Goal: Task Accomplishment & Management: Manage account settings

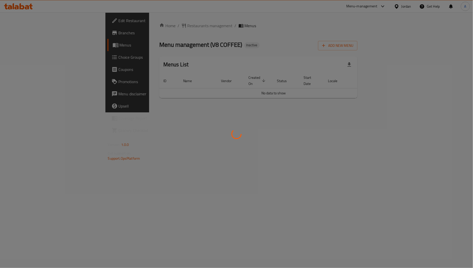
click at [264, 88] on div at bounding box center [236, 134] width 473 height 268
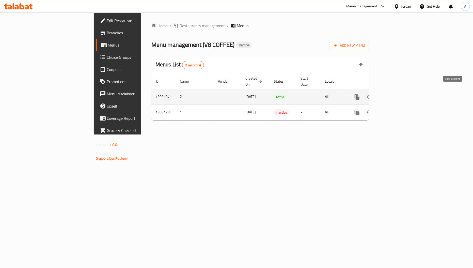
click at [397, 94] on icon "enhanced table" at bounding box center [394, 97] width 6 height 6
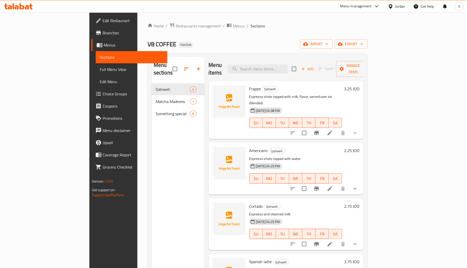
click at [368, 36] on div "Home / Restaurants management / Menus / Sections V8 COFFEE Inactive import expo…" at bounding box center [258, 176] width 220 height 306
click at [329, 44] on span "import" at bounding box center [317, 44] width 24 height 6
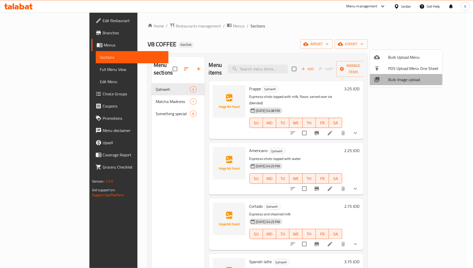
click at [392, 79] on span "Bulk Image upload" at bounding box center [413, 80] width 50 height 6
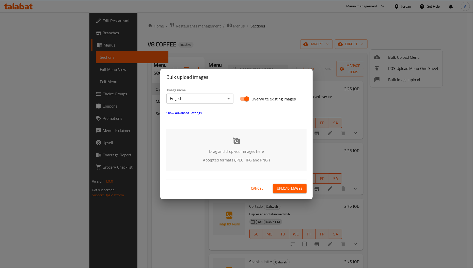
click at [227, 151] on p "Drag and drop your images here" at bounding box center [236, 151] width 125 height 6
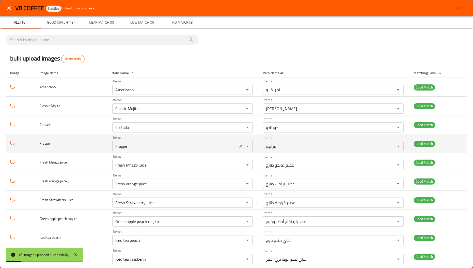
scroll to position [122, 0]
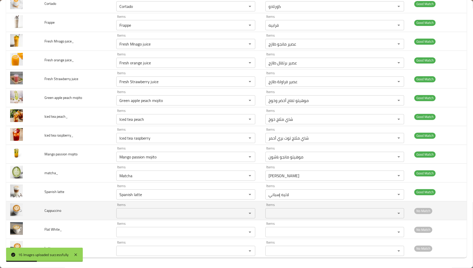
click at [53, 210] on span "Cappuccino" at bounding box center [52, 210] width 17 height 7
copy span "Cappuccino"
click at [147, 209] on div "Items" at bounding box center [185, 213] width 139 height 10
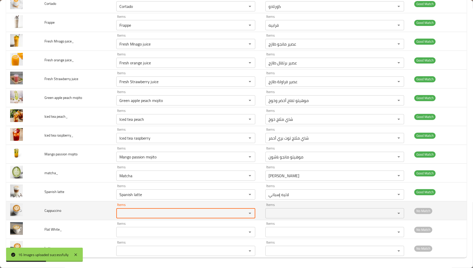
paste input "Cappuccino"
type input "C"
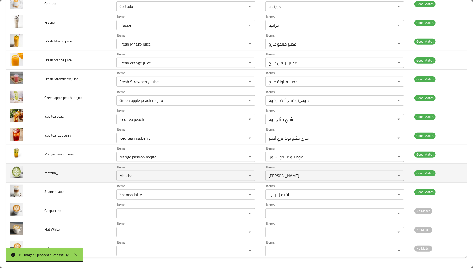
click at [69, 169] on td "matcha_" at bounding box center [76, 173] width 72 height 19
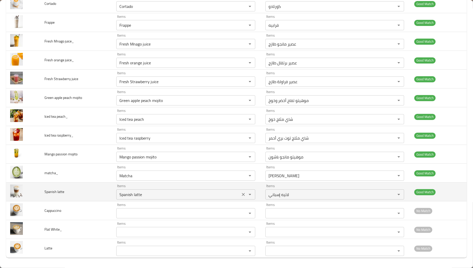
click at [138, 196] on latte "Spanish latte" at bounding box center [178, 194] width 121 height 7
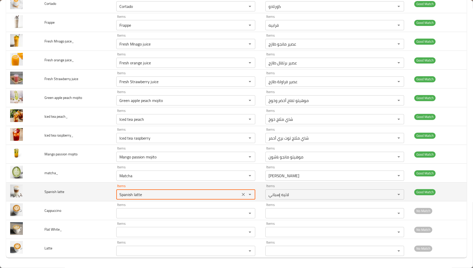
click at [138, 196] on latte "Spanish latte" at bounding box center [178, 194] width 121 height 7
click at [139, 197] on latte "Spanish latte" at bounding box center [178, 194] width 121 height 7
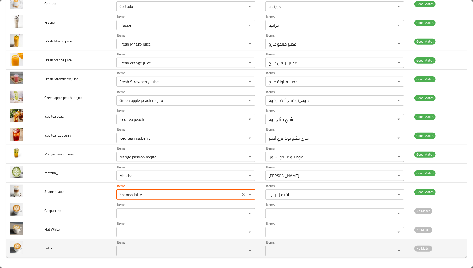
click at [137, 251] on input "Items" at bounding box center [178, 250] width 121 height 7
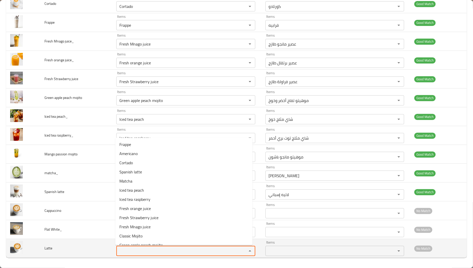
paste input "latte"
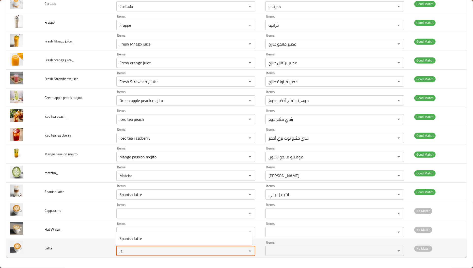
type input "l"
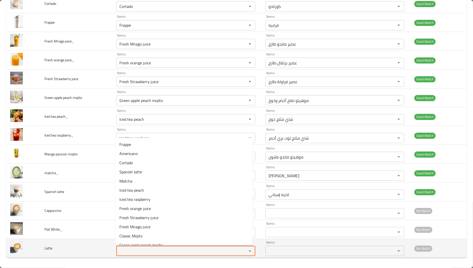
click at [113, 250] on td "Items Items" at bounding box center [186, 248] width 149 height 19
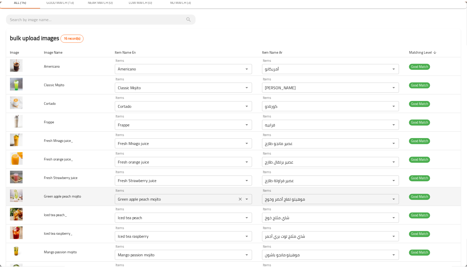
scroll to position [0, 0]
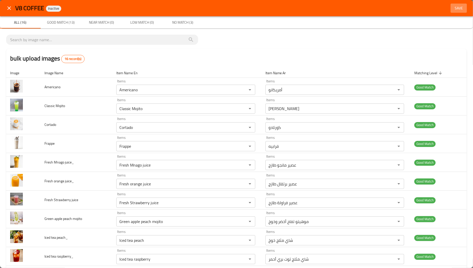
click at [456, 5] on span "Save" at bounding box center [459, 8] width 12 height 6
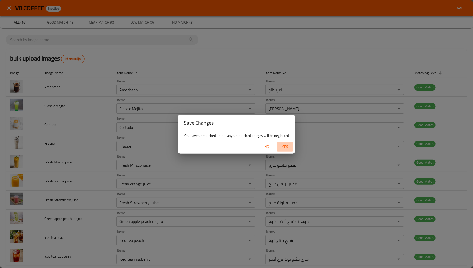
click at [281, 145] on span "Yes" at bounding box center [285, 147] width 12 height 6
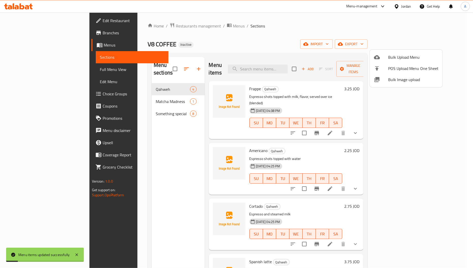
click at [155, 91] on div at bounding box center [236, 134] width 473 height 268
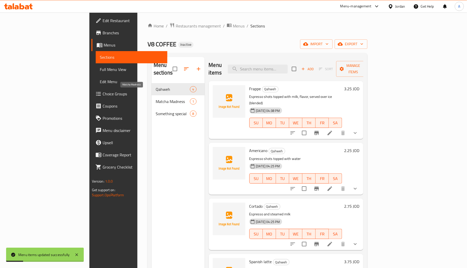
click at [156, 98] on span "Matcha Madness" at bounding box center [173, 101] width 34 height 6
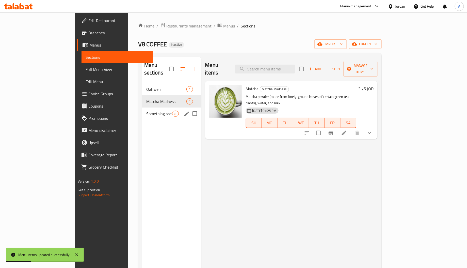
click at [157, 108] on div "Something special 8" at bounding box center [171, 114] width 59 height 12
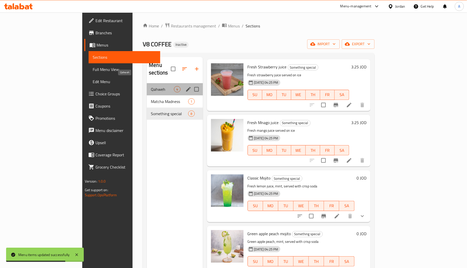
click at [151, 86] on span "Qahweh" at bounding box center [162, 89] width 23 height 6
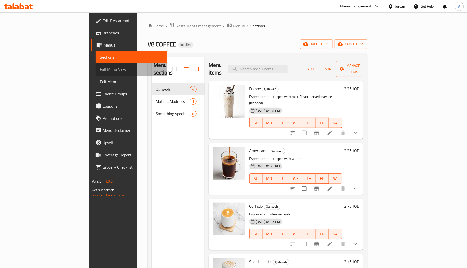
click at [100, 67] on span "Full Menu View" at bounding box center [132, 69] width 64 height 6
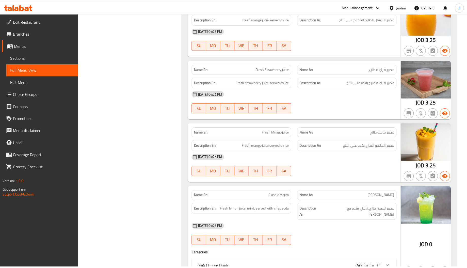
scroll to position [1074, 0]
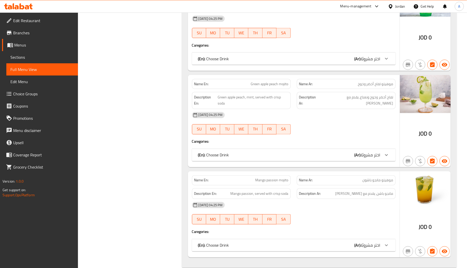
click at [377, 109] on div "01-09-2025 04:25 PM" at bounding box center [294, 115] width 210 height 12
click at [47, 22] on span "Edit Restaurant" at bounding box center [43, 21] width 61 height 6
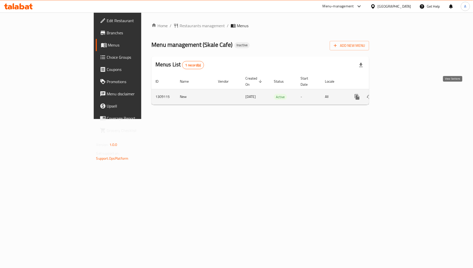
click at [397, 94] on icon "enhanced table" at bounding box center [394, 97] width 6 height 6
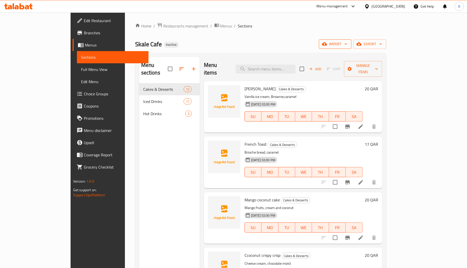
click at [348, 43] on span "import" at bounding box center [335, 44] width 24 height 6
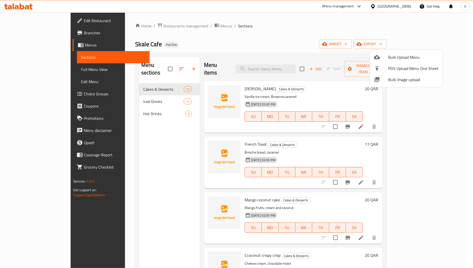
click at [400, 81] on span "Bulk Image upload" at bounding box center [413, 80] width 50 height 6
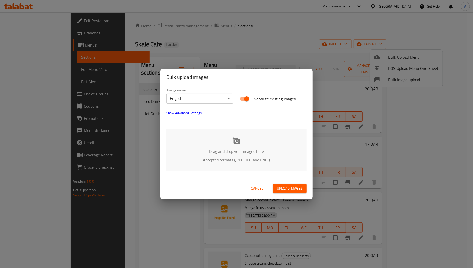
click at [242, 148] on p "Drag and drop your images here" at bounding box center [236, 151] width 125 height 6
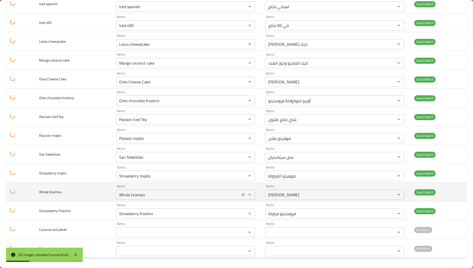
scroll to position [348, 0]
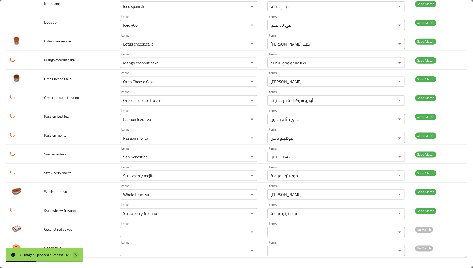
click at [76, 254] on icon at bounding box center [75, 254] width 3 height 3
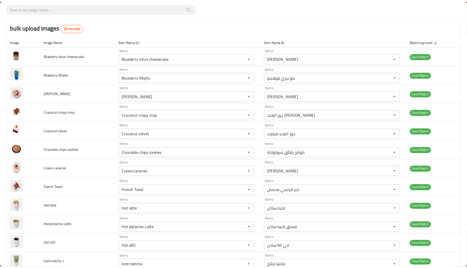
scroll to position [0, 0]
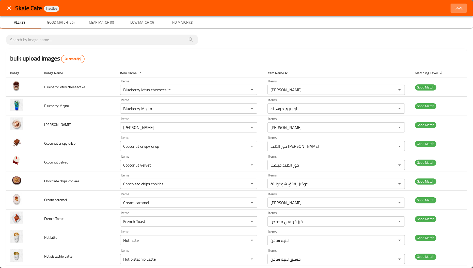
click at [453, 6] on span "Save" at bounding box center [459, 8] width 12 height 6
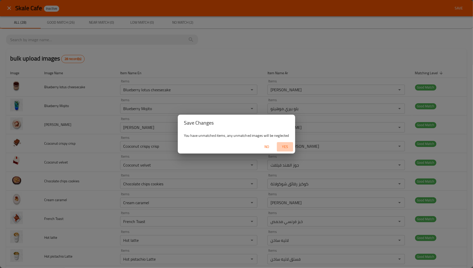
click at [283, 144] on span "Yes" at bounding box center [285, 147] width 12 height 6
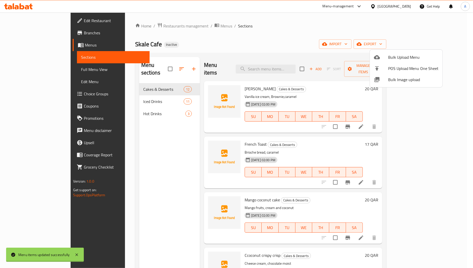
click at [132, 103] on div at bounding box center [236, 134] width 473 height 268
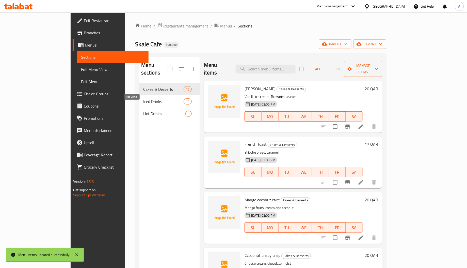
click at [143, 111] on span "Hot Drinks" at bounding box center [164, 114] width 42 height 6
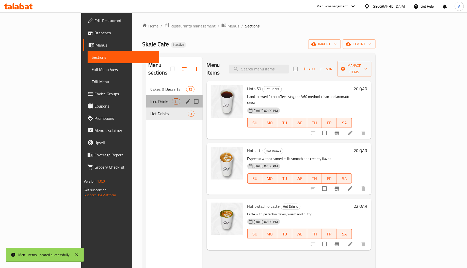
click at [146, 95] on div "Iced Drinks 11" at bounding box center [174, 101] width 56 height 12
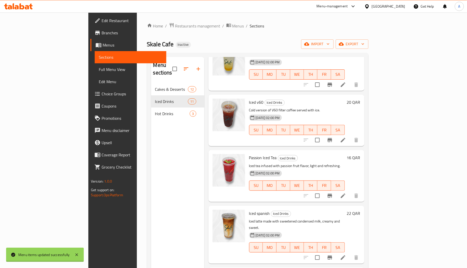
scroll to position [355, 0]
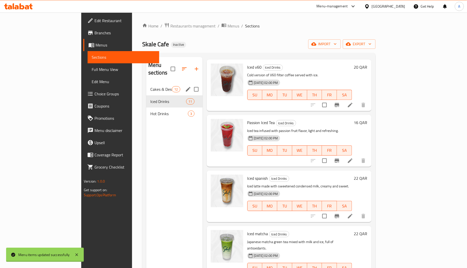
click at [146, 85] on div "Cakes & Desserts 12" at bounding box center [174, 89] width 56 height 12
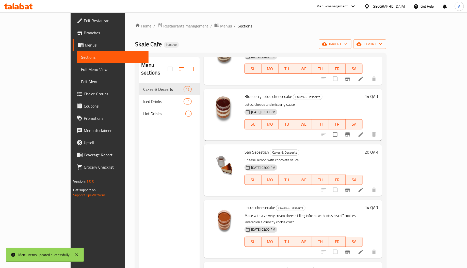
scroll to position [403, 0]
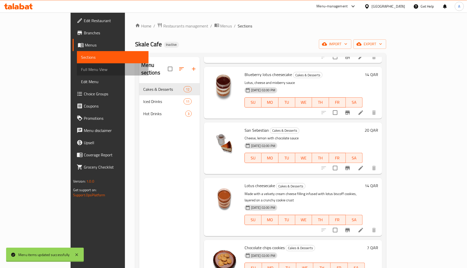
click at [81, 66] on span "Full Menu View" at bounding box center [113, 69] width 64 height 6
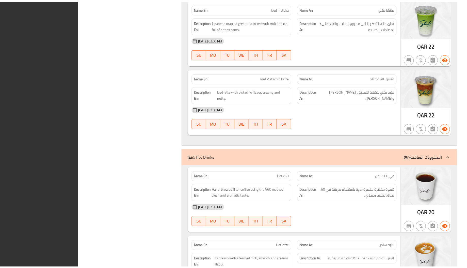
scroll to position [1633, 0]
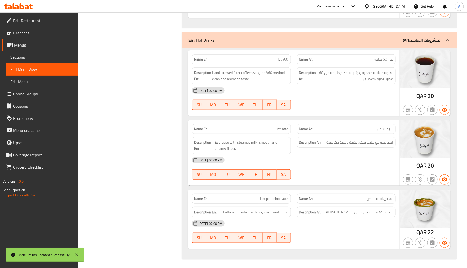
click at [32, 20] on span "Edit Restaurant" at bounding box center [43, 21] width 61 height 6
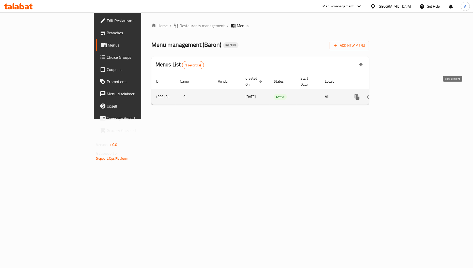
click at [396, 95] on icon "enhanced table" at bounding box center [394, 97] width 5 height 5
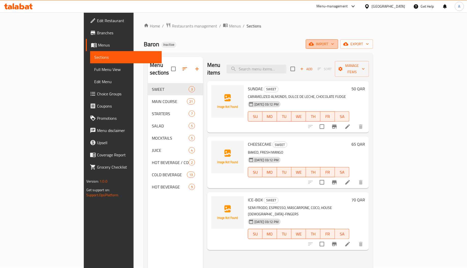
click at [314, 45] on icon "button" at bounding box center [311, 43] width 5 height 3
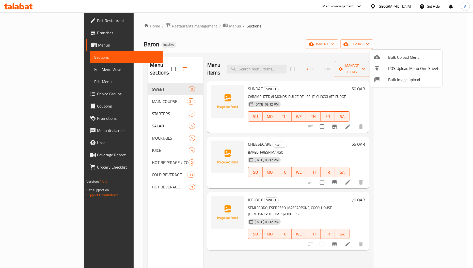
click at [399, 82] on span "Bulk Image upload" at bounding box center [413, 80] width 50 height 6
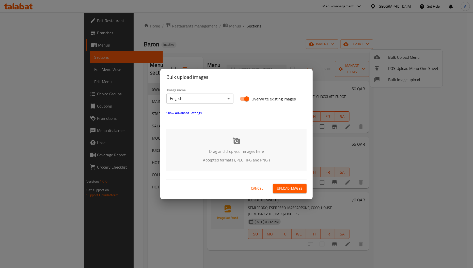
click at [246, 148] on p "Drag and drop your images here" at bounding box center [236, 151] width 125 height 6
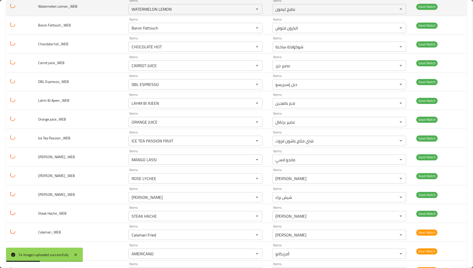
scroll to position [267, 0]
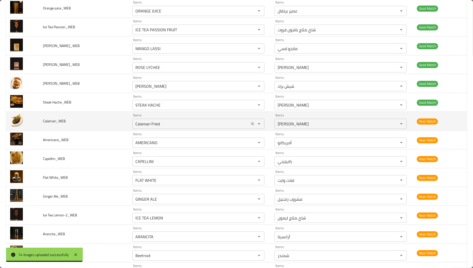
click at [175, 125] on input "Calamari Fried" at bounding box center [191, 123] width 114 height 7
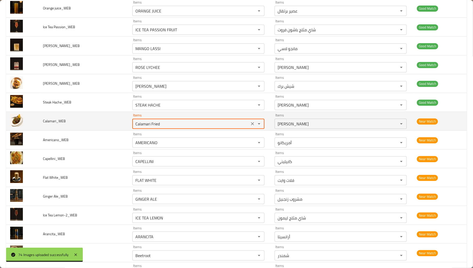
click at [175, 125] on input "Calamari Fried" at bounding box center [191, 123] width 114 height 7
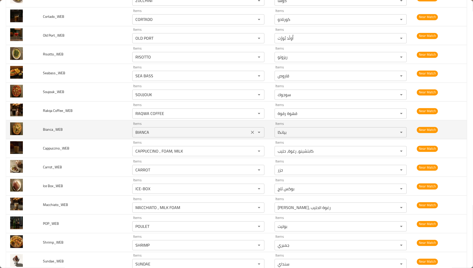
scroll to position [648, 0]
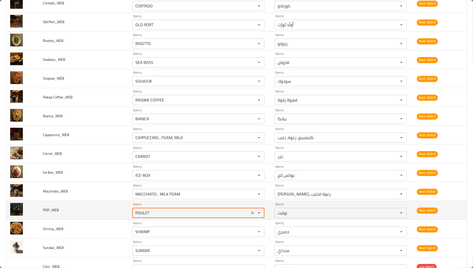
drag, startPoint x: 139, startPoint y: 213, endPoint x: 153, endPoint y: 214, distance: 13.7
click at [153, 214] on input "POULET" at bounding box center [191, 212] width 114 height 7
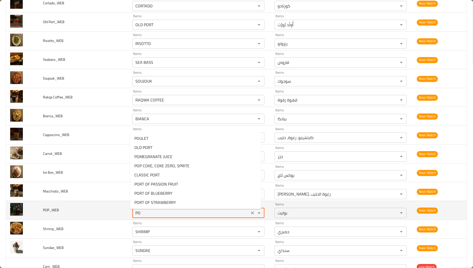
type input "P"
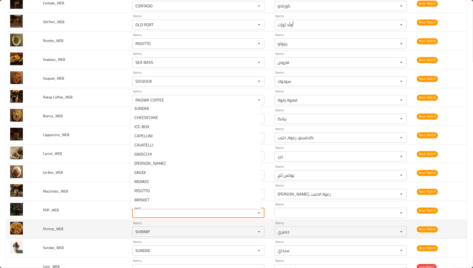
click at [125, 223] on td "Shrimp_WEB" at bounding box center [83, 229] width 89 height 19
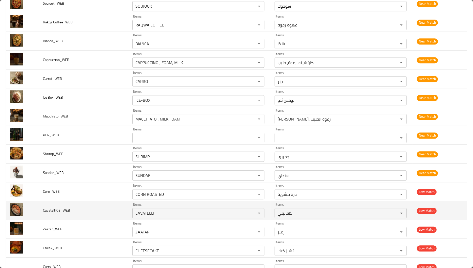
scroll to position [724, 0]
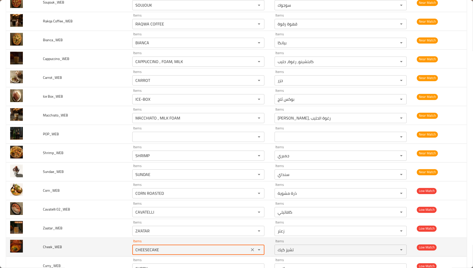
drag, startPoint x: 144, startPoint y: 252, endPoint x: 160, endPoint y: 254, distance: 16.4
click at [160, 253] on input "CHEESECAKE" at bounding box center [191, 249] width 114 height 7
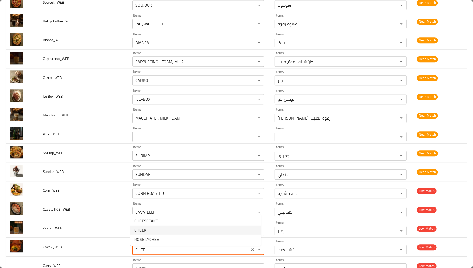
click at [156, 227] on li "CHEEK" at bounding box center [195, 229] width 131 height 9
type input "CHEEK"
type input "تشيك"
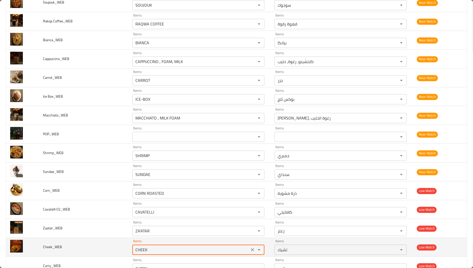
click at [160, 253] on input "CHEEK" at bounding box center [191, 249] width 114 height 7
type input "CHEEK"
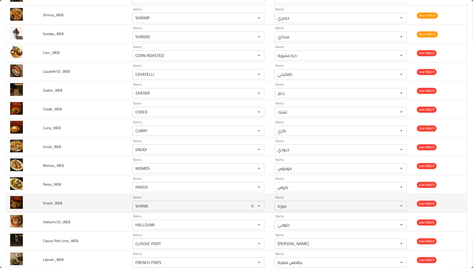
scroll to position [877, 0]
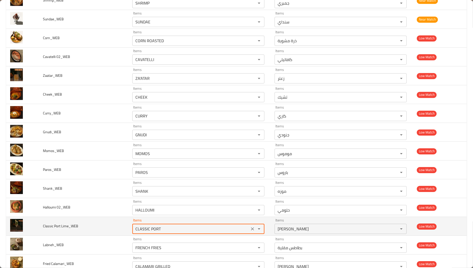
click at [155, 232] on Lime_WEB "CLASSIC PORT" at bounding box center [191, 228] width 114 height 7
click at [167, 230] on Lime_WEB "CLASSIC PORT" at bounding box center [191, 228] width 114 height 7
type Lime_WEB "CLASSIC PORT"
click at [114, 235] on td "Classic Port Lime_WEB" at bounding box center [83, 226] width 89 height 19
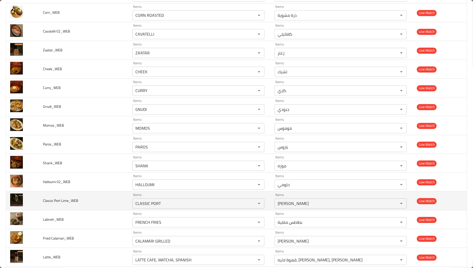
scroll to position [915, 0]
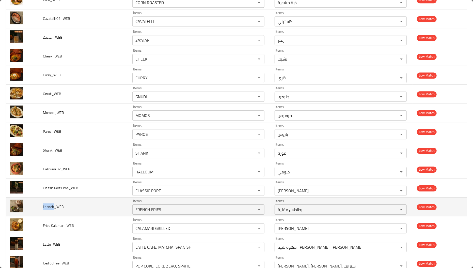
drag, startPoint x: 53, startPoint y: 208, endPoint x: 42, endPoint y: 209, distance: 10.2
click at [43, 209] on span "Labneh_WEB" at bounding box center [53, 206] width 21 height 7
copy span "Labneh"
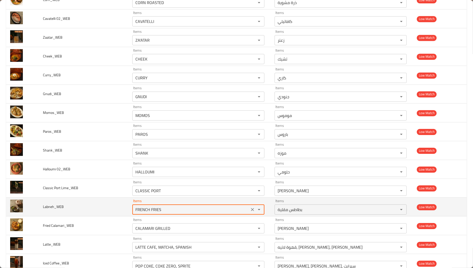
click at [172, 213] on input "FRENCH FRIES" at bounding box center [191, 209] width 114 height 7
paste input "Labneh"
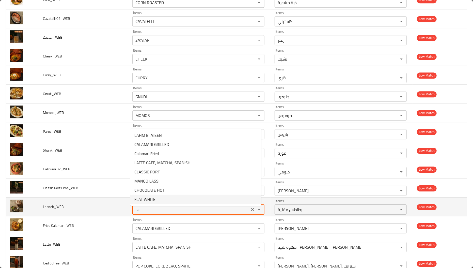
type input "L"
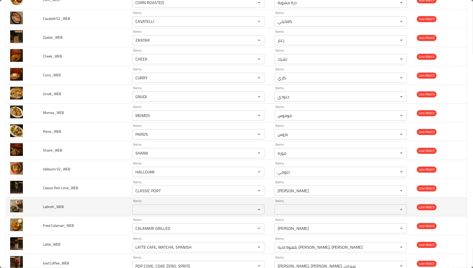
click at [113, 214] on td "Labneh_WEB" at bounding box center [83, 207] width 89 height 19
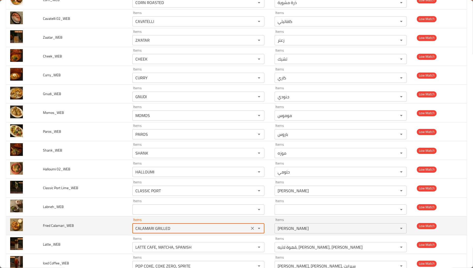
drag, startPoint x: 154, startPoint y: 230, endPoint x: 177, endPoint y: 230, distance: 22.4
click at [177, 230] on Calamari_WEB "CALAMARI GRILLED" at bounding box center [191, 228] width 114 height 7
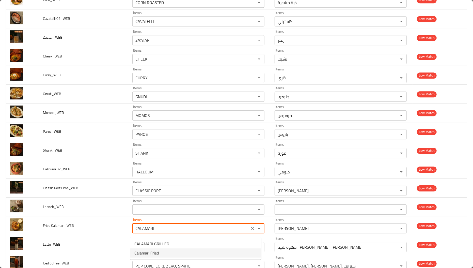
click at [163, 249] on Calamari_WEB-option-1 "Calamari Fried" at bounding box center [195, 252] width 131 height 9
type Calamari_WEB "Calamari Fried"
type Calamari_WEB-ar "كاليماري مقلي"
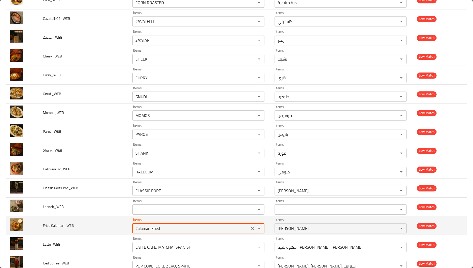
click at [147, 232] on Calamari_WEB "Calamari Fried" at bounding box center [191, 228] width 114 height 7
type Calamari_WEB "Calamari Fried"
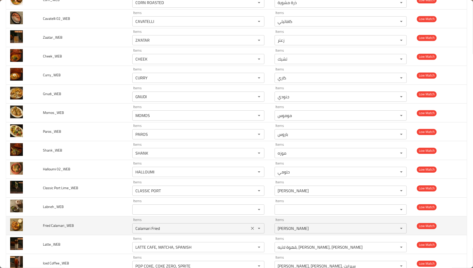
scroll to position [254, 0]
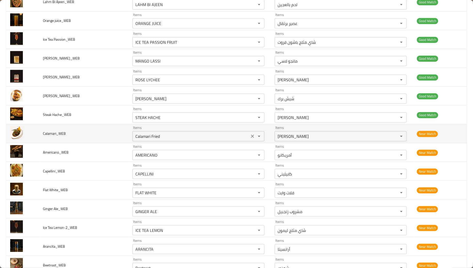
click at [153, 138] on input "Calamari Fried" at bounding box center [191, 136] width 114 height 7
click at [156, 139] on input "Calamari Fried" at bounding box center [191, 136] width 114 height 7
click at [156, 137] on input "Calamari Fried" at bounding box center [191, 136] width 114 height 7
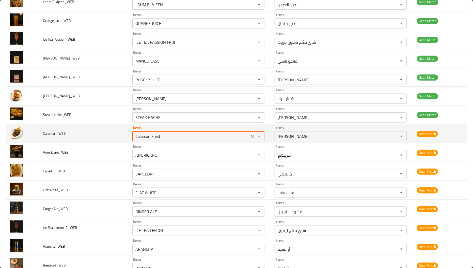
click at [156, 137] on input "Calamari Fried" at bounding box center [191, 136] width 114 height 7
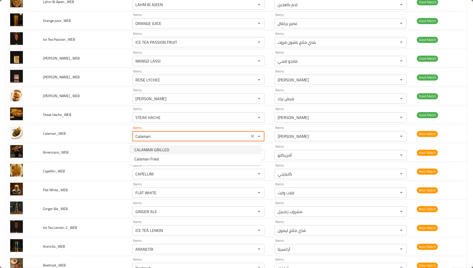
click at [152, 150] on span "CALAMARI GRILLED" at bounding box center [151, 150] width 35 height 6
type input "CALAMARI GRILLED"
type input "كاليماري مشوي"
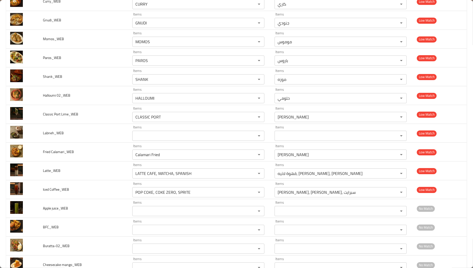
scroll to position [1017, 0]
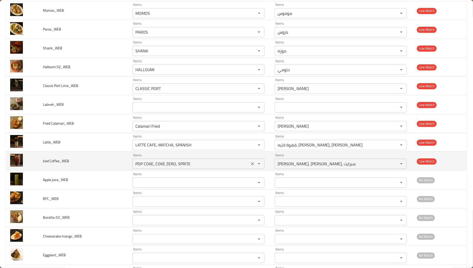
type input "CALAMARI GRILLED"
click at [137, 167] on Coffee_WEB "POP COKE, COKE ZERO, SPRITE" at bounding box center [191, 163] width 114 height 7
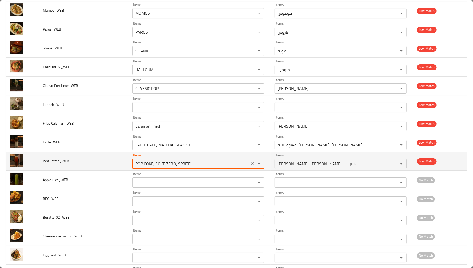
click at [137, 167] on Coffee_WEB "POP COKE, COKE ZERO, SPRITE" at bounding box center [191, 163] width 114 height 7
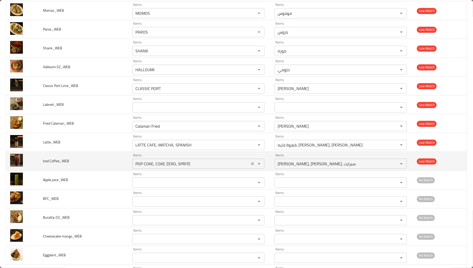
scroll to position [726, 0]
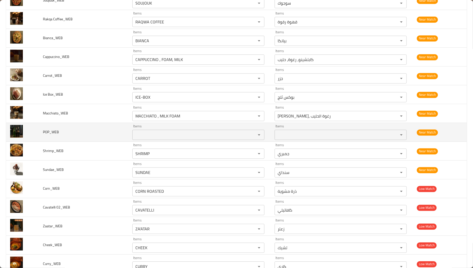
click at [150, 140] on div "Items" at bounding box center [198, 135] width 132 height 10
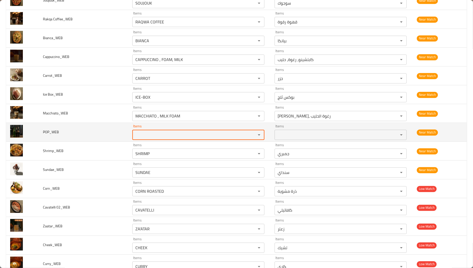
paste input "POP"
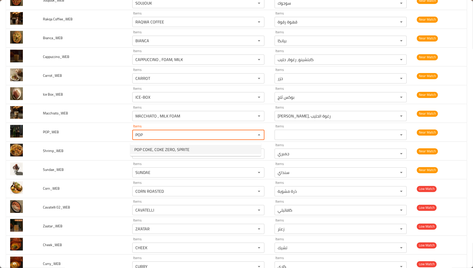
click at [154, 148] on span "POP COKE, COKE ZERO, SPRITE" at bounding box center [161, 149] width 55 height 6
type input "POP COKE, COKE ZERO, SPRITE"
type input "بوب كوكاكولا، كوكاكولا زيرو، سبرايت"
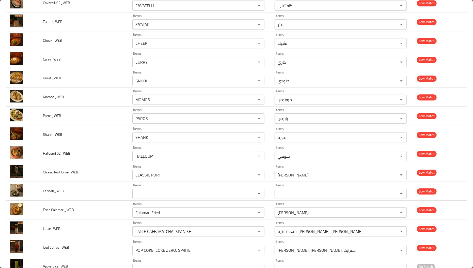
scroll to position [993, 0]
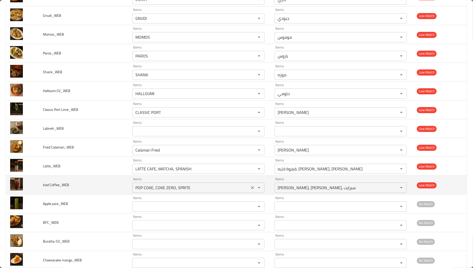
type input "POP COKE, COKE ZERO, SPRITE"
click at [192, 189] on Coffee_WEB "POP COKE, COKE ZERO, SPRITE" at bounding box center [191, 187] width 114 height 7
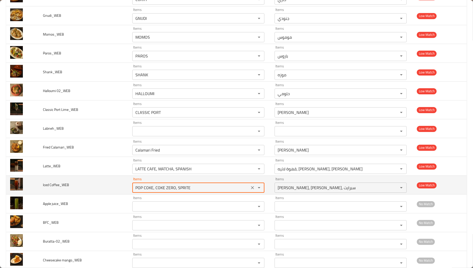
click at [192, 189] on Coffee_WEB "POP COKE, COKE ZERO, SPRITE" at bounding box center [191, 187] width 114 height 7
type Coffee_WEB "ؤ"
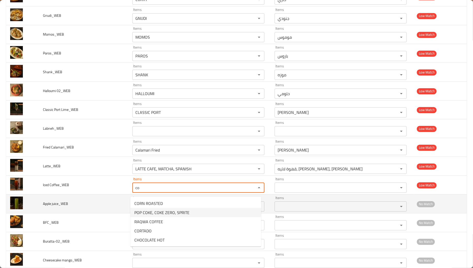
type Coffee_WEB "c"
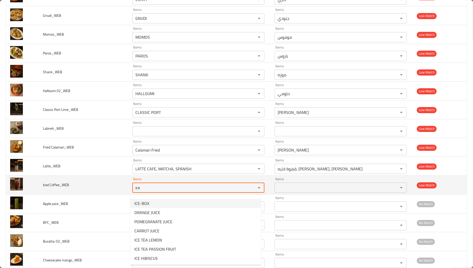
drag, startPoint x: 171, startPoint y: 194, endPoint x: 121, endPoint y: 194, distance: 50.3
click at [121, 194] on tr "Iced Coffee_WEB Items ice Items Items Items Low Match" at bounding box center [236, 185] width 461 height 19
type Coffee_WEB "ice"
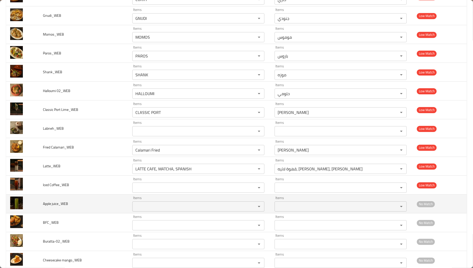
click at [49, 204] on span "Apple juice_WEB" at bounding box center [55, 203] width 25 height 7
click at [48, 204] on span "Apple juice_WEB" at bounding box center [55, 203] width 25 height 7
copy span "Apple"
click at [165, 212] on div "Items" at bounding box center [198, 206] width 132 height 10
paste juice_WEB "Apple"
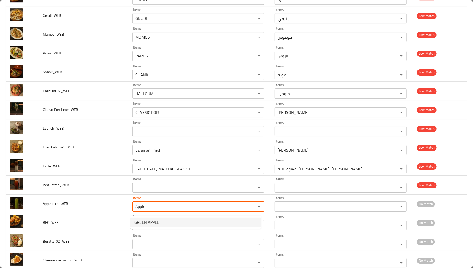
click at [171, 227] on juice_WEB-popup "GREEN APPLE" at bounding box center [195, 222] width 131 height 13
click at [171, 222] on juice_WEB-option-0 "GREEN APPLE" at bounding box center [195, 222] width 131 height 9
type juice_WEB "GREEN APPLE"
type juice_WEB-ar "التفاح الأخضر"
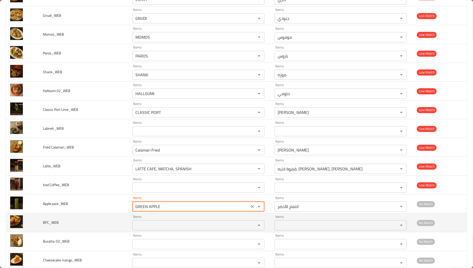
type juice_WEB "GREEN APPLE"
click at [151, 229] on input "Items" at bounding box center [191, 225] width 114 height 7
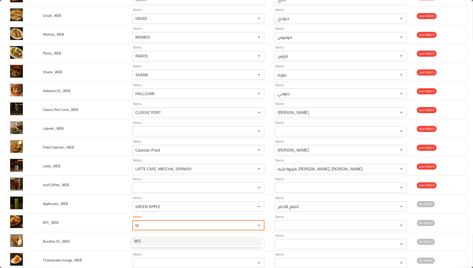
click at [146, 241] on li "BFC" at bounding box center [195, 240] width 131 height 9
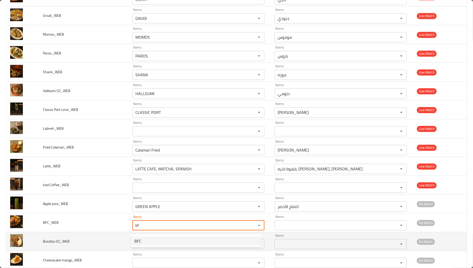
type input "BFC"
type input "بي اف سي"
type input "BFC"
click at [45, 249] on td "Buratta-02_WEB" at bounding box center [83, 241] width 89 height 19
click at [45, 245] on span "Buratta-02_WEB" at bounding box center [56, 241] width 27 height 7
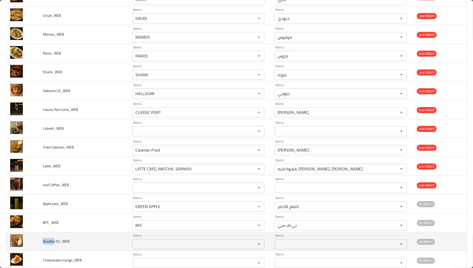
click at [45, 245] on span "Buratta-02_WEB" at bounding box center [56, 241] width 27 height 7
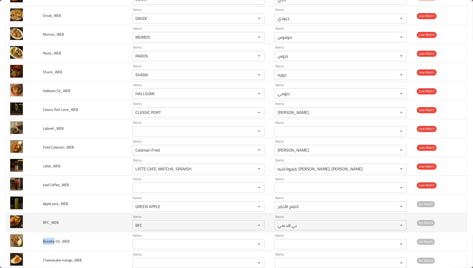
copy span "Buratta"
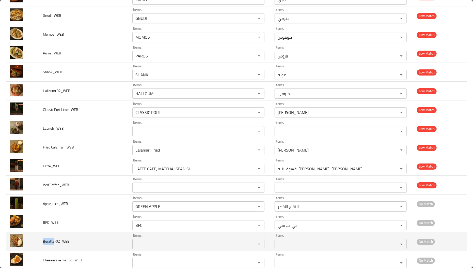
click at [153, 249] on div "Items" at bounding box center [198, 244] width 132 height 10
paste input "Buratta"
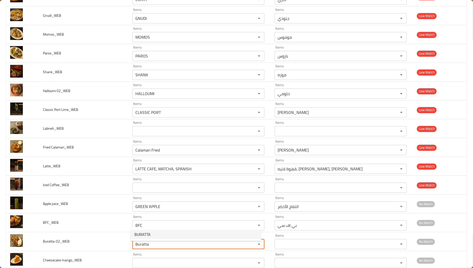
click at [152, 234] on li "BURATTA" at bounding box center [195, 234] width 131 height 9
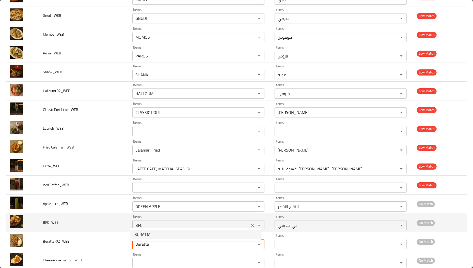
type input "BURATTA"
type input "بوراتا"
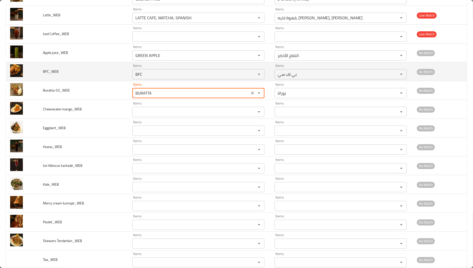
scroll to position [1146, 0]
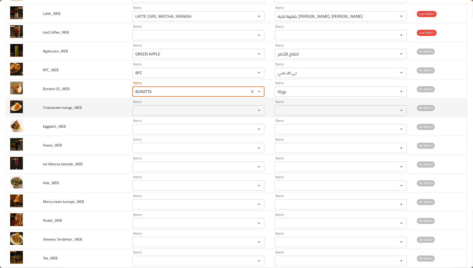
type input "BURATTA"
click at [47, 111] on span "Cheesecake mango_WEB" at bounding box center [62, 107] width 39 height 7
copy span "Cheesecake"
click at [161, 111] on mango_WEB "Items" at bounding box center [191, 110] width 114 height 7
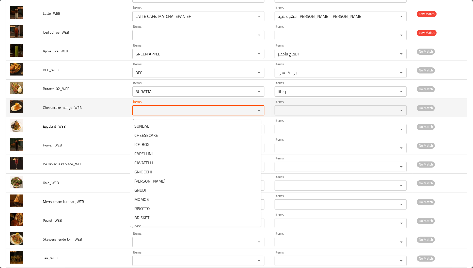
paste mango_WEB "Cheesecake"
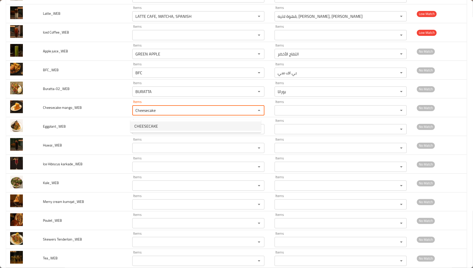
click at [155, 125] on span "CHEESECAKE" at bounding box center [146, 126] width 24 height 6
type mango_WEB "CHEESECAKE"
type mango_WEB-ar "تشيز كيك"
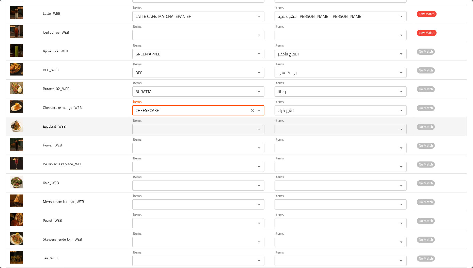
type mango_WEB "CHEESECAKE"
click at [47, 130] on span "Eggplant_WEB" at bounding box center [54, 126] width 23 height 7
click at [55, 130] on span "Eggplant_WEB" at bounding box center [54, 126] width 23 height 7
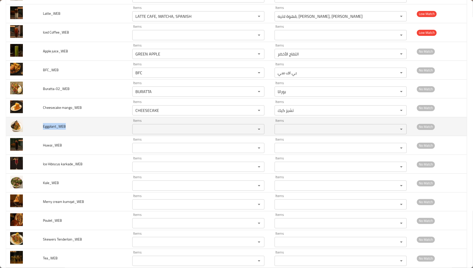
click at [55, 130] on span "Eggplant_WEB" at bounding box center [54, 126] width 23 height 7
click at [50, 126] on span "Eggplant_WEB" at bounding box center [54, 126] width 23 height 7
drag, startPoint x: 55, startPoint y: 130, endPoint x: 41, endPoint y: 131, distance: 14.5
click at [41, 131] on td "Eggplant_WEB" at bounding box center [83, 126] width 89 height 19
copy span "Eggplant"
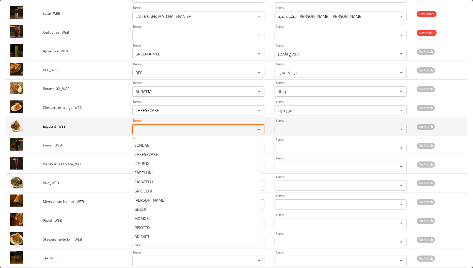
click at [187, 133] on input "Items" at bounding box center [191, 129] width 114 height 7
paste input "Eggplant"
type input "E"
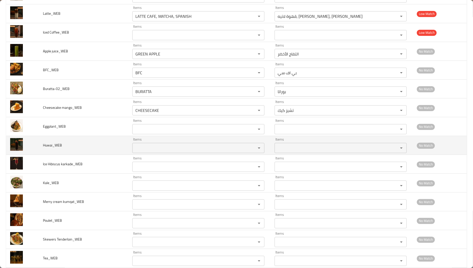
click at [44, 148] on span "Huwai_WEB" at bounding box center [52, 145] width 19 height 7
click at [46, 147] on span "Huwai_WEB" at bounding box center [52, 145] width 19 height 7
drag, startPoint x: 51, startPoint y: 150, endPoint x: 40, endPoint y: 143, distance: 13.5
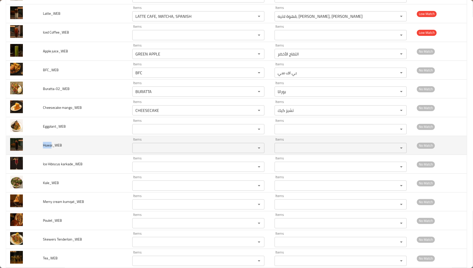
click at [40, 143] on td "Huwai_WEB" at bounding box center [83, 145] width 89 height 19
copy span "Huwa"
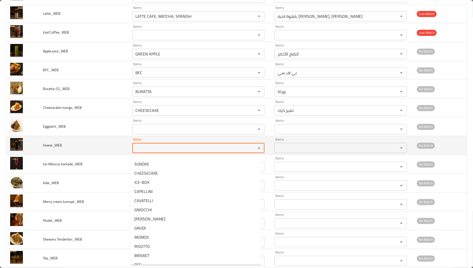
click at [160, 152] on input "Items" at bounding box center [191, 147] width 114 height 7
paste input "Huwa"
drag, startPoint x: 133, startPoint y: 152, endPoint x: 130, endPoint y: 149, distance: 4.1
click at [132, 149] on div "Huwa Items" at bounding box center [198, 148] width 132 height 10
click at [163, 152] on input "Huwa" at bounding box center [191, 147] width 114 height 7
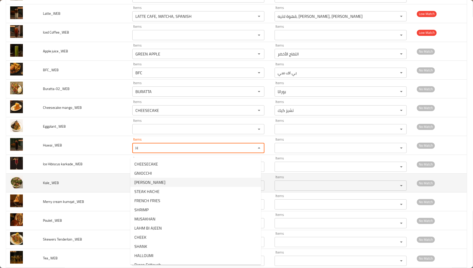
type input "H"
click at [122, 190] on td "Kale_WEB" at bounding box center [83, 183] width 89 height 19
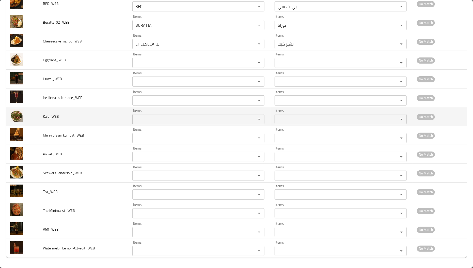
scroll to position [1216, 0]
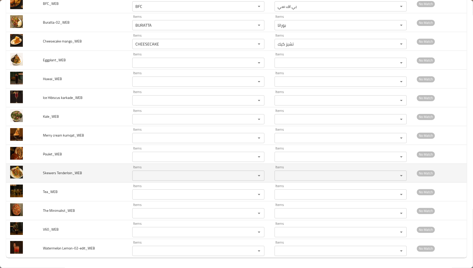
click at [47, 173] on span "Skewers Tenderloin_WEB" at bounding box center [62, 173] width 39 height 7
copy span "Skewers"
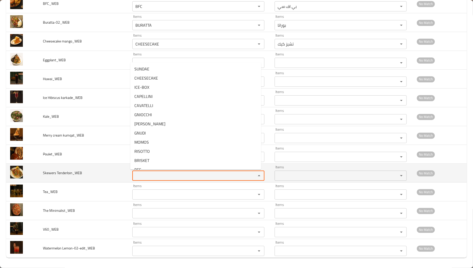
click at [185, 173] on Tenderloin_WEB "Items" at bounding box center [191, 175] width 114 height 7
paste Tenderloin_WEB "Skewers"
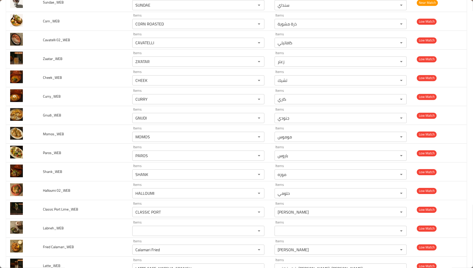
scroll to position [758, 0]
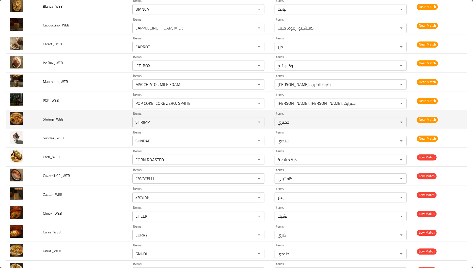
type Tenderloin_WEB "Skewers"
click at [440, 114] on td "Near Match" at bounding box center [440, 119] width 54 height 19
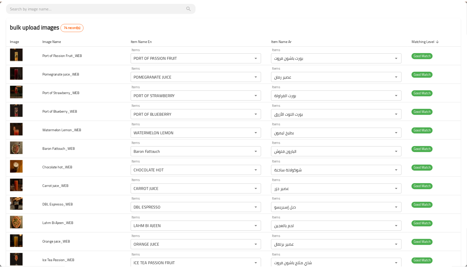
scroll to position [0, 0]
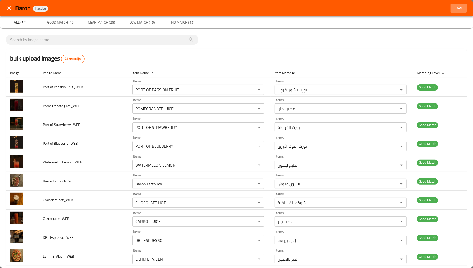
click at [456, 10] on span "Save" at bounding box center [459, 8] width 12 height 6
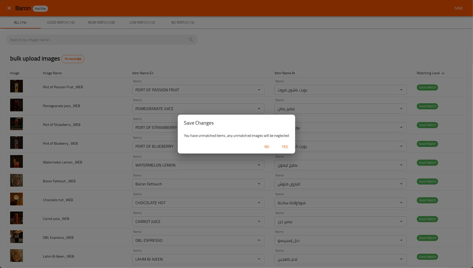
click at [286, 144] on span "Yes" at bounding box center [285, 147] width 12 height 6
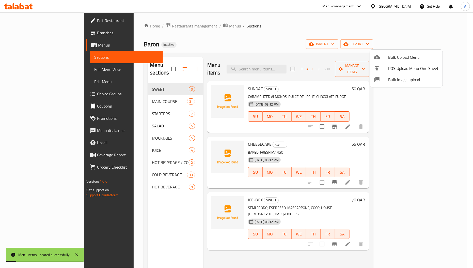
click at [144, 145] on div at bounding box center [236, 134] width 473 height 268
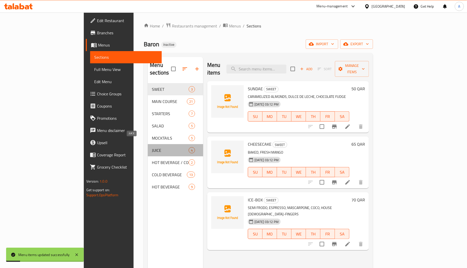
click at [152, 147] on span "JUICE" at bounding box center [170, 150] width 37 height 6
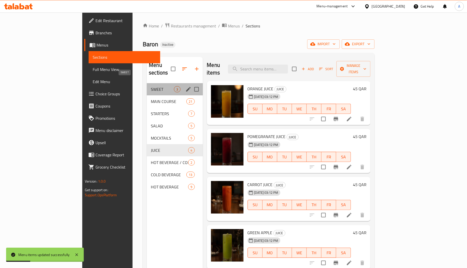
click at [151, 86] on span "SWEET" at bounding box center [162, 89] width 23 height 6
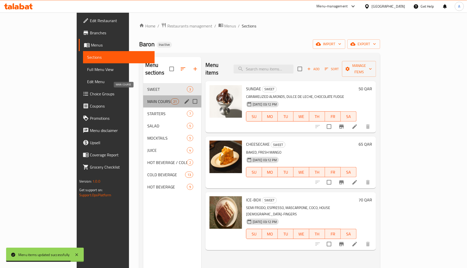
click at [147, 98] on span "MAIN COURSE" at bounding box center [159, 101] width 24 height 6
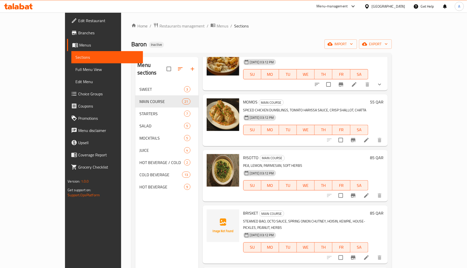
scroll to position [267, 0]
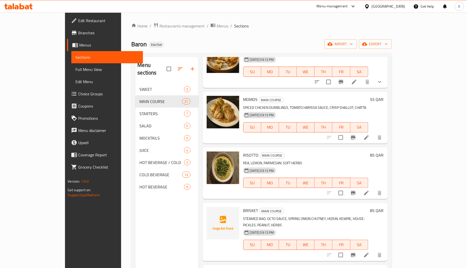
click at [244, 207] on span "BRISKET" at bounding box center [251, 211] width 15 height 8
copy h6 "BRISKET"
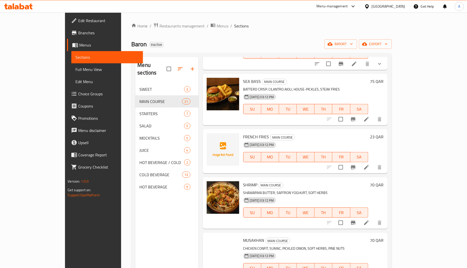
scroll to position [610, 0]
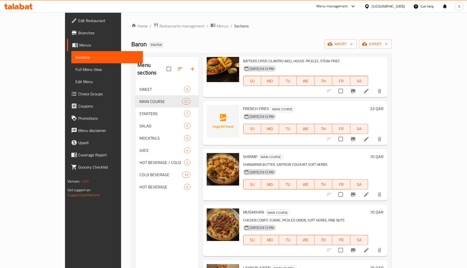
click at [244, 105] on span "FRENCH FRIES" at bounding box center [257, 109] width 26 height 8
click at [247, 105] on span "FRENCH FRIES" at bounding box center [257, 109] width 26 height 8
copy h6 "FRIES"
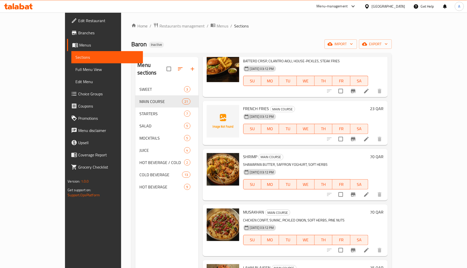
click at [288, 149] on div "SHRIMP MAIN COURSE SHAWARMA BUTTER, SAFFRON YOGHURT, SOFT HERBS 01-09-2025 03:1…" at bounding box center [295, 175] width 185 height 52
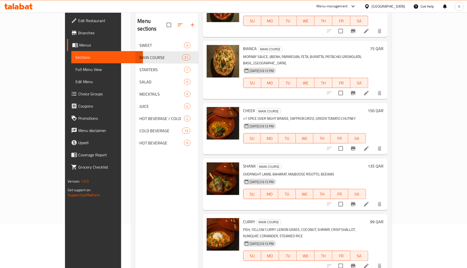
scroll to position [72, 0]
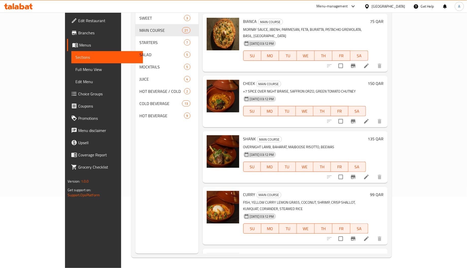
click at [244, 252] on span "POULET" at bounding box center [251, 256] width 14 height 8
copy h6 "POULET"
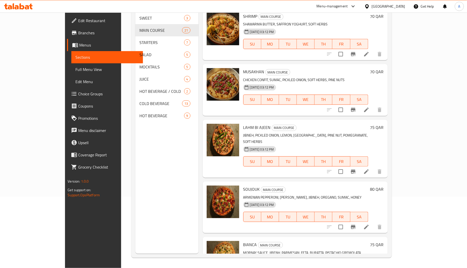
scroll to position [559, 0]
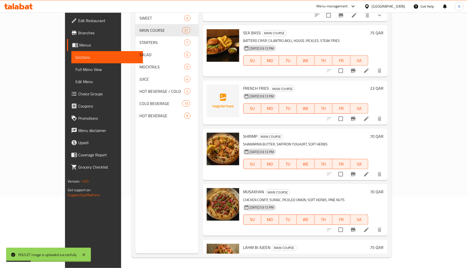
click at [242, 83] on div "FRENCH FRIES MAIN COURSE 01-09-2025 03:12 PM SU MO TU WE TH FR SA" at bounding box center [306, 103] width 129 height 40
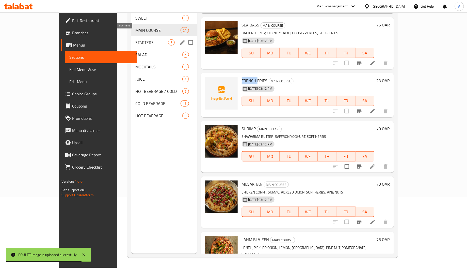
click at [135, 39] on span "STARTERS" at bounding box center [151, 42] width 33 height 6
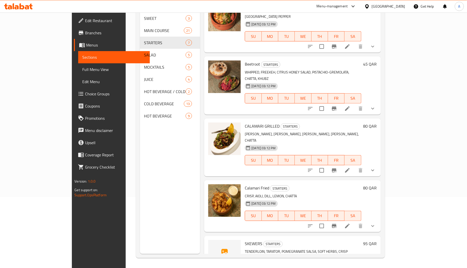
scroll to position [72, 0]
click at [245, 239] on span "SKEWERS" at bounding box center [254, 243] width 18 height 8
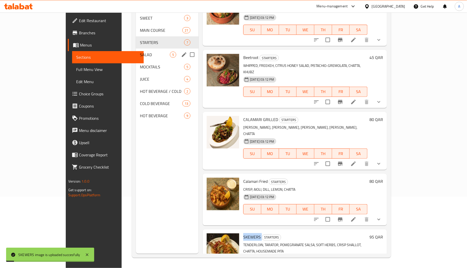
click at [136, 49] on div "SALAD 5" at bounding box center [167, 55] width 63 height 12
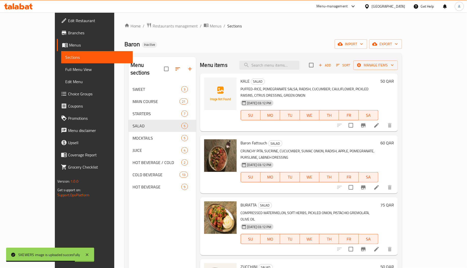
click at [241, 81] on span "KALE" at bounding box center [245, 81] width 9 height 8
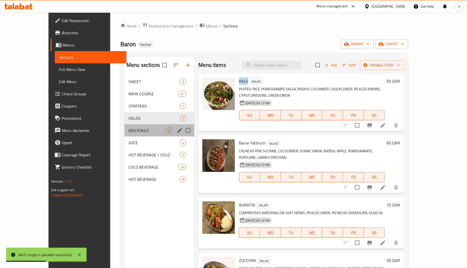
click at [125, 135] on div "MOCKTAILS 5" at bounding box center [160, 130] width 70 height 12
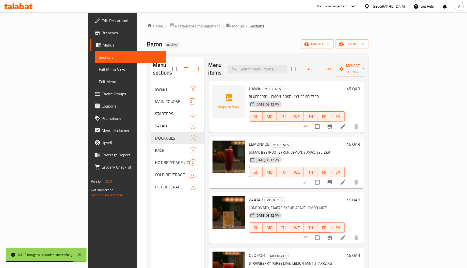
click at [249, 85] on span "HAWAI" at bounding box center [255, 89] width 12 height 8
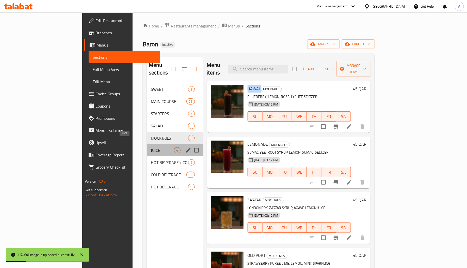
click at [151, 147] on span "JUICE" at bounding box center [162, 150] width 23 height 6
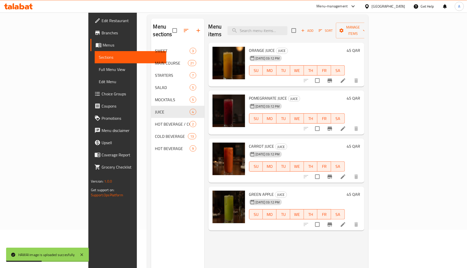
scroll to position [72, 0]
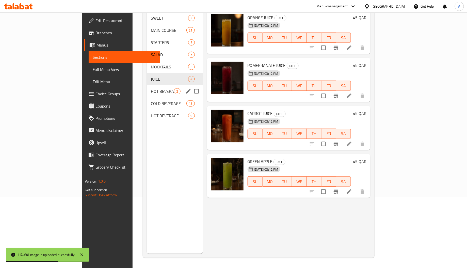
click at [151, 88] on span "HOT BEVERAGE / COLD" at bounding box center [162, 91] width 23 height 6
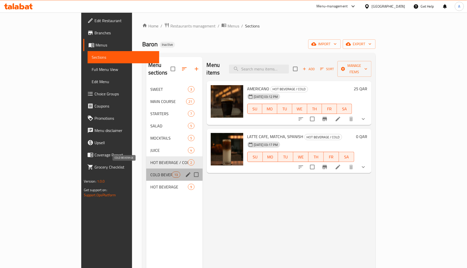
click at [150, 172] on span "COLD BEVERAGE" at bounding box center [161, 175] width 22 height 6
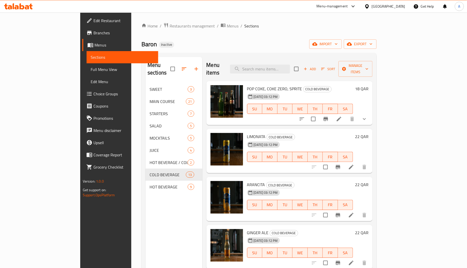
click at [371, 113] on button "show more" at bounding box center [365, 119] width 12 height 12
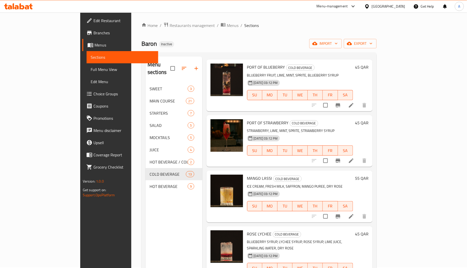
scroll to position [72, 0]
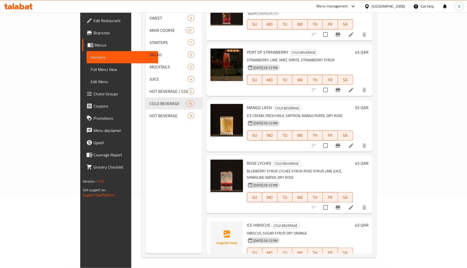
click at [247, 221] on span "ICE HIBISCUS" at bounding box center [258, 225] width 23 height 8
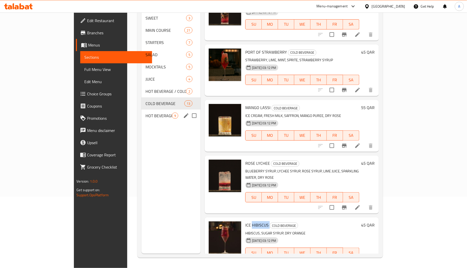
click at [152, 113] on span "HOT BEVERAGE" at bounding box center [159, 116] width 27 height 6
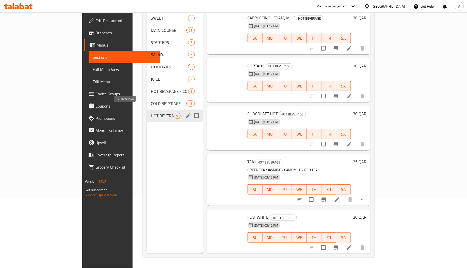
scroll to position [183, 0]
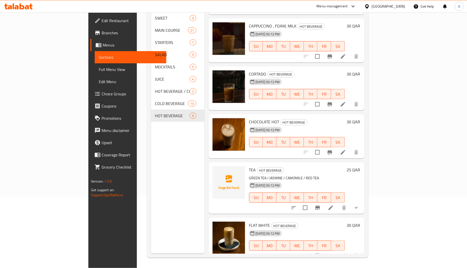
click at [249, 166] on span "TEA" at bounding box center [252, 170] width 7 height 8
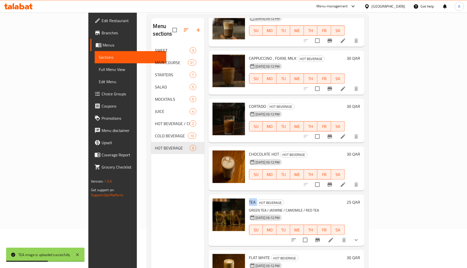
scroll to position [72, 0]
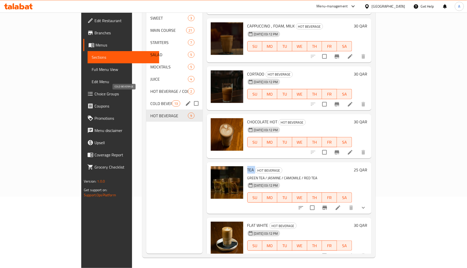
click at [150, 100] on span "COLD BEVERAGE" at bounding box center [161, 103] width 22 height 6
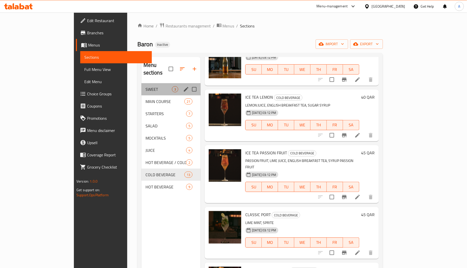
click at [142, 83] on div "SWEET 3" at bounding box center [171, 89] width 59 height 12
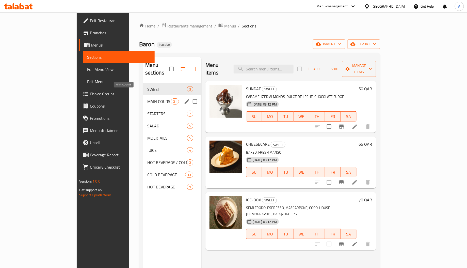
click at [147, 98] on span "MAIN COURSE" at bounding box center [159, 101] width 24 height 6
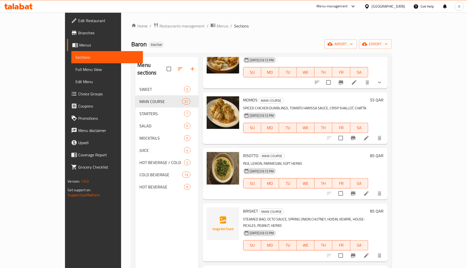
scroll to position [381, 0]
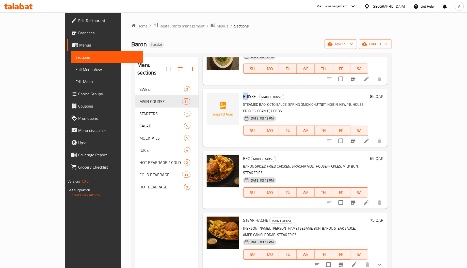
drag, startPoint x: 232, startPoint y: 86, endPoint x: 227, endPoint y: 88, distance: 5.5
click at [244, 93] on span "BRISKET" at bounding box center [251, 97] width 15 height 8
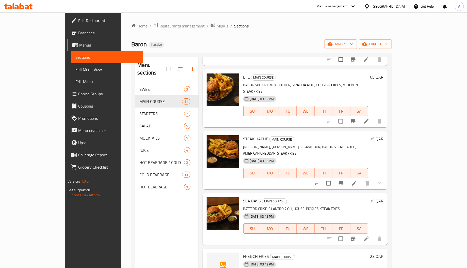
scroll to position [572, 0]
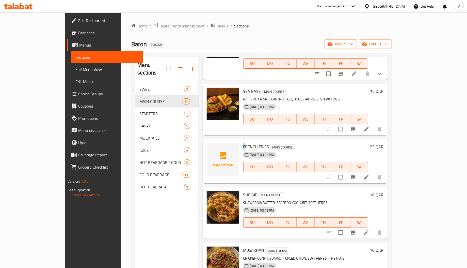
click at [242, 141] on div "FRENCH FRIES MAIN COURSE 01-09-2025 03:12 PM SU MO TU WE TH FR SA" at bounding box center [306, 161] width 129 height 40
click at [71, 73] on link "Full Menu View" at bounding box center [107, 69] width 72 height 12
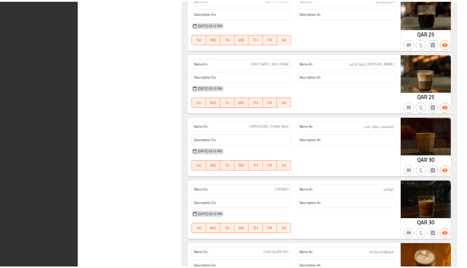
scroll to position [5185, 0]
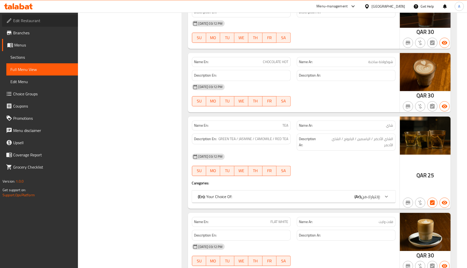
click at [32, 20] on span "Edit Restaurant" at bounding box center [43, 21] width 61 height 6
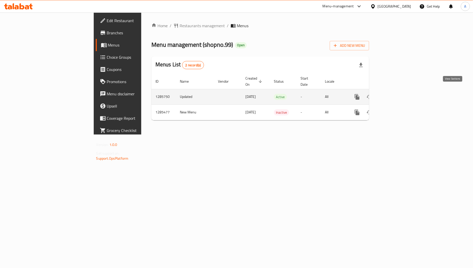
click at [396, 95] on icon "enhanced table" at bounding box center [394, 97] width 5 height 5
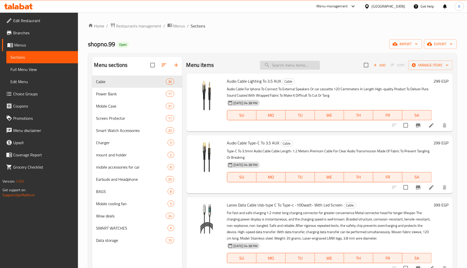
click at [295, 63] on input "search" at bounding box center [290, 65] width 60 height 9
paste input "695925"
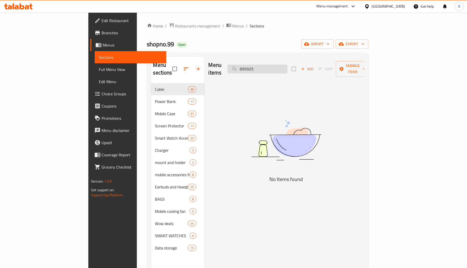
drag, startPoint x: 295, startPoint y: 63, endPoint x: 270, endPoint y: 69, distance: 25.5
click at [270, 69] on input "695925" at bounding box center [258, 69] width 60 height 9
click at [280, 67] on input "695925" at bounding box center [258, 69] width 60 height 9
paste input "POLKAMA LED LIGHT U160"
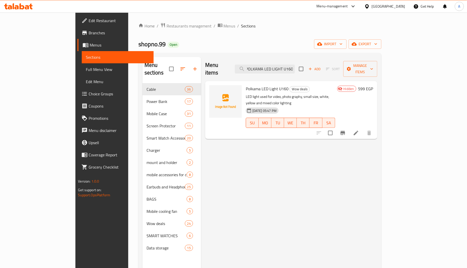
type input "POLKAMA LED LIGHT U160"
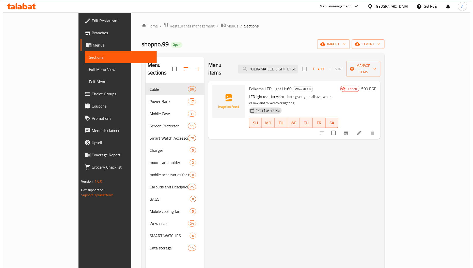
scroll to position [0, 0]
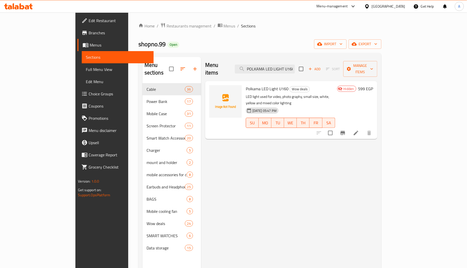
click at [400, 4] on div "Egypt" at bounding box center [385, 6] width 49 height 12
click at [400, 4] on div "Egypt" at bounding box center [389, 7] width 34 height 6
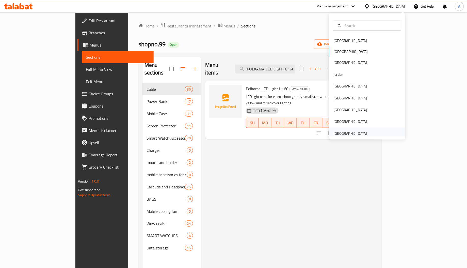
click at [342, 132] on div "United Arab Emirates" at bounding box center [351, 134] width 34 height 6
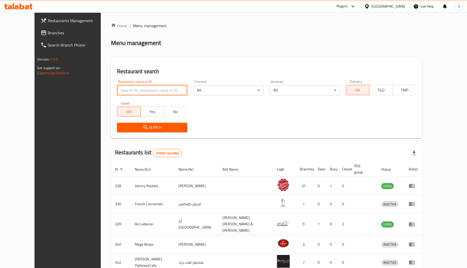
click at [135, 87] on input "search" at bounding box center [152, 90] width 70 height 10
paste input "702360"
click at [123, 126] on span "Search" at bounding box center [152, 127] width 62 height 6
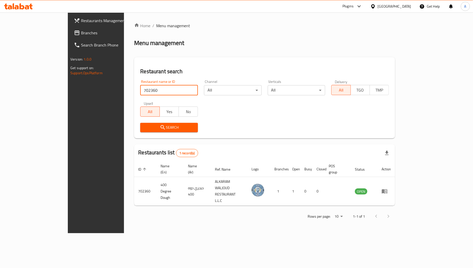
click at [140, 88] on input "702360" at bounding box center [169, 90] width 58 height 10
paste input "624939"
type input "624939"
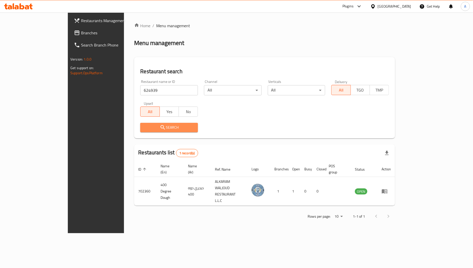
click at [144, 128] on span "Search" at bounding box center [169, 127] width 50 height 6
click at [135, 128] on div at bounding box center [236, 134] width 473 height 268
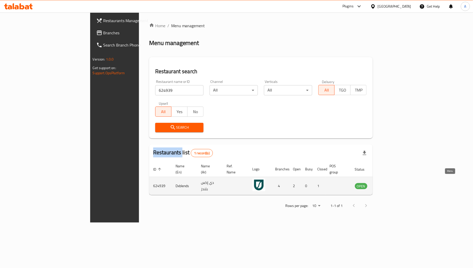
click at [391, 183] on link "enhanced table" at bounding box center [386, 186] width 9 height 6
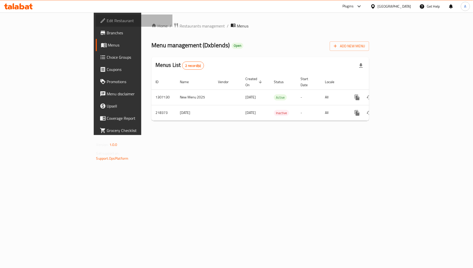
click at [107, 23] on span "Edit Restaurant" at bounding box center [138, 21] width 62 height 6
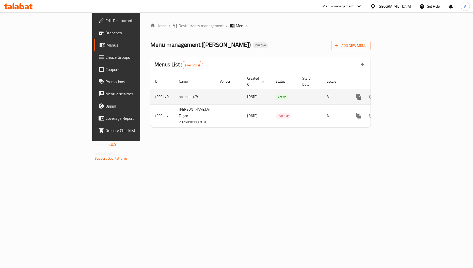
click at [399, 94] on icon "enhanced table" at bounding box center [396, 97] width 6 height 6
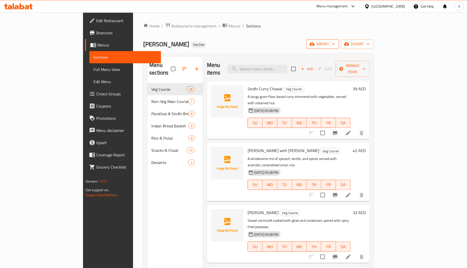
click at [339, 41] on button "import" at bounding box center [323, 43] width 33 height 9
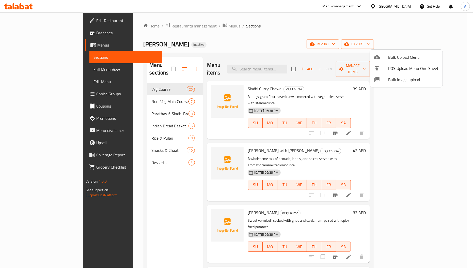
click at [393, 78] on span "Bulk Image upload" at bounding box center [413, 80] width 50 height 6
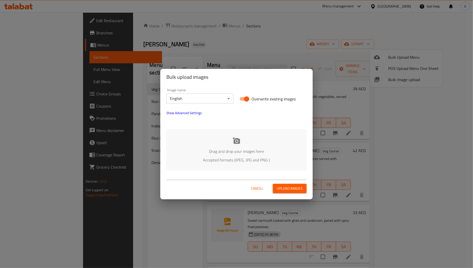
click at [234, 159] on p "Accepted formats (JPEG, JPG and PNG )" at bounding box center [236, 160] width 125 height 6
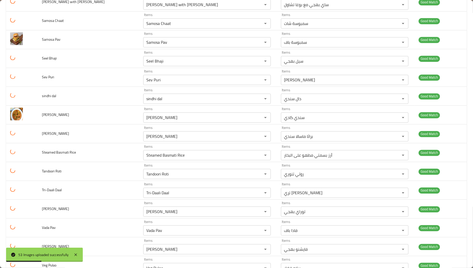
scroll to position [820, 0]
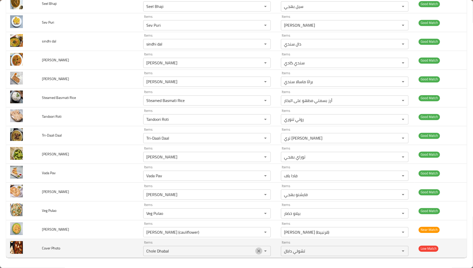
click at [257, 250] on icon "Clear" at bounding box center [259, 250] width 5 height 5
click at [53, 248] on span "Cover Photo" at bounding box center [51, 248] width 18 height 7
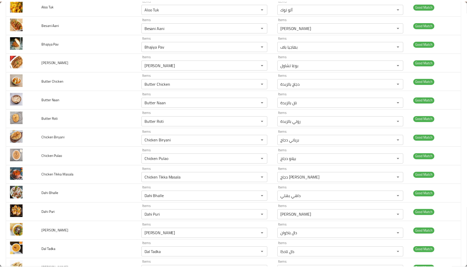
scroll to position [0, 0]
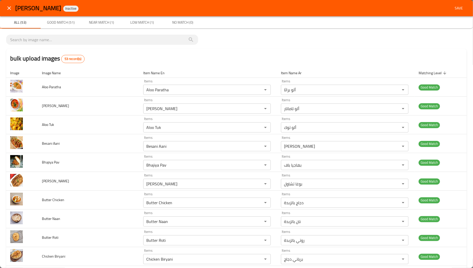
click at [415, 55] on div "bulk upload images 53 record(s)" at bounding box center [236, 58] width 461 height 19
click at [455, 9] on span "Save" at bounding box center [459, 8] width 12 height 6
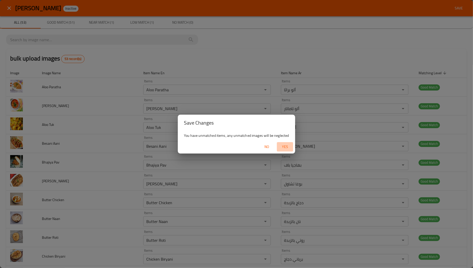
click at [283, 149] on span "Yes" at bounding box center [285, 147] width 12 height 6
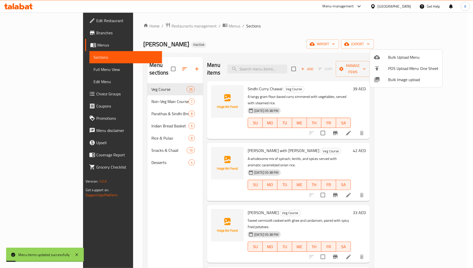
click at [150, 151] on div at bounding box center [236, 134] width 473 height 268
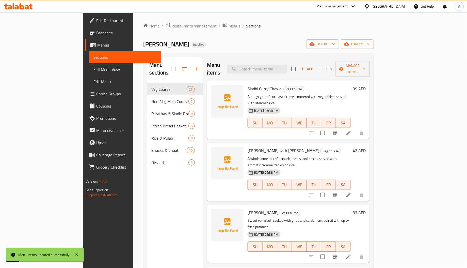
click at [147, 156] on div "Desserts 4" at bounding box center [175, 162] width 56 height 12
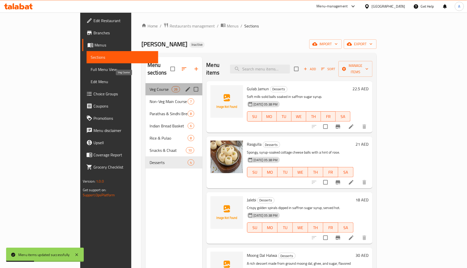
click at [150, 86] on span "Veg Course" at bounding box center [161, 89] width 22 height 6
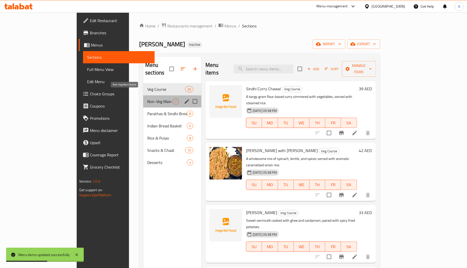
click at [147, 98] on span "Non-Veg Main Course" at bounding box center [159, 101] width 25 height 6
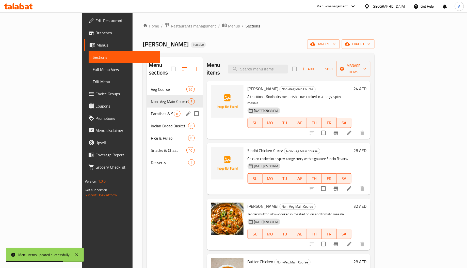
click at [147, 108] on div "Parathas & Sindhi Breads 8" at bounding box center [175, 114] width 56 height 12
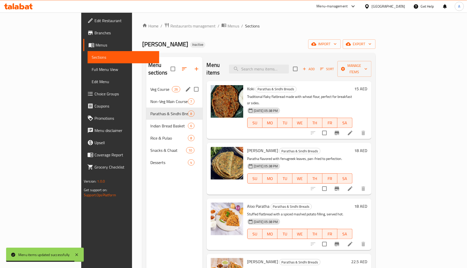
click at [150, 86] on span "Veg Course" at bounding box center [161, 89] width 22 height 6
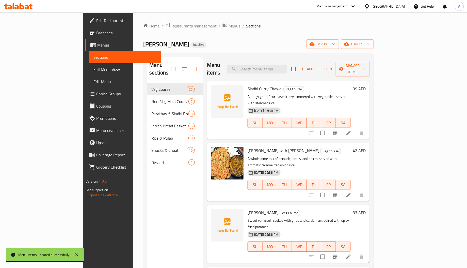
click at [248, 85] on span "Sindhi Curry Chawal" at bounding box center [265, 89] width 35 height 8
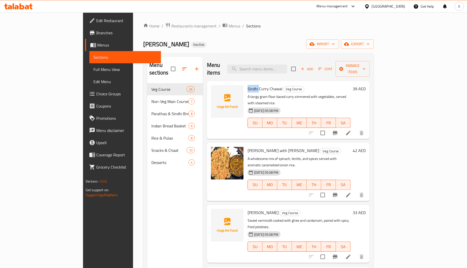
click at [248, 85] on span "Sindhi Curry Chawal" at bounding box center [265, 89] width 35 height 8
copy span "Sindhi"
click at [248, 209] on span "Seyun Patata" at bounding box center [263, 213] width 31 height 8
copy span "Seyun"
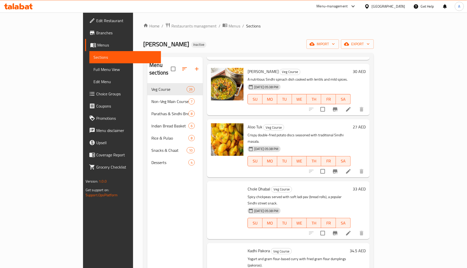
scroll to position [267, 0]
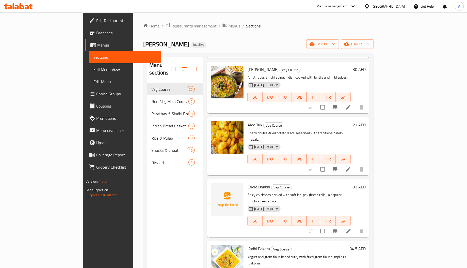
click at [248, 183] on span "Chole Dhabal" at bounding box center [259, 187] width 23 height 8
copy span "Chole"
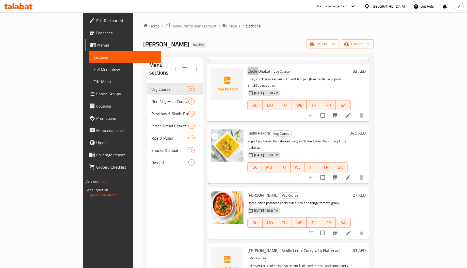
scroll to position [419, 0]
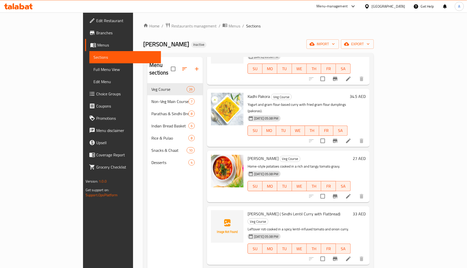
click at [248, 210] on span "Seyal Fulke ( Sindhi Lentil Curry with Flatbread)" at bounding box center [294, 214] width 93 height 8
copy span "Seyal"
click at [256, 210] on span "Seyal Fulke ( Sindhi Lentil Curry with Flatbread)" at bounding box center [294, 214] width 93 height 8
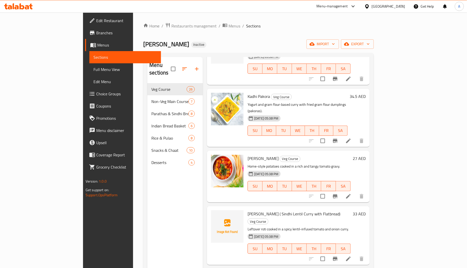
click at [265, 210] on span "Seyal Fulke ( Sindhi Lentil Curry with Flatbread)" at bounding box center [294, 214] width 93 height 8
copy span "Lentil"
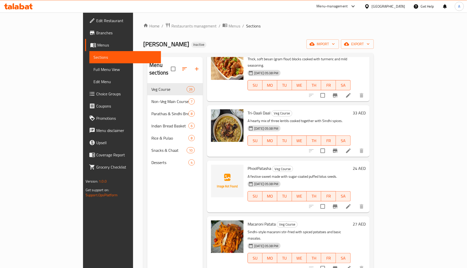
scroll to position [762, 0]
click at [248, 164] on span "PhoolPatasha" at bounding box center [260, 168] width 24 height 8
copy h6 "PhoolPatasha"
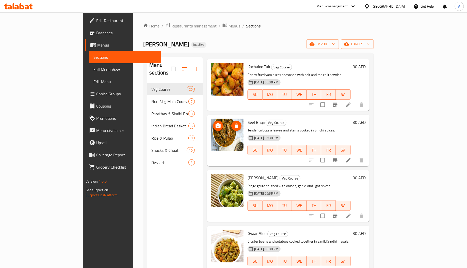
scroll to position [991, 0]
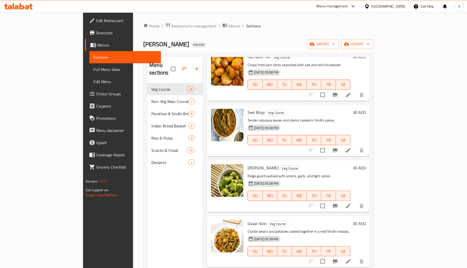
copy span "Bhindi"
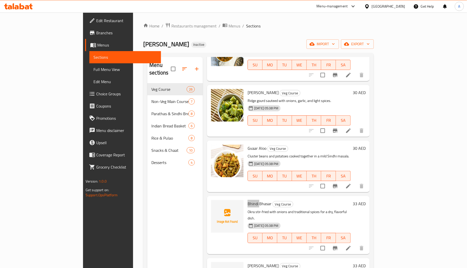
scroll to position [1068, 0]
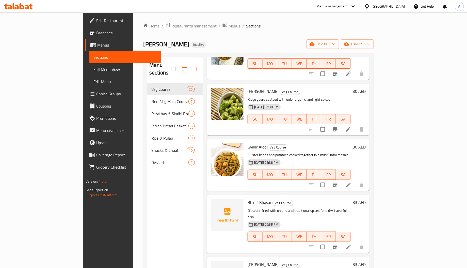
click at [248, 261] on span "Sata Bhajiyun" at bounding box center [263, 265] width 31 height 8
copy span "Sata"
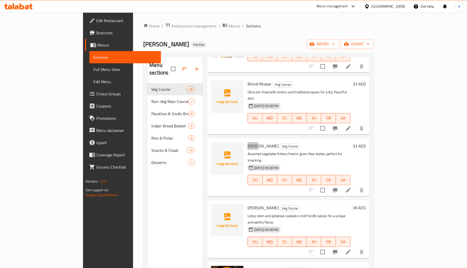
scroll to position [1188, 0]
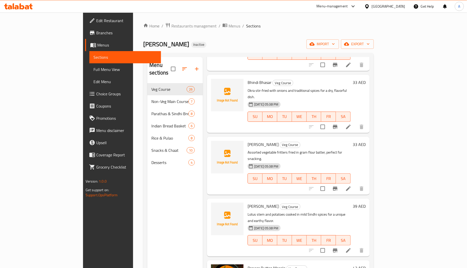
click at [248, 202] on span "Bhee Aloo" at bounding box center [263, 206] width 31 height 8
copy h6 "Aloo"
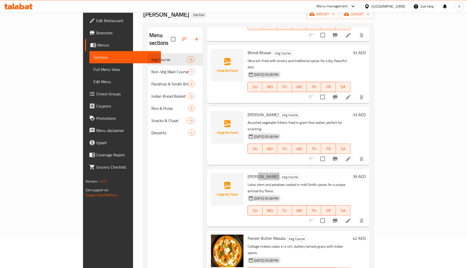
scroll to position [72, 0]
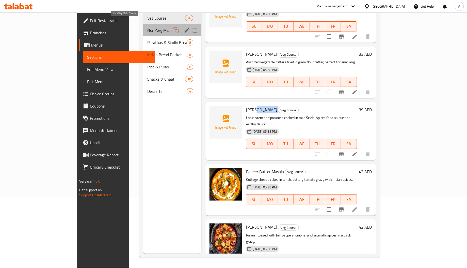
click at [147, 27] on span "Non-Veg Main Course" at bounding box center [159, 30] width 25 height 6
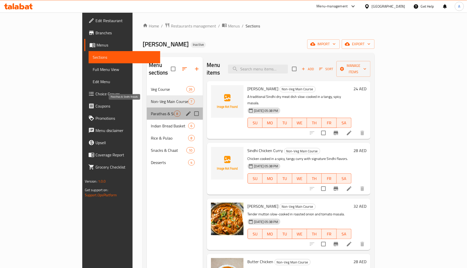
click at [151, 111] on span "Parathas & Sindhi Breads" at bounding box center [162, 114] width 23 height 6
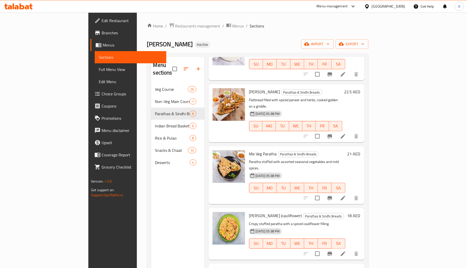
scroll to position [188, 0]
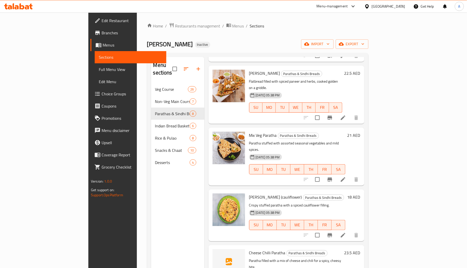
click at [249, 249] on span "Cheese Chilli Paratha" at bounding box center [267, 253] width 36 height 8
copy span "Cheese"
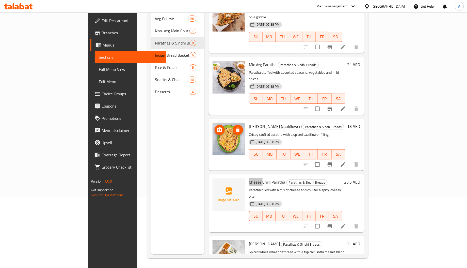
scroll to position [72, 0]
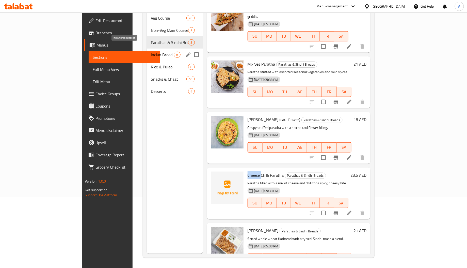
click at [151, 52] on span "Indian Bread Basket" at bounding box center [162, 55] width 23 height 6
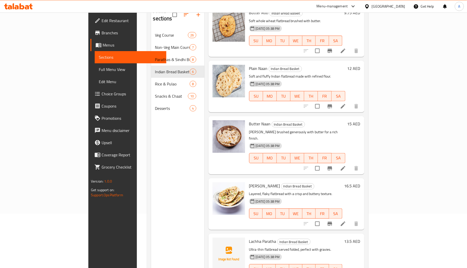
scroll to position [72, 0]
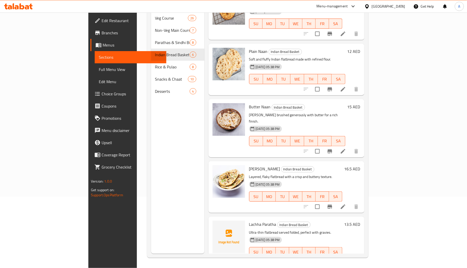
click at [249, 220] on span "Lachha Paratha" at bounding box center [262, 224] width 27 height 8
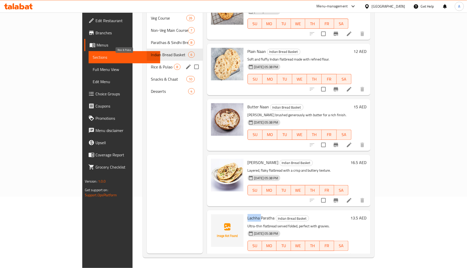
click at [151, 64] on span "Rice & Pulao" at bounding box center [162, 67] width 23 height 6
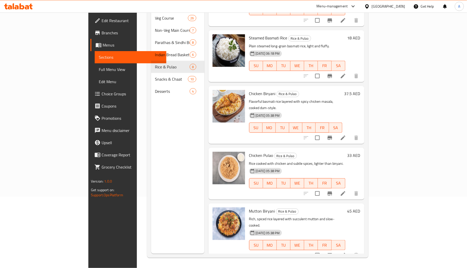
scroll to position [188, 0]
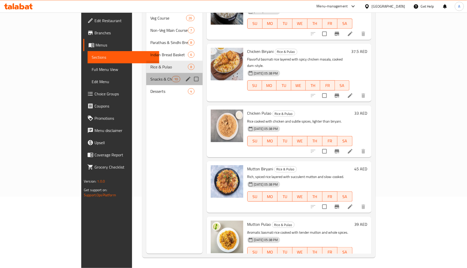
click at [146, 73] on div "Snacks & Chaat 10" at bounding box center [174, 79] width 56 height 12
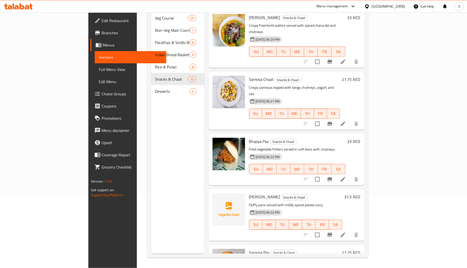
click at [249, 193] on span "Puri Bhaji" at bounding box center [264, 197] width 31 height 8
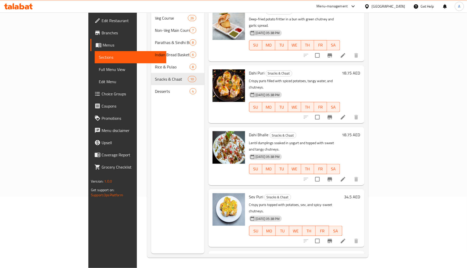
scroll to position [299, 0]
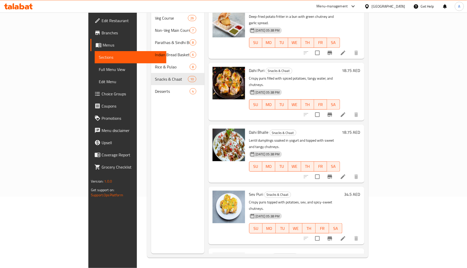
click at [249, 252] on span "Bhee pakora" at bounding box center [260, 256] width 22 height 8
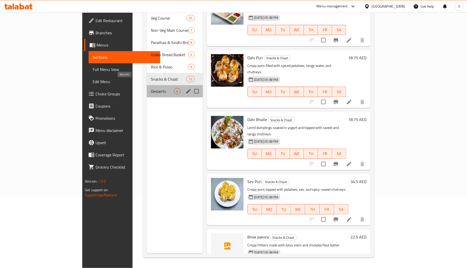
click at [151, 88] on span "Desserts" at bounding box center [162, 91] width 23 height 6
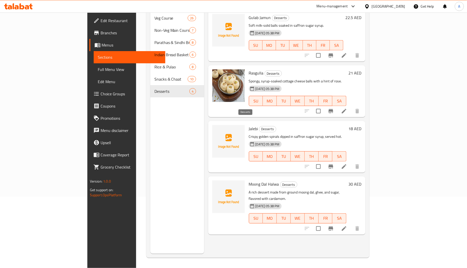
click at [260, 126] on span "Desserts" at bounding box center [268, 129] width 17 height 6
click at [249, 125] on span "Jalebi" at bounding box center [253, 129] width 9 height 8
click at [98, 69] on span "Full Menu View" at bounding box center [130, 69] width 64 height 6
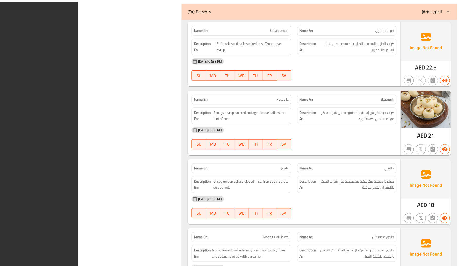
scroll to position [4819, 0]
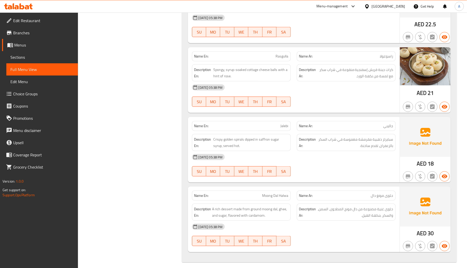
click at [43, 22] on span "Edit Restaurant" at bounding box center [43, 21] width 61 height 6
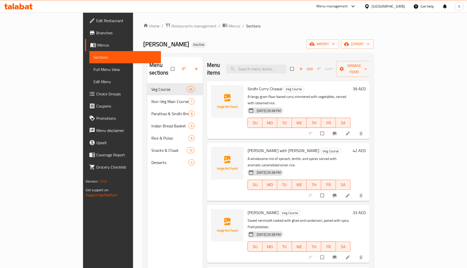
click at [388, 4] on div "[GEOGRAPHIC_DATA]" at bounding box center [389, 7] width 34 height 6
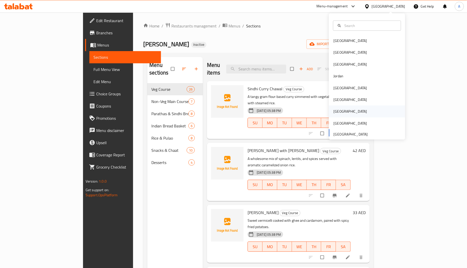
click at [334, 111] on div "[GEOGRAPHIC_DATA]" at bounding box center [351, 112] width 34 height 6
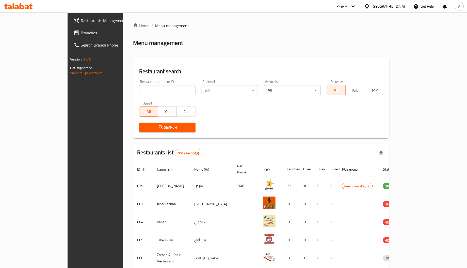
click at [402, 4] on div "[GEOGRAPHIC_DATA]" at bounding box center [389, 7] width 34 height 6
click at [139, 91] on input "search" at bounding box center [167, 90] width 56 height 10
click at [81, 36] on span "Branches" at bounding box center [111, 33] width 61 height 6
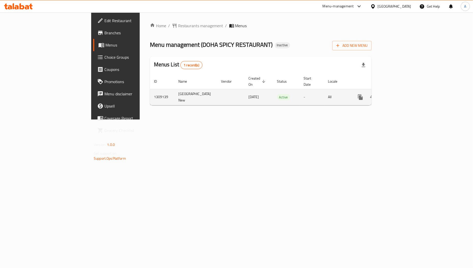
click at [400, 94] on icon "enhanced table" at bounding box center [397, 97] width 6 height 6
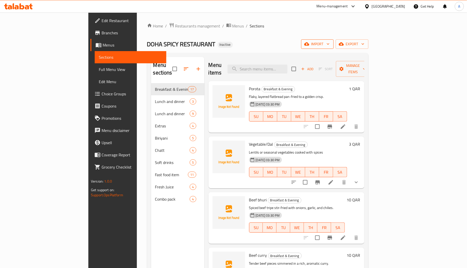
click at [330, 46] on span "import" at bounding box center [318, 44] width 24 height 6
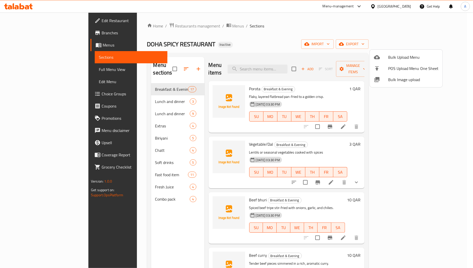
click at [386, 79] on div at bounding box center [381, 80] width 14 height 6
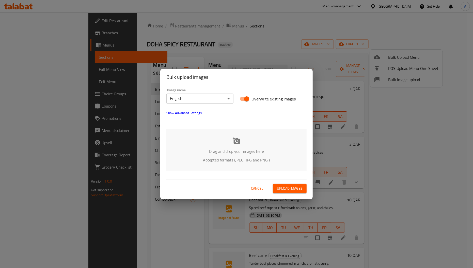
click at [233, 143] on icon at bounding box center [237, 141] width 8 height 8
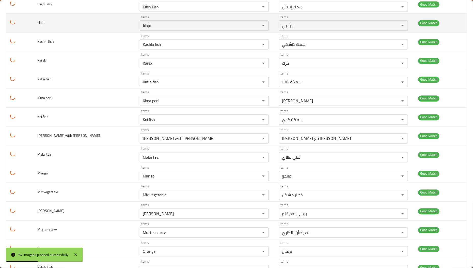
scroll to position [838, 0]
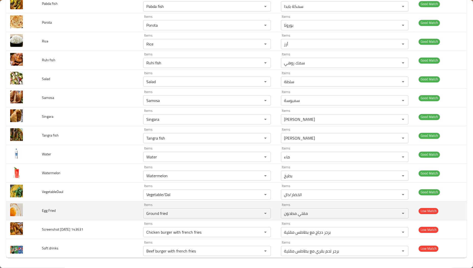
click at [46, 209] on span "Egg Fried" at bounding box center [49, 210] width 14 height 7
copy span "Egg"
click at [163, 206] on div "Items Ground fried Items" at bounding box center [207, 211] width 128 height 16
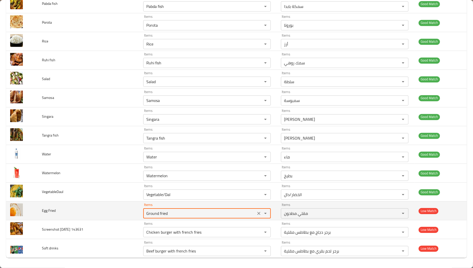
click at [155, 213] on Fried "Ground fried" at bounding box center [200, 213] width 110 height 7
paste Fried "Egg"
click at [155, 213] on Fried "Ground friedEgg" at bounding box center [200, 213] width 110 height 7
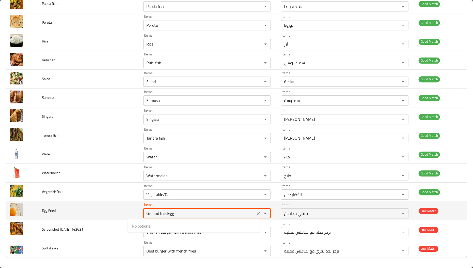
paste Fried "enhanced table"
type Fried "Egg"
click at [257, 215] on icon "Clear" at bounding box center [259, 213] width 5 height 5
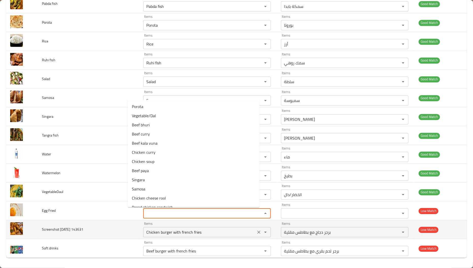
click at [257, 230] on icon "Clear" at bounding box center [259, 232] width 5 height 5
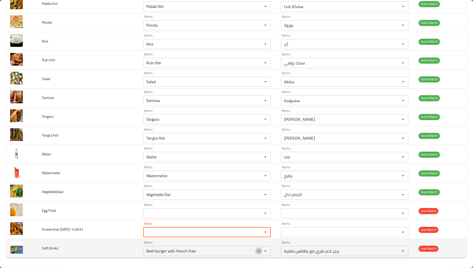
click at [257, 249] on icon "Clear" at bounding box center [259, 250] width 5 height 5
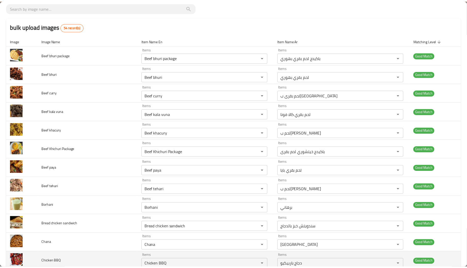
scroll to position [0, 0]
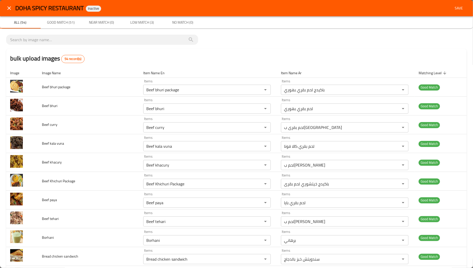
click at [453, 9] on span "Save" at bounding box center [459, 8] width 12 height 6
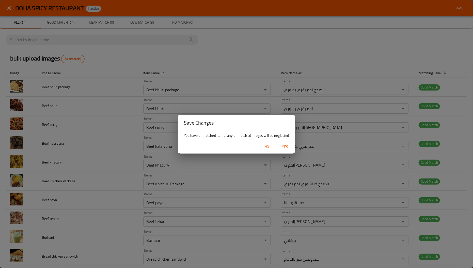
click at [283, 145] on span "Yes" at bounding box center [285, 147] width 12 height 6
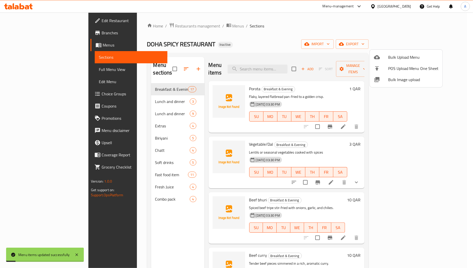
click at [124, 96] on div at bounding box center [236, 134] width 473 height 268
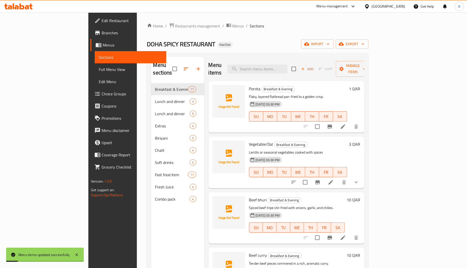
click at [155, 98] on span "Lunch and dinner" at bounding box center [172, 101] width 35 height 6
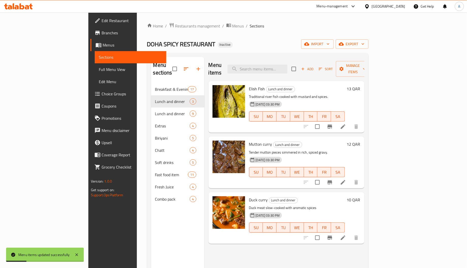
click at [151, 95] on div "Lunch and dinner 3" at bounding box center [177, 101] width 53 height 12
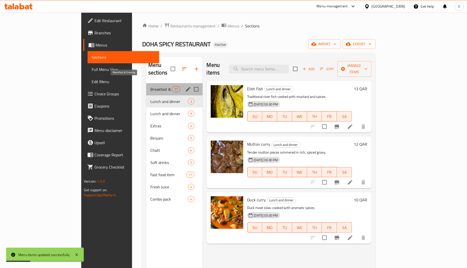
click at [150, 86] on span "Breakfast & Evening" at bounding box center [161, 89] width 22 height 6
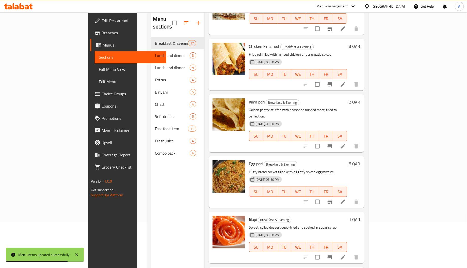
scroll to position [72, 0]
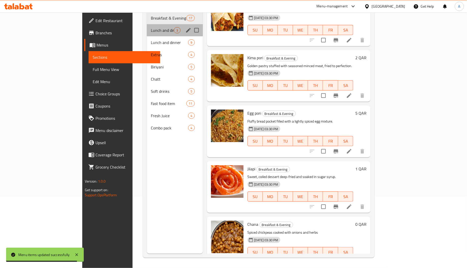
click at [151, 27] on span "Lunch and dinner" at bounding box center [162, 30] width 23 height 6
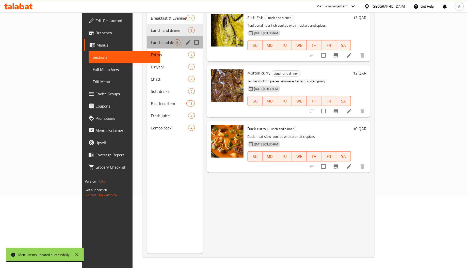
click at [147, 36] on div "Lunch and dinner 9" at bounding box center [175, 42] width 56 height 12
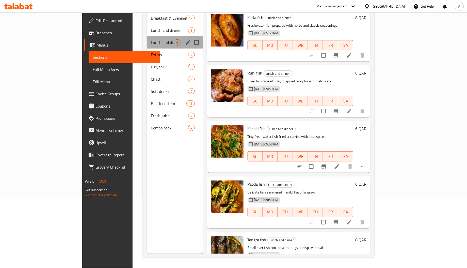
click at [147, 38] on div "Lunch and dinner 9" at bounding box center [175, 42] width 56 height 12
click at [151, 52] on span "Extras" at bounding box center [162, 55] width 23 height 6
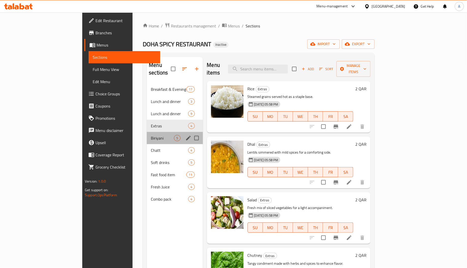
click at [147, 134] on div "Biriyani 5" at bounding box center [175, 138] width 56 height 12
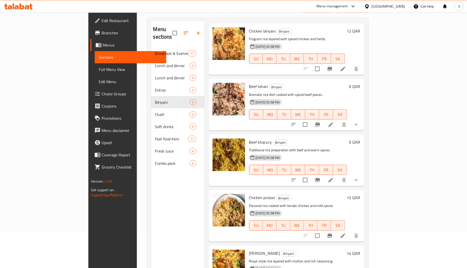
scroll to position [72, 0]
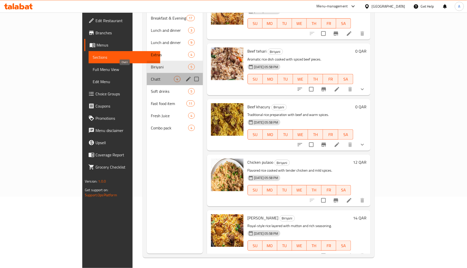
click at [151, 76] on span "Chatt" at bounding box center [162, 79] width 23 height 6
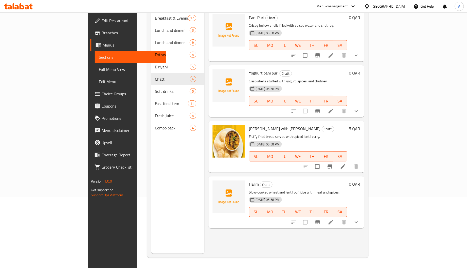
click at [249, 69] on span "Yoghurt pani puri" at bounding box center [263, 73] width 29 height 8
copy span "Yoghurt"
click at [151, 228] on div "Menu sections Breakfast & Evening 17 Lunch and dinner 3 Lunch and dinner 9 Extr…" at bounding box center [177, 120] width 53 height 268
click at [249, 180] on span "Halim" at bounding box center [254, 184] width 10 height 8
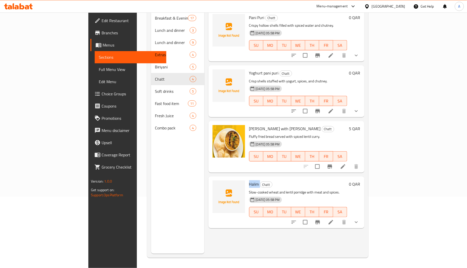
click at [249, 180] on span "Halim" at bounding box center [254, 184] width 10 height 8
copy h6 "Halim"
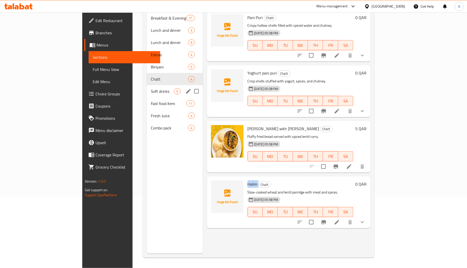
click at [147, 85] on div "Soft drinks 5" at bounding box center [175, 91] width 56 height 12
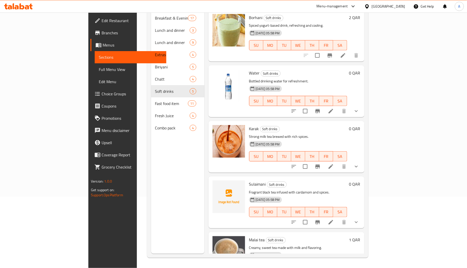
click at [249, 180] on span "Sulaimani" at bounding box center [257, 184] width 17 height 8
copy h6 "Sulaimani"
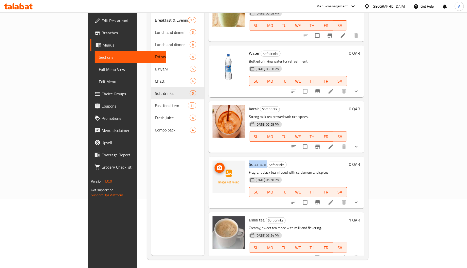
scroll to position [72, 0]
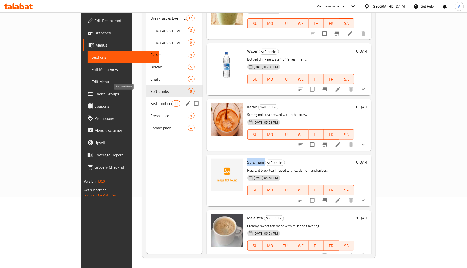
click at [150, 100] on span "Fast food item" at bounding box center [161, 103] width 22 height 6
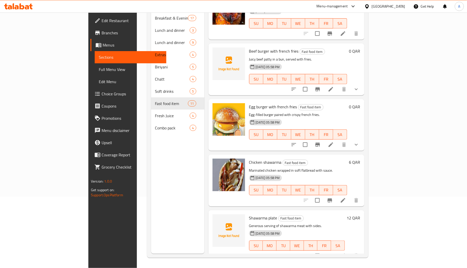
click at [249, 47] on span "Beef burger with french fries" at bounding box center [274, 51] width 50 height 8
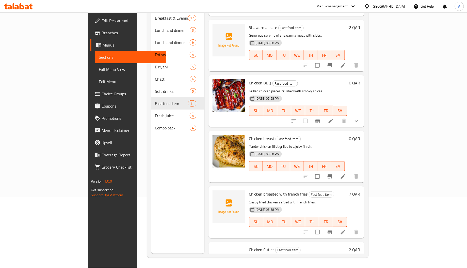
scroll to position [213, 0]
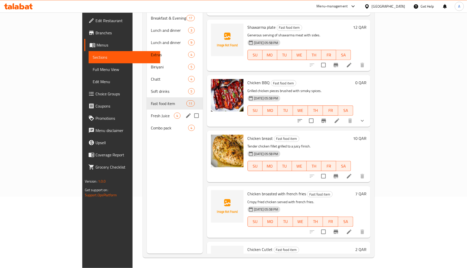
click at [147, 110] on div "Fresh Juice 4" at bounding box center [175, 116] width 56 height 12
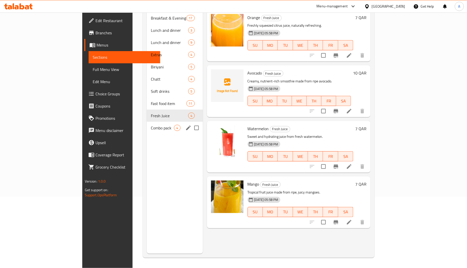
click at [147, 122] on div "Combo pack 4" at bounding box center [175, 128] width 56 height 12
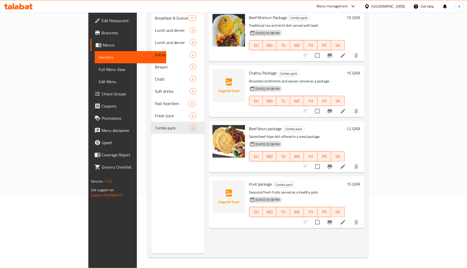
click at [99, 70] on span "Full Menu View" at bounding box center [131, 69] width 64 height 6
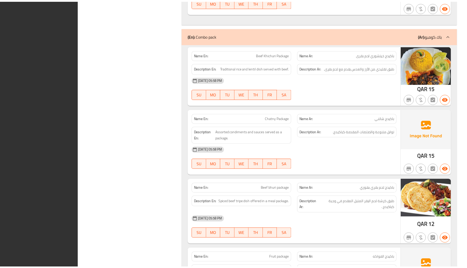
scroll to position [5029, 0]
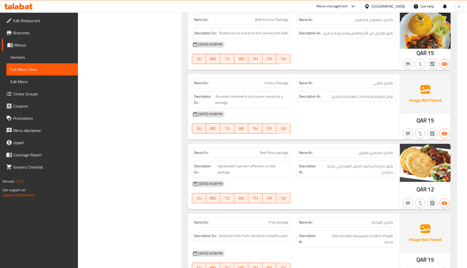
click at [31, 16] on link "Edit Restaurant" at bounding box center [40, 20] width 76 height 12
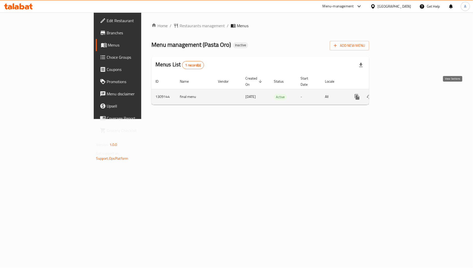
click at [397, 94] on icon "enhanced table" at bounding box center [394, 97] width 6 height 6
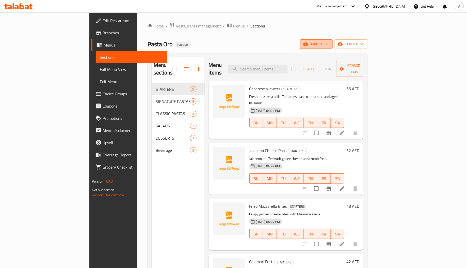
click at [329, 44] on span "import" at bounding box center [317, 44] width 24 height 6
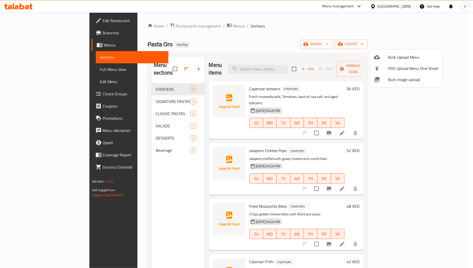
click at [400, 81] on span "Bulk Image upload" at bounding box center [413, 80] width 50 height 6
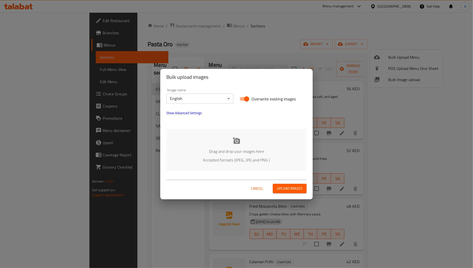
click at [232, 145] on div "Drag and drop your images here Accepted formats (JPEG, JPG and PNG )" at bounding box center [237, 149] width 140 height 41
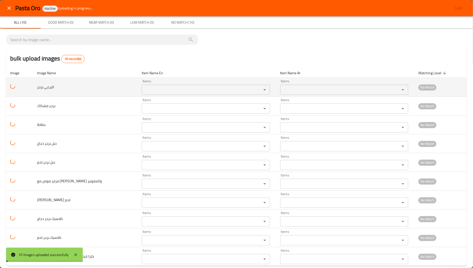
scroll to position [8, 0]
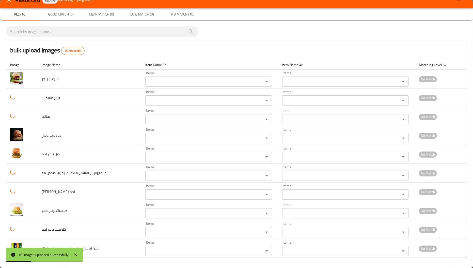
click at [8, 0] on icon "close" at bounding box center [9, 0] width 6 height 6
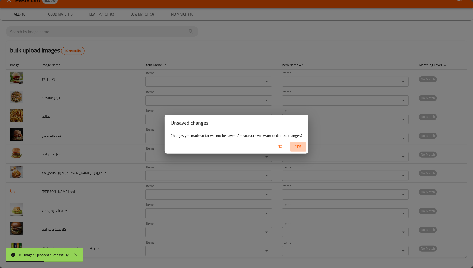
click at [297, 146] on span "Yes" at bounding box center [298, 147] width 12 height 6
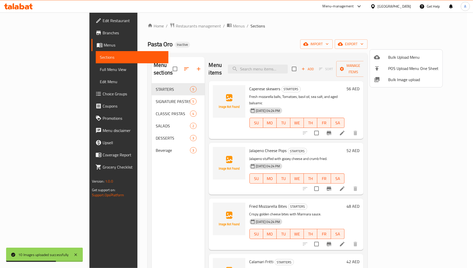
click at [384, 76] on li "Bulk Image upload" at bounding box center [406, 79] width 73 height 11
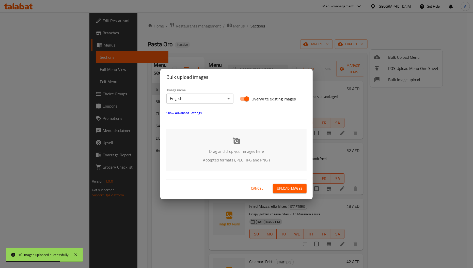
click at [211, 99] on body "10 Images uploaded successfully ​ Menu-management [GEOGRAPHIC_DATA] Get Help A …" at bounding box center [236, 139] width 473 height 255
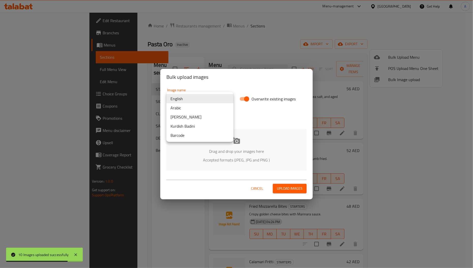
click at [189, 106] on li "Arabic" at bounding box center [200, 107] width 67 height 9
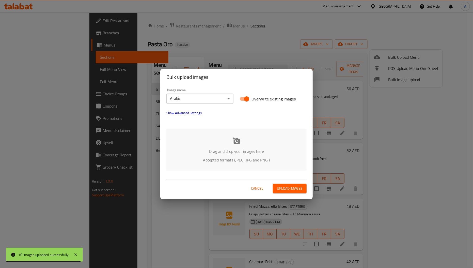
click at [250, 143] on div "Drag and drop your images here Accepted formats (JPEG, JPG and PNG )" at bounding box center [237, 149] width 140 height 41
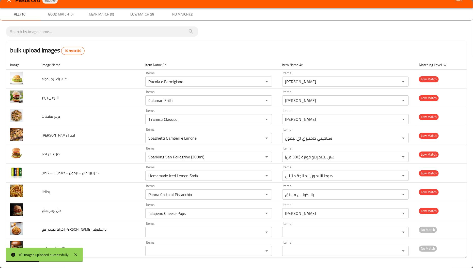
click at [6, 2] on button "close" at bounding box center [9, 0] width 12 height 12
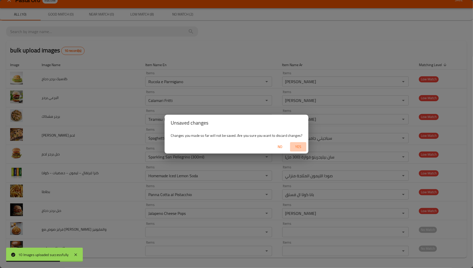
click at [300, 146] on span "Yes" at bounding box center [298, 147] width 12 height 6
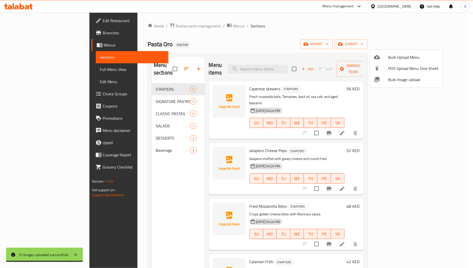
click at [120, 94] on div at bounding box center [236, 134] width 473 height 268
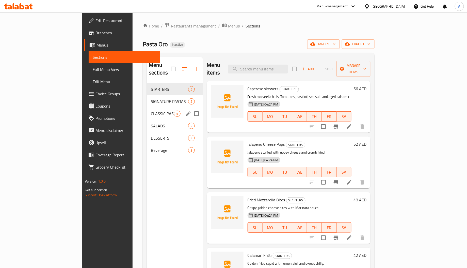
click at [147, 109] on div "CLASSIC PASTAS 4" at bounding box center [175, 114] width 56 height 12
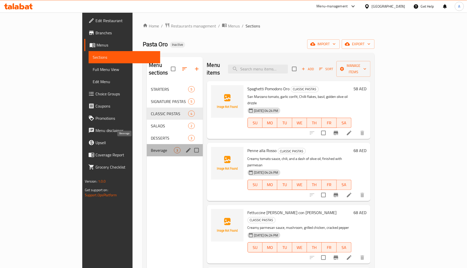
click at [151, 147] on span "Beverage" at bounding box center [162, 150] width 23 height 6
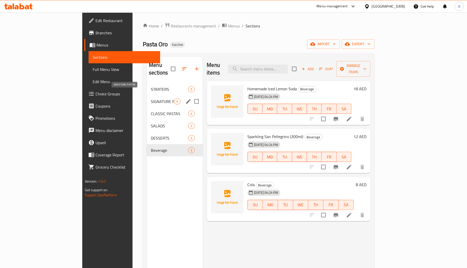
click at [151, 98] on span "SIGNATURE PASTAS" at bounding box center [162, 101] width 23 height 6
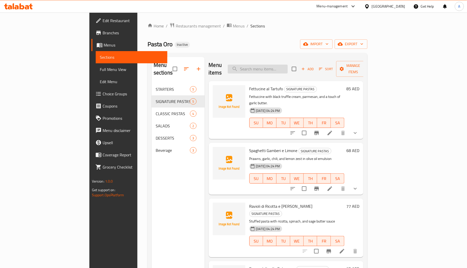
click at [275, 67] on input "search" at bounding box center [258, 69] width 60 height 9
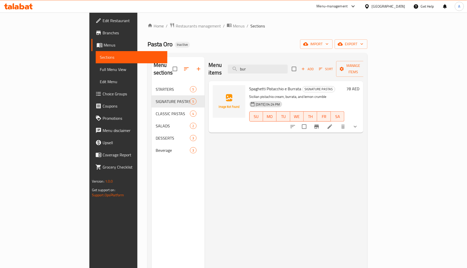
type input "bur"
click at [368, 37] on div "Home / Restaurants management / Menus / Sections Pasta Oro Inactive import expo…" at bounding box center [258, 176] width 220 height 306
click at [333, 39] on button "import" at bounding box center [316, 43] width 33 height 9
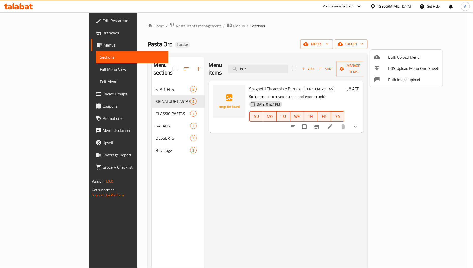
click at [382, 77] on div at bounding box center [381, 80] width 14 height 6
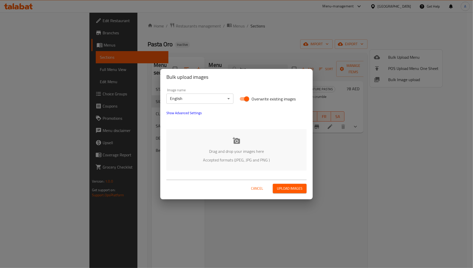
click at [204, 132] on div "Drag and drop your images here Accepted formats (JPEG, JPG and PNG )" at bounding box center [237, 149] width 140 height 41
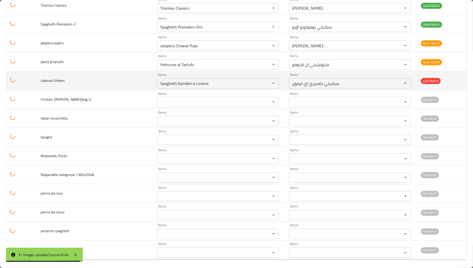
scroll to position [405, 0]
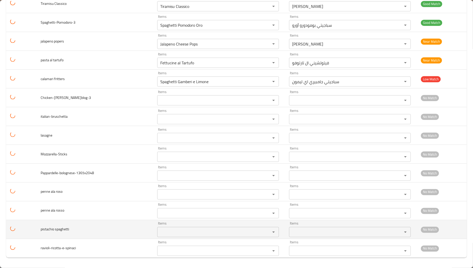
click at [48, 229] on span "pistachio spaghetti" at bounding box center [55, 229] width 28 height 7
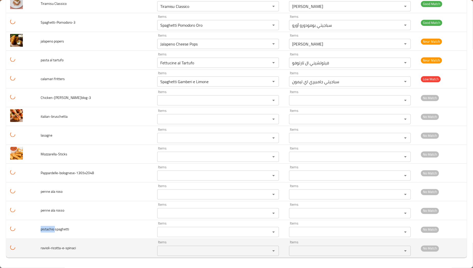
copy span "pistachio"
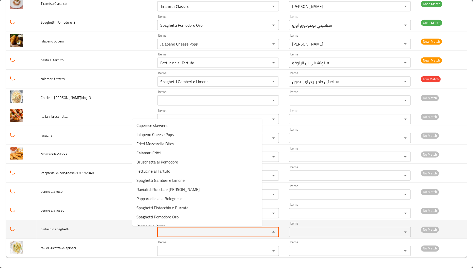
click at [159, 235] on spaghetti "Items" at bounding box center [211, 232] width 104 height 7
paste spaghetti "pistachio"
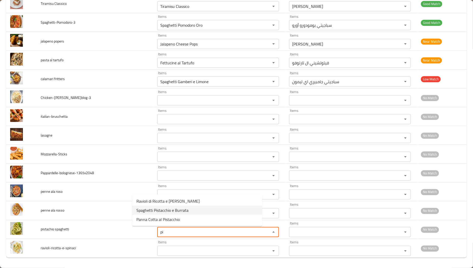
click at [204, 209] on spaghetti-option-1 "Spaghetti Pistacchio e Burrata" at bounding box center [197, 210] width 130 height 9
type spaghetti "Spaghetti Pistacchio e Burrata"
type spaghetti-ar "سباجيتي فستق اي بوراتا"
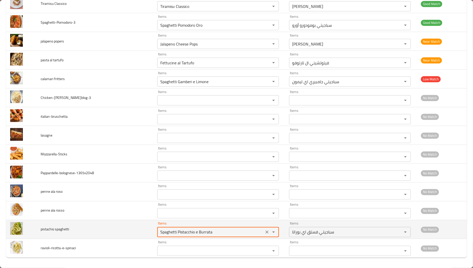
click at [185, 227] on div "Spaghetti Pistacchio e Burrata Items" at bounding box center [218, 232] width 122 height 10
click at [185, 227] on div "Items Spaghetti Pistacchio e Burrata Items" at bounding box center [218, 230] width 122 height 16
click at [186, 230] on spaghetti "Spaghetti Pistacchio e Burrata" at bounding box center [211, 232] width 104 height 7
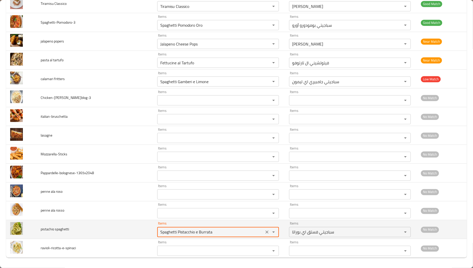
click at [186, 230] on spaghetti "Spaghetti Pistacchio e Burrata" at bounding box center [211, 232] width 104 height 7
type spaghetti "Spaghetti Pistacchio e Burrata"
click at [265, 233] on icon "Clear" at bounding box center [267, 232] width 5 height 5
click at [112, 230] on td "pistachio spaghetti" at bounding box center [95, 229] width 117 height 19
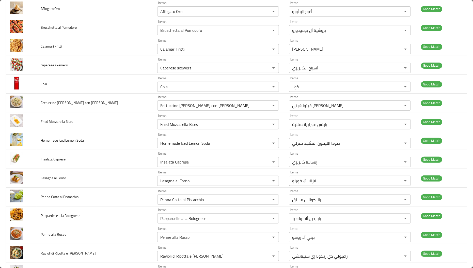
scroll to position [0, 0]
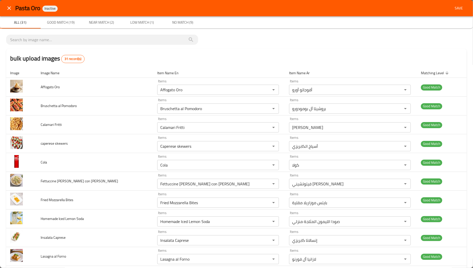
click at [458, 8] on span "Save" at bounding box center [459, 8] width 12 height 6
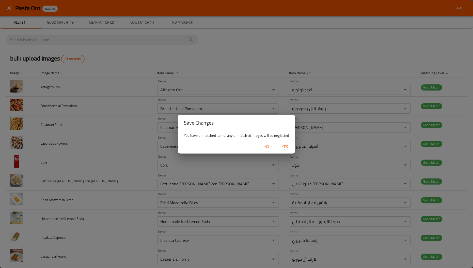
click at [269, 147] on span "No" at bounding box center [267, 147] width 12 height 6
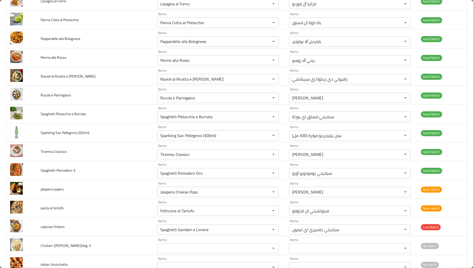
scroll to position [343, 0]
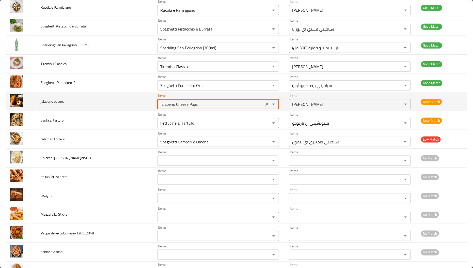
drag, startPoint x: 152, startPoint y: 107, endPoint x: 215, endPoint y: 107, distance: 62.3
click at [215, 107] on popers "Jalapeno Cheese Pops" at bounding box center [211, 104] width 104 height 7
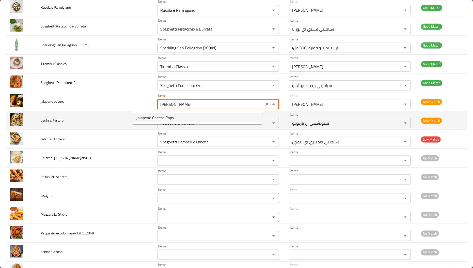
type popers "J"
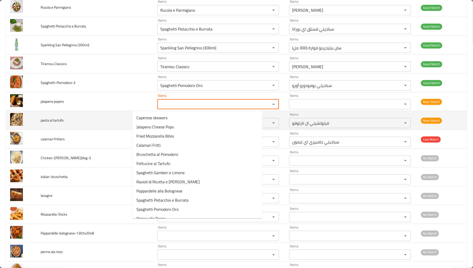
click at [107, 120] on td "pasta al tartufo" at bounding box center [95, 120] width 117 height 19
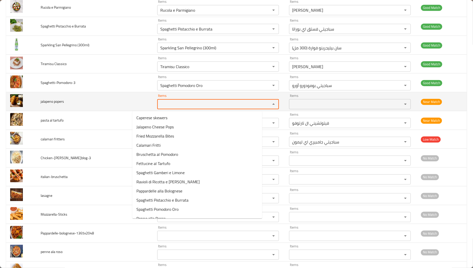
click at [159, 105] on popers "Items" at bounding box center [211, 104] width 104 height 7
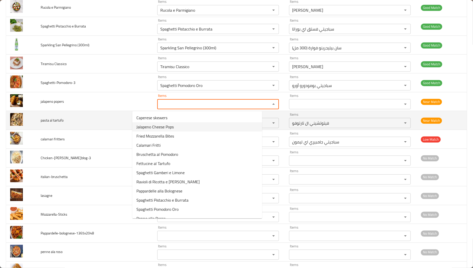
click at [111, 122] on td "pasta al tartufo" at bounding box center [95, 120] width 117 height 19
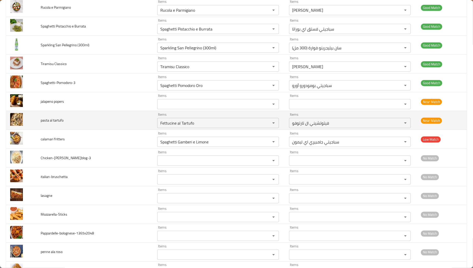
click at [59, 120] on span "pasta al tartufo" at bounding box center [52, 120] width 23 height 7
click at [92, 126] on td "pasta al tartufo" at bounding box center [95, 120] width 117 height 19
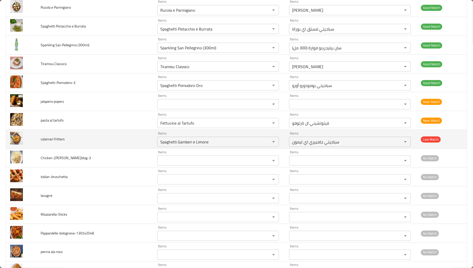
click at [51, 139] on span "calamari fritters" at bounding box center [53, 139] width 24 height 7
copy span "calamari"
click at [187, 145] on fritters "Spaghetti Gamberi e Limone" at bounding box center [211, 141] width 104 height 7
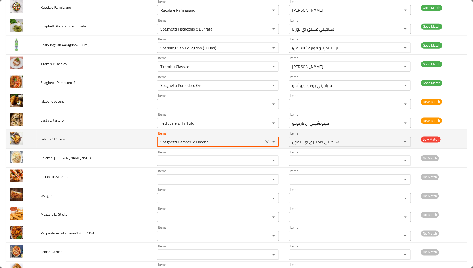
paste fritters "calamari"
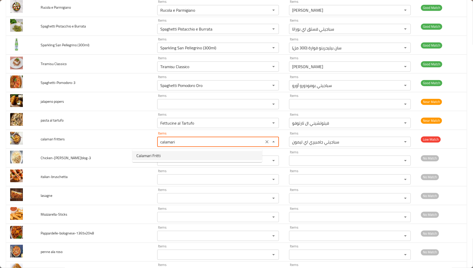
click at [166, 155] on fritters-option-0 "Calamari Fritti" at bounding box center [197, 155] width 130 height 9
type fritters "Calamari Fritti"
type fritters-ar "[PERSON_NAME]"
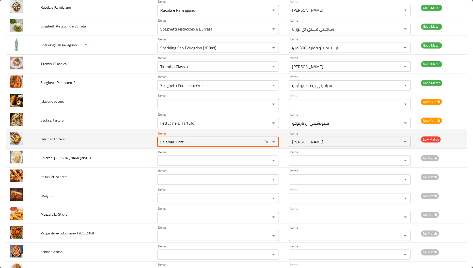
click at [212, 141] on fritters "Calamari Fritti" at bounding box center [211, 141] width 104 height 7
type fritters "Calamari Fritti"
click at [265, 144] on icon "Clear" at bounding box center [267, 141] width 5 height 5
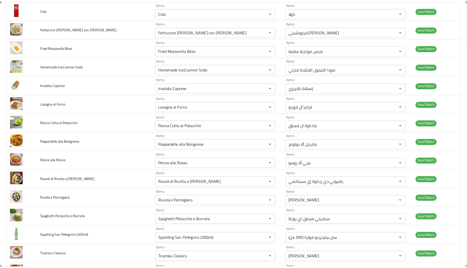
scroll to position [0, 0]
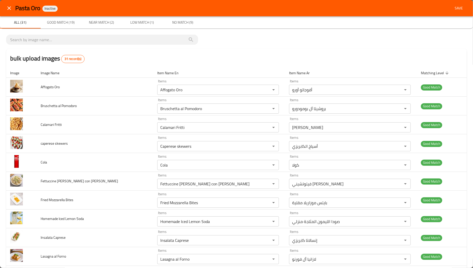
click at [453, 8] on span "Save" at bounding box center [459, 8] width 12 height 6
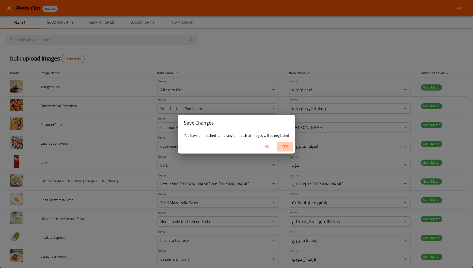
click at [282, 146] on span "Yes" at bounding box center [285, 147] width 12 height 6
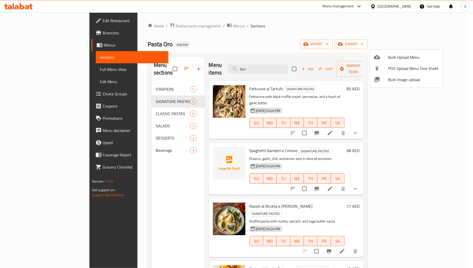
click at [249, 135] on div at bounding box center [236, 134] width 473 height 268
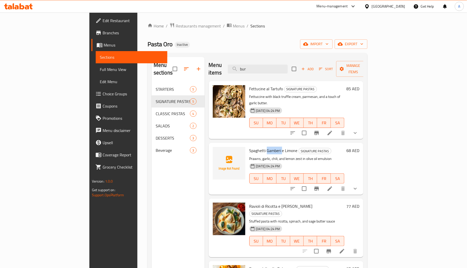
click at [250, 147] on span "Spaghetti Gamberi e Limone" at bounding box center [274, 151] width 48 height 8
copy span "Gamberi"
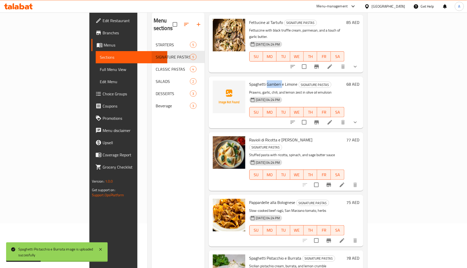
scroll to position [72, 0]
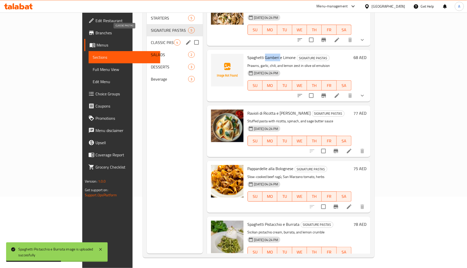
click at [151, 39] on span "CLASSIC PASTAS" at bounding box center [162, 42] width 23 height 6
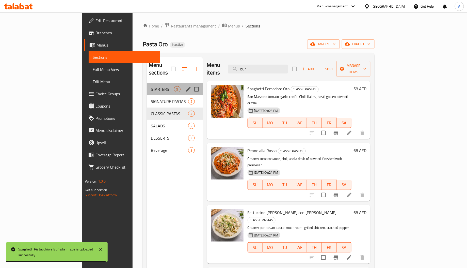
click at [147, 83] on div "STARTERS 5" at bounding box center [175, 89] width 56 height 12
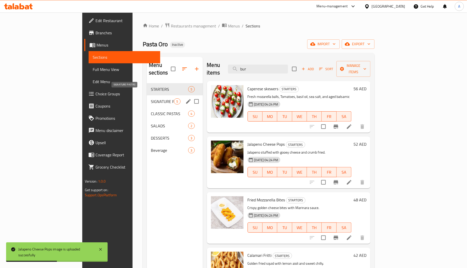
click at [151, 98] on span "SIGNATURE PASTAS" at bounding box center [162, 101] width 23 height 6
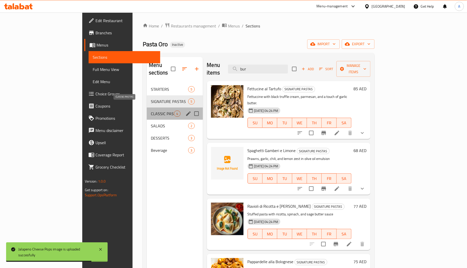
click at [151, 111] on span "CLASSIC PASTAS" at bounding box center [162, 114] width 23 height 6
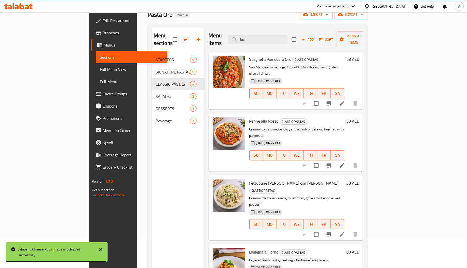
scroll to position [72, 0]
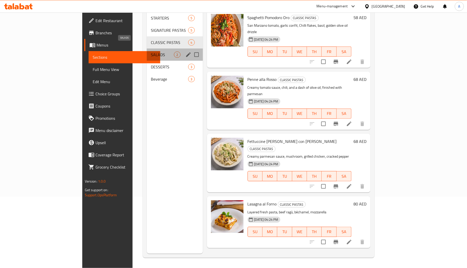
click at [151, 52] on span "SALADS" at bounding box center [162, 55] width 23 height 6
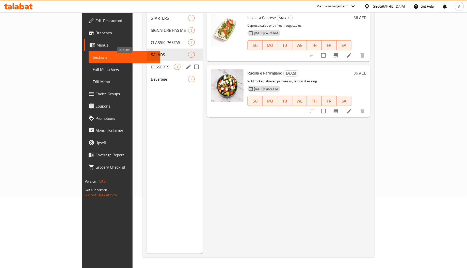
click at [151, 64] on span "DESSERTS" at bounding box center [162, 67] width 23 height 6
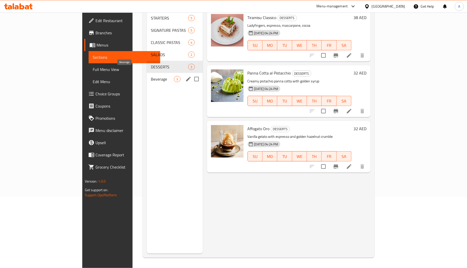
click at [151, 76] on span "Beverage" at bounding box center [162, 79] width 23 height 6
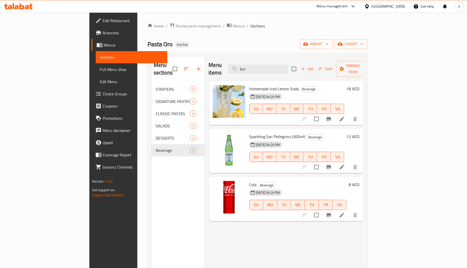
click at [100, 71] on span "Full Menu View" at bounding box center [132, 69] width 64 height 6
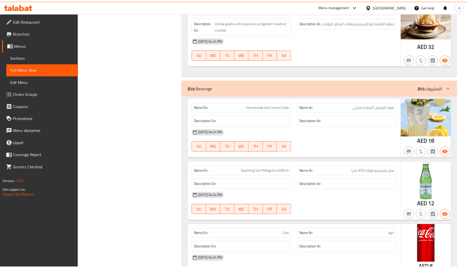
scroll to position [1544, 0]
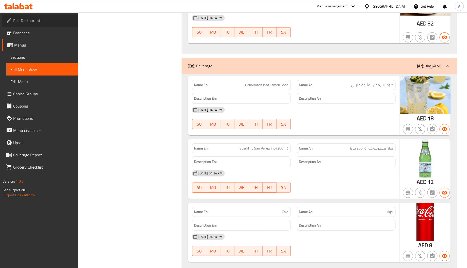
click at [30, 20] on span "Edit Restaurant" at bounding box center [43, 21] width 61 height 6
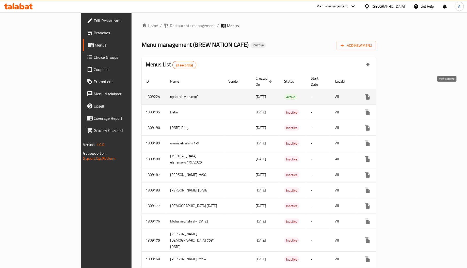
click at [408, 94] on icon "enhanced table" at bounding box center [404, 97] width 6 height 6
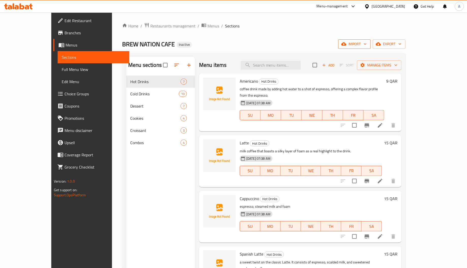
click at [367, 44] on span "import" at bounding box center [355, 44] width 24 height 6
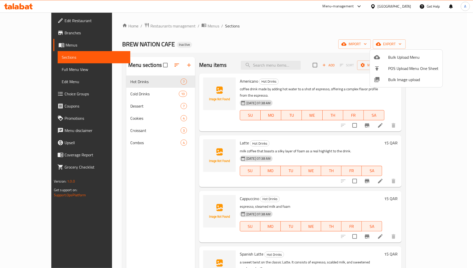
click at [380, 79] on div at bounding box center [381, 80] width 14 height 6
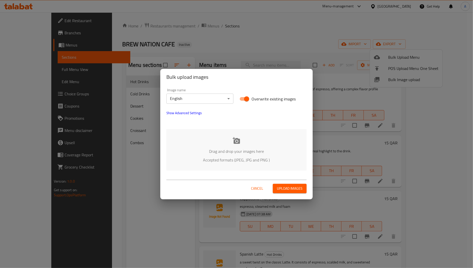
click at [267, 157] on p "Accepted formats (JPEG, JPG and PNG )" at bounding box center [236, 160] width 125 height 6
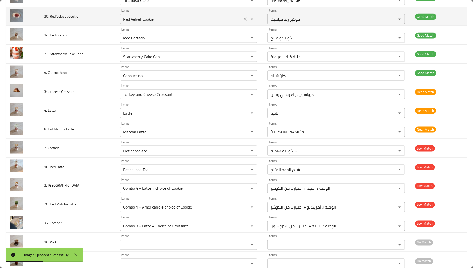
scroll to position [419, 0]
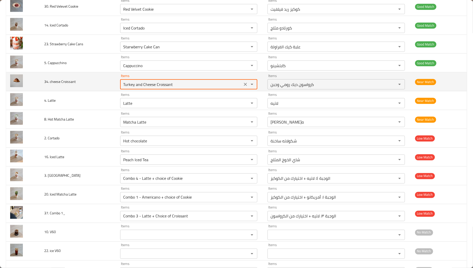
drag, startPoint x: 143, startPoint y: 85, endPoint x: 108, endPoint y: 77, distance: 35.6
click at [108, 77] on tr "34. cheese Croissant Items Turkey and Cheese Croissant Items Items كرواسون ديك …" at bounding box center [236, 81] width 461 height 19
click at [170, 88] on Croissant "Cheese Croissant" at bounding box center [181, 84] width 119 height 7
click at [141, 86] on Croissant "Cheese Croissant" at bounding box center [181, 84] width 119 height 7
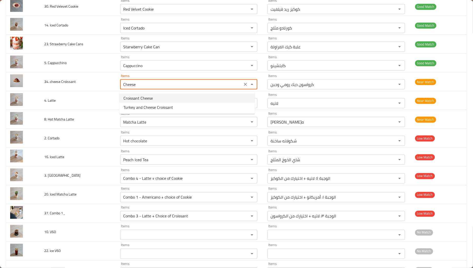
click at [153, 99] on Croissant-option-0 "Croissant Cheese" at bounding box center [186, 98] width 135 height 9
type Croissant "Croissant Cheese"
type Croissant-ar "كرواسون بالجبن"
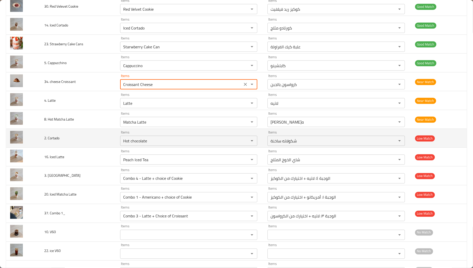
type Croissant "Croissant Cheese"
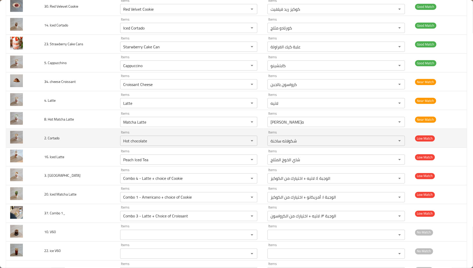
click at [51, 139] on span "2. Cortado" at bounding box center [51, 138] width 15 height 7
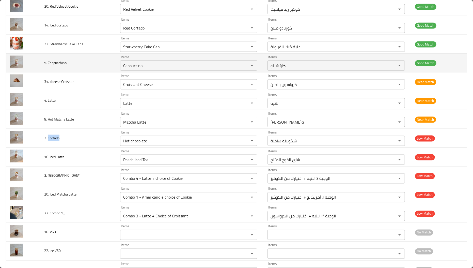
copy span "Cortado"
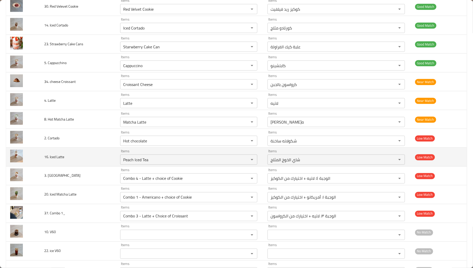
click at [150, 149] on td "Items Peach Iced Tea Items" at bounding box center [189, 157] width 147 height 19
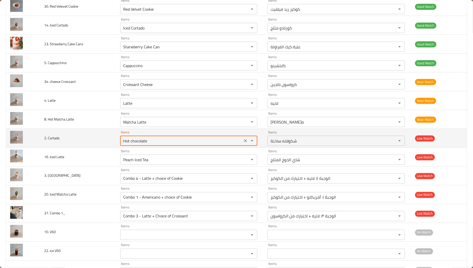
click at [152, 143] on Cortado "Hot chocolate" at bounding box center [181, 140] width 119 height 7
paste Cortado "Cortado"
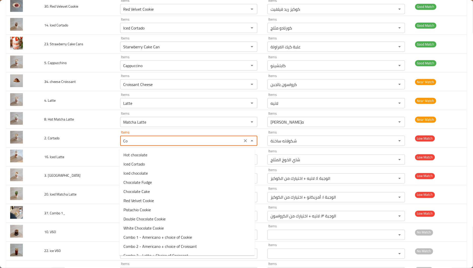
type Cortado "C"
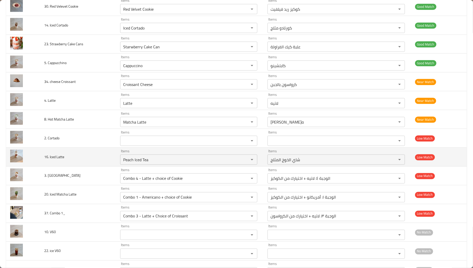
click at [101, 165] on td "16. Iced Latte" at bounding box center [78, 157] width 76 height 19
click at [52, 158] on span "16. Iced Latte" at bounding box center [54, 157] width 20 height 7
click at [48, 157] on span "16. Iced Latte" at bounding box center [54, 157] width 20 height 7
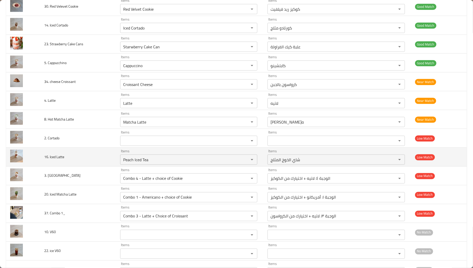
click at [52, 157] on span "16. Iced Latte" at bounding box center [54, 157] width 20 height 7
copy span "Iced"
click at [61, 156] on span "16. Iced Latte" at bounding box center [54, 157] width 20 height 7
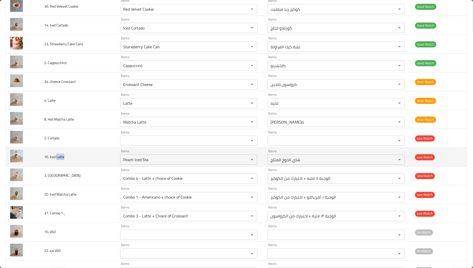
copy span "Latte"
click at [162, 164] on div "Peach Iced Tea Items" at bounding box center [188, 160] width 137 height 10
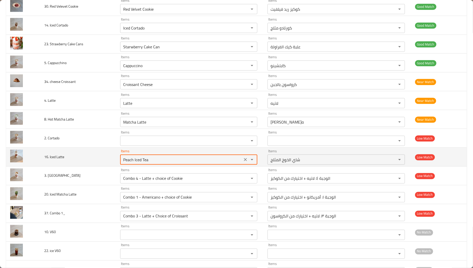
click at [162, 164] on div "Peach Iced Tea Items" at bounding box center [188, 160] width 137 height 10
paste Latte "Latte"
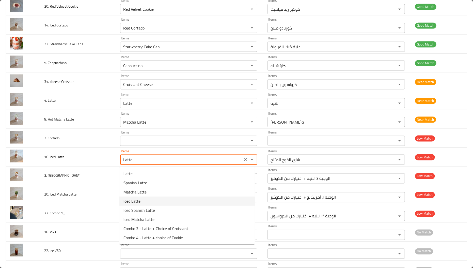
click at [157, 198] on Latte-option-3 "Iced Latte" at bounding box center [186, 201] width 135 height 9
type Latte "Iced Latte"
type Latte-ar "لاتيه مثلج"
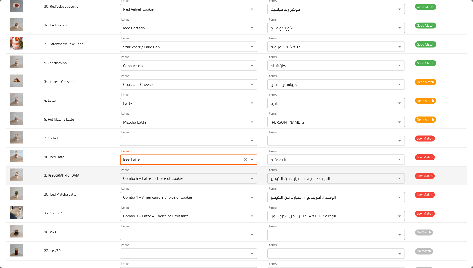
type Latte "Iced Latte"
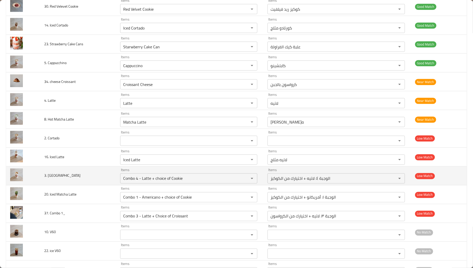
click at [49, 176] on span "3. Flatwite" at bounding box center [62, 175] width 36 height 7
copy span "Flatwite"
click at [182, 180] on Flatwite "Combo 4 - Latte + choice of Cookie" at bounding box center [181, 178] width 119 height 7
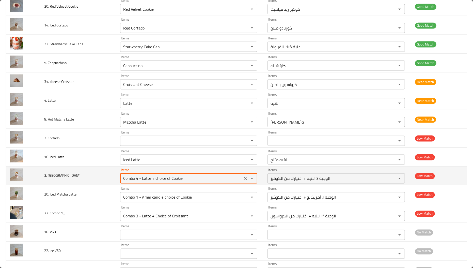
click at [182, 180] on Flatwite "Combo 4 - Latte + choice of Cookie" at bounding box center [181, 178] width 119 height 7
paste Flatwite "Flatwit"
click at [130, 180] on Flatwite "Flatwite" at bounding box center [181, 178] width 119 height 7
click at [146, 180] on Flatwite "Flat wite" at bounding box center [181, 178] width 119 height 7
type Flatwite "Flat"
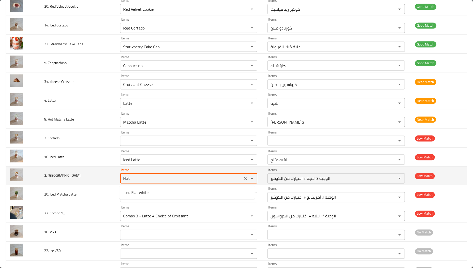
drag, startPoint x: 144, startPoint y: 176, endPoint x: 108, endPoint y: 176, distance: 36.4
click at [109, 176] on tr "3. Flatwite Items Flat Items Items الوجبة ٤: لاتيه + اختيارك من الكوكيز Items L…" at bounding box center [236, 176] width 461 height 19
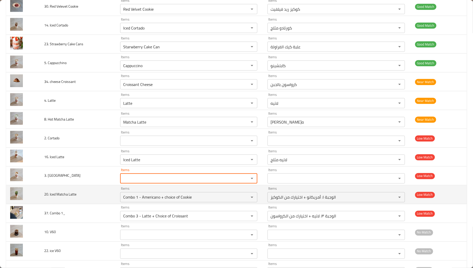
click at [90, 196] on td "20. Iced Matcha Latte" at bounding box center [78, 194] width 76 height 19
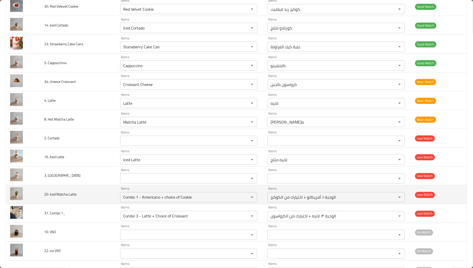
click at [62, 196] on span "20. Iced Matcha Latte" at bounding box center [60, 194] width 32 height 7
copy span "Matcha"
click at [172, 197] on Latte "Combo 1 - Americano + choice of Cookie" at bounding box center [181, 197] width 119 height 7
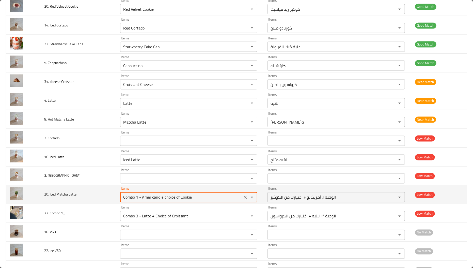
click at [172, 197] on Latte "Combo 1 - Americano + choice of Cookie" at bounding box center [181, 197] width 119 height 7
paste Latte "Matcha"
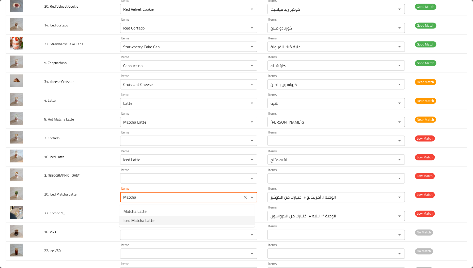
click at [157, 221] on Latte-option-1 "Iced Matcha Latte" at bounding box center [186, 220] width 135 height 9
type Latte "Iced Matcha Latte"
type Latte-ar "لاتيه ماتشا مثلج"
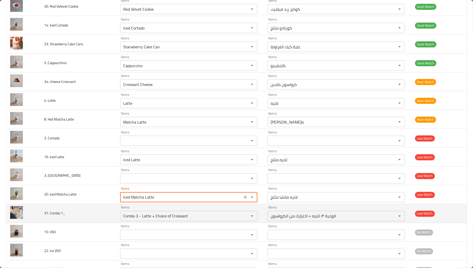
type Latte "Iced Matcha Latte"
click at [56, 214] on span "37. Combo 1_" at bounding box center [54, 213] width 21 height 7
copy span "Combo"
click at [148, 220] on 1_ "Combo 3 - Latte + Choice of Croissant" at bounding box center [181, 216] width 119 height 7
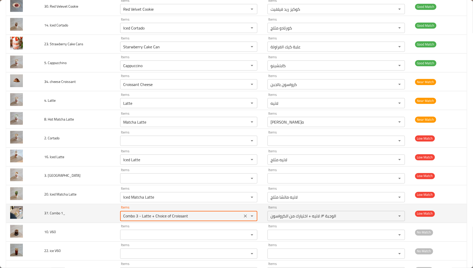
click at [148, 220] on 1_ "Combo 3 - Latte + Choice of Croissant" at bounding box center [181, 216] width 119 height 7
paste 1_ "enhanced table"
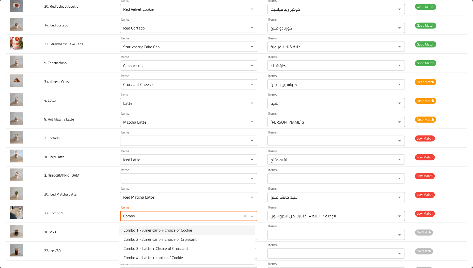
click at [153, 230] on span "Combo 1 - Americano + choice of Cookie" at bounding box center [158, 230] width 69 height 6
type 1_ "Combo 1 - Americano + choice of Cookie"
type 1_-ar "الوجبة ١: أمريكانو + اختيارك من الكوكيز"
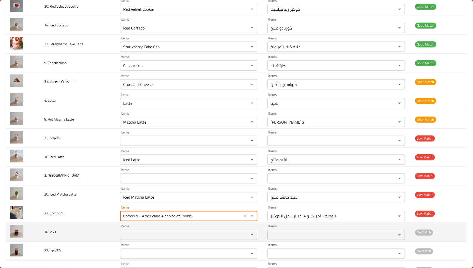
type 1_ "Combo 1 - Americano + choice of Cookie"
click at [51, 235] on span "10. V60" at bounding box center [50, 232] width 12 height 7
copy span "V60"
click at [132, 232] on div "Items" at bounding box center [188, 235] width 137 height 10
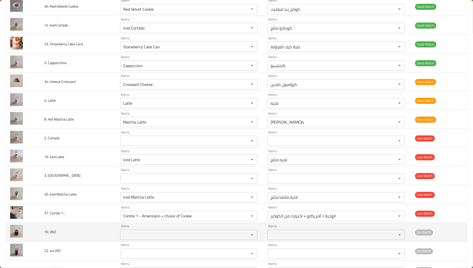
paste V60 "V60"
click at [123, 236] on V60 "V60" at bounding box center [181, 234] width 119 height 7
click at [126, 236] on V60 "V60" at bounding box center [181, 234] width 119 height 7
click at [125, 236] on V60 "V60" at bounding box center [181, 234] width 119 height 7
click at [138, 238] on V60 "V 60" at bounding box center [181, 234] width 119 height 7
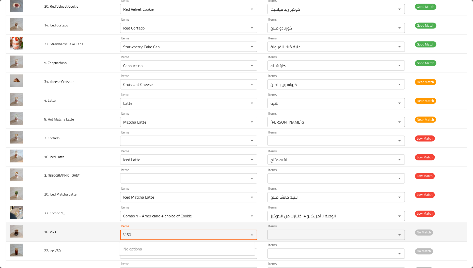
drag, startPoint x: 126, startPoint y: 236, endPoint x: 109, endPoint y: 236, distance: 16.3
click at [109, 236] on tr "10. V60 Items V 60 Items Items Items No Match" at bounding box center [236, 232] width 461 height 19
type V60 "60"
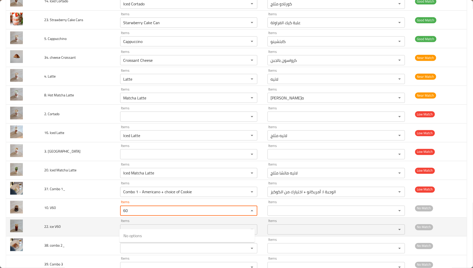
scroll to position [457, 0]
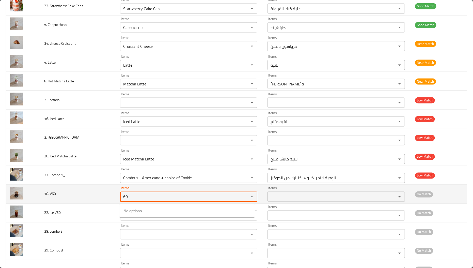
drag, startPoint x: 133, startPoint y: 202, endPoint x: 110, endPoint y: 201, distance: 23.2
click at [110, 201] on tr "10. V60 Items 60 Items Items Items No Match" at bounding box center [236, 194] width 461 height 19
drag, startPoint x: 134, startPoint y: 198, endPoint x: 109, endPoint y: 197, distance: 25.0
click at [109, 197] on tr "10. V60 Items 60 Items Items Items No Match" at bounding box center [236, 194] width 461 height 19
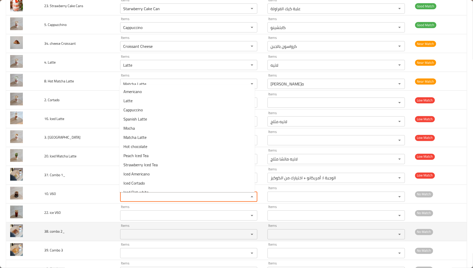
click at [92, 225] on td "38. combo 2_" at bounding box center [78, 231] width 76 height 19
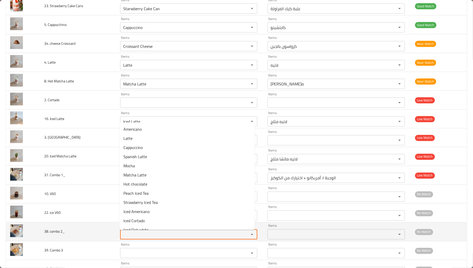
click at [146, 237] on 2_ "Items" at bounding box center [181, 234] width 119 height 7
paste 2_ "V60"
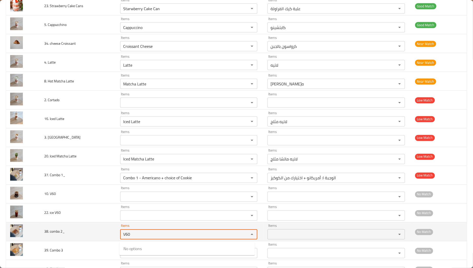
drag, startPoint x: 143, startPoint y: 235, endPoint x: 98, endPoint y: 235, distance: 45.0
click at [99, 235] on tr "38. combo 2_ Items V60 Items Items Items No Match" at bounding box center [236, 231] width 461 height 19
paste 2_ "Combo"
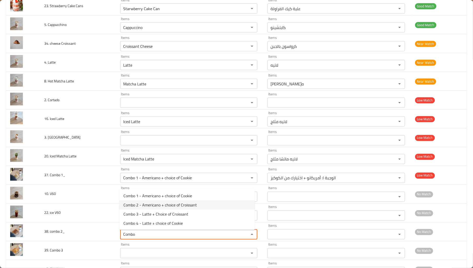
click at [142, 206] on span "Combo 2 - Americano + choice of Croissant" at bounding box center [160, 205] width 73 height 6
type 2_ "Combo 2 - Americano + choice of Croissant"
type 2_-ar "الوجبة ٢: أمريكانو + اختيارك من الكرواسون"
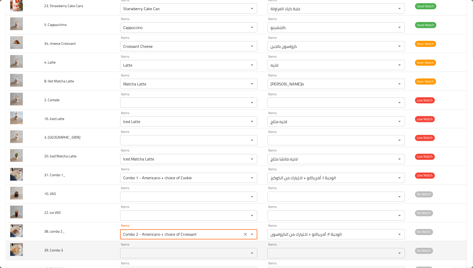
click at [145, 251] on div "Items" at bounding box center [188, 253] width 137 height 10
type 2_ "Combo 2 - Americano + choice of Croissant"
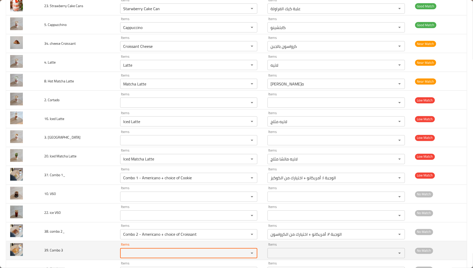
paste 3 "Combo"
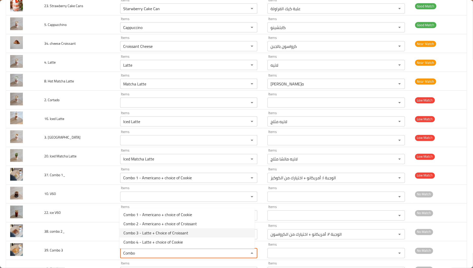
click at [147, 233] on span "Combo 3 - Latte + Choice of Croissant" at bounding box center [156, 233] width 65 height 6
type 3 "Combo 3 - Latte + Choice of Croissant"
type 3-ar "الوجبة ٣: لاتيه + اختيارك من الكرواسون"
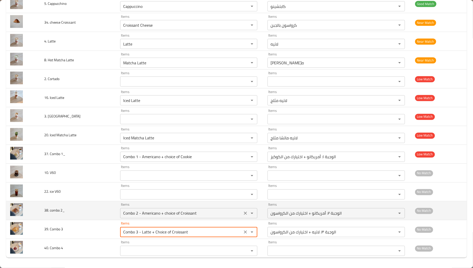
scroll to position [480, 0]
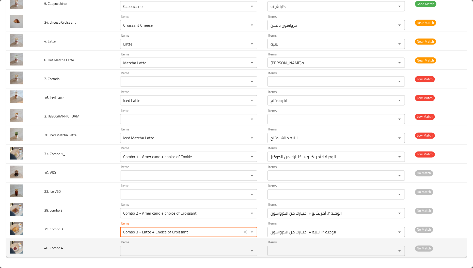
type 3 "Combo 3 - Latte + Choice of Croissant"
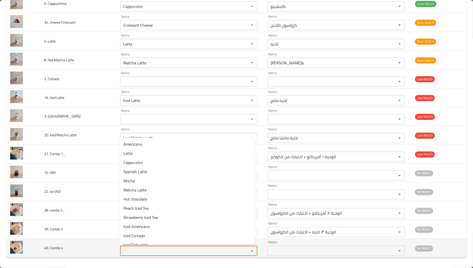
click at [152, 250] on 4 "Items" at bounding box center [181, 250] width 119 height 7
paste 4 "Combo"
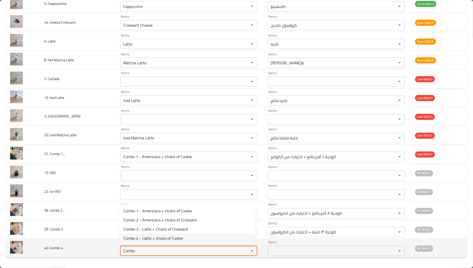
click at [150, 242] on 4-option-3 "Combo 4 - Latte + choice of Cookie" at bounding box center [186, 238] width 135 height 9
type 4 "Combo 4 - Latte + choice of Cookie"
type 4-ar "الوجبة ٤: لاتيه + اختيارك من الكوكيز"
type 4 "Combo 4 - Latte + choice of Cookie"
click at [86, 246] on td "40. Combo 4" at bounding box center [78, 248] width 76 height 19
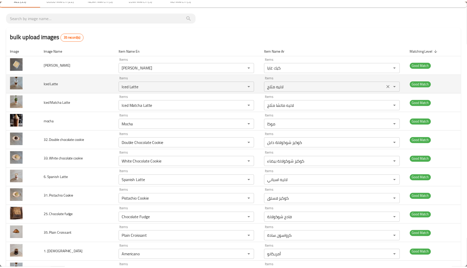
scroll to position [0, 0]
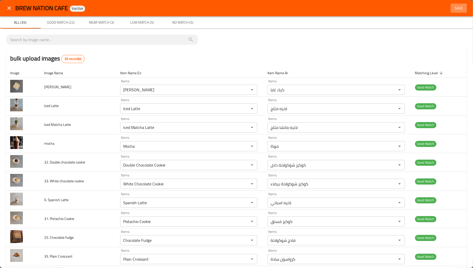
click at [453, 8] on span "Save" at bounding box center [459, 8] width 12 height 6
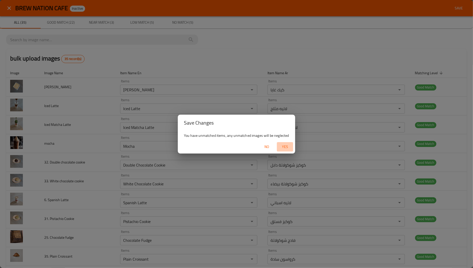
click at [286, 149] on span "Yes" at bounding box center [285, 147] width 12 height 6
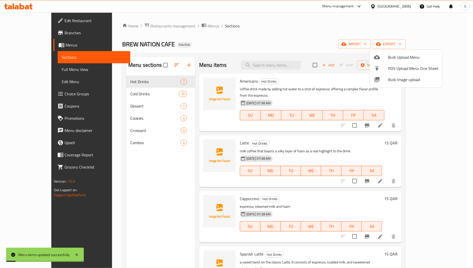
click at [123, 89] on div at bounding box center [236, 134] width 473 height 268
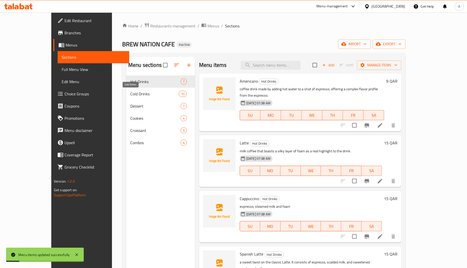
click at [130, 97] on span "Cold Drinks" at bounding box center [154, 94] width 49 height 6
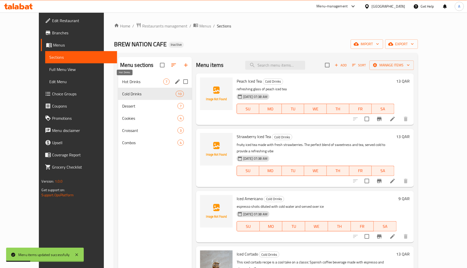
click at [125, 80] on span "Hot Drinks" at bounding box center [142, 82] width 41 height 6
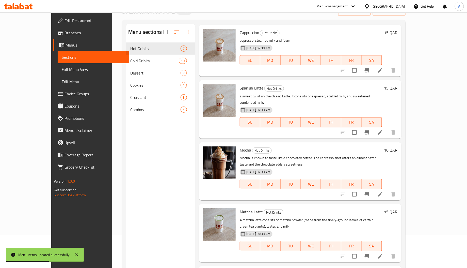
scroll to position [72, 0]
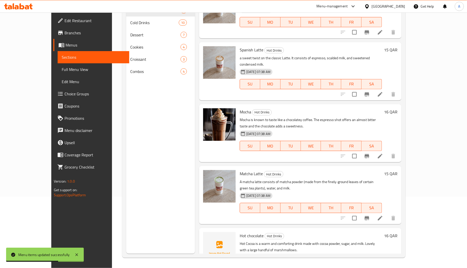
click at [242, 232] on span "Hot chocolate" at bounding box center [252, 236] width 24 height 8
copy h6 "chocolate"
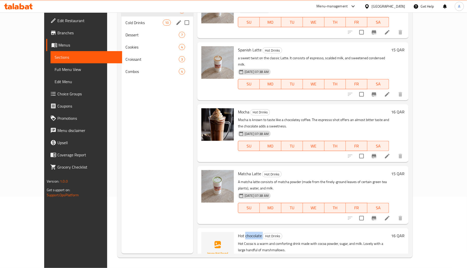
click at [129, 20] on span "Cold Drinks" at bounding box center [144, 23] width 37 height 6
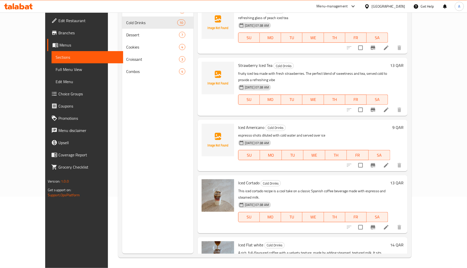
click at [245, 124] on span "Iced Americano" at bounding box center [251, 128] width 26 height 8
copy h6 "Americano"
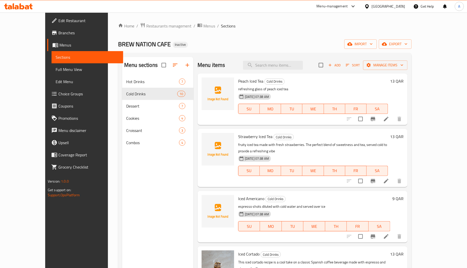
click at [238, 81] on span "Peach Iced Tea" at bounding box center [250, 81] width 25 height 8
copy span "Peach"
click at [238, 137] on span "Strawberry Iced Tea" at bounding box center [255, 137] width 34 height 8
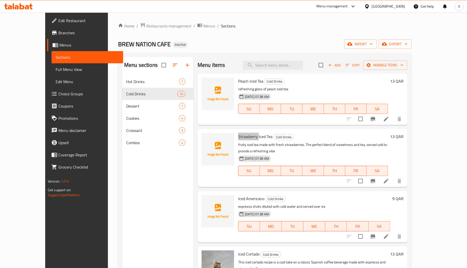
scroll to position [38, 0]
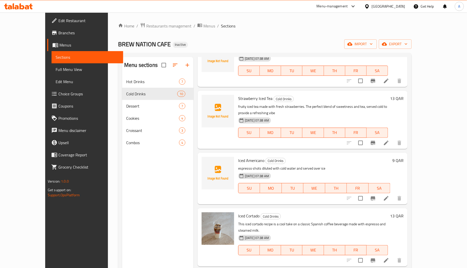
click at [238, 157] on span "Iced Americano" at bounding box center [251, 161] width 26 height 8
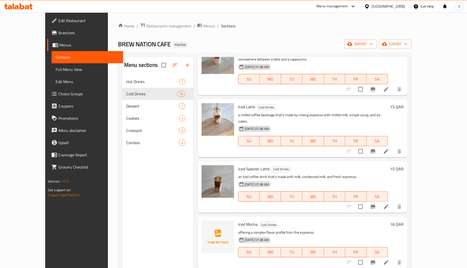
scroll to position [298, 0]
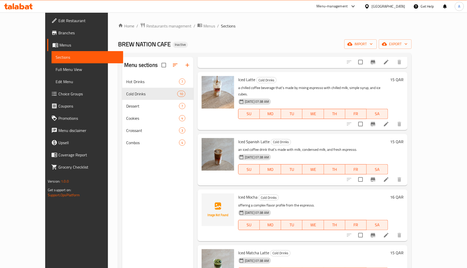
click at [238, 193] on span "Iced Mocha" at bounding box center [247, 197] width 19 height 8
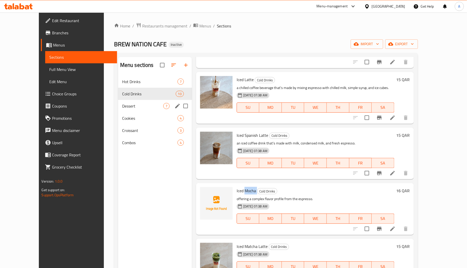
click at [141, 105] on span "Dessert" at bounding box center [142, 106] width 41 height 6
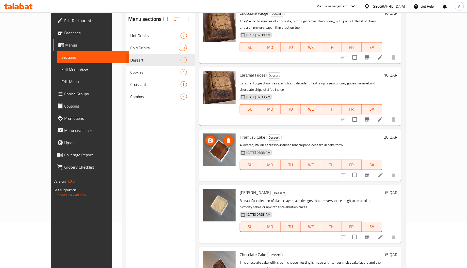
scroll to position [72, 0]
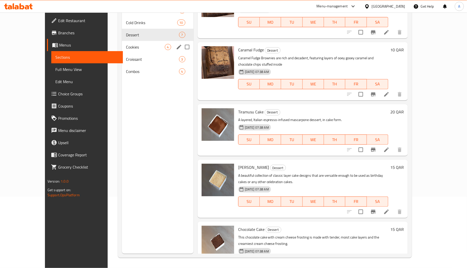
click at [126, 49] on span "Cookies" at bounding box center [145, 47] width 39 height 6
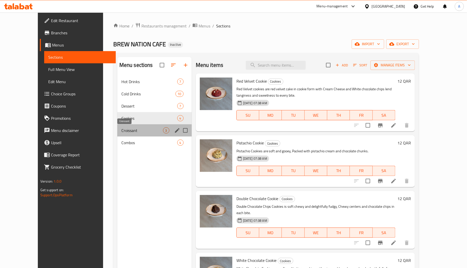
click at [122, 129] on span "Croissant" at bounding box center [143, 130] width 42 height 6
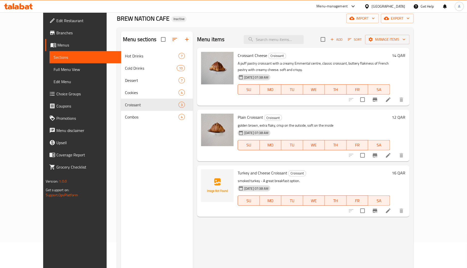
scroll to position [72, 0]
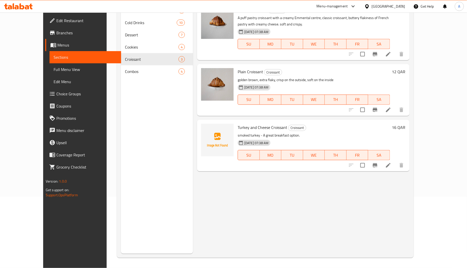
click at [238, 129] on span "Turkey and Cheese Croissant" at bounding box center [263, 128] width 50 height 8
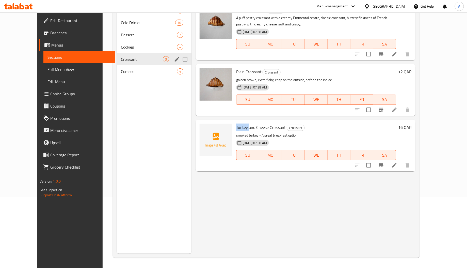
click at [121, 66] on div "Combos 4" at bounding box center [154, 71] width 75 height 12
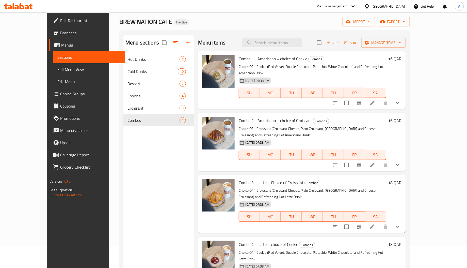
scroll to position [38, 0]
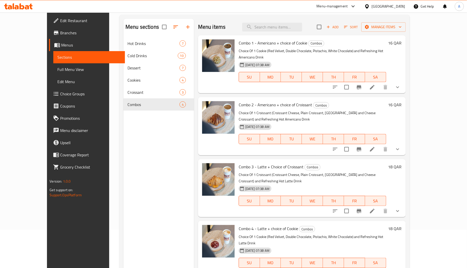
click at [57, 66] on span "Full Menu View" at bounding box center [89, 69] width 64 height 6
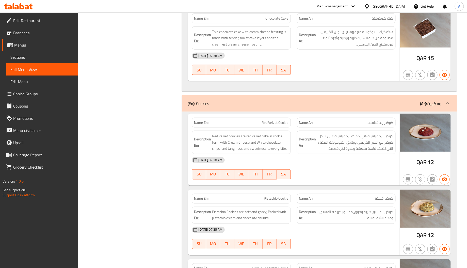
scroll to position [1713, 0]
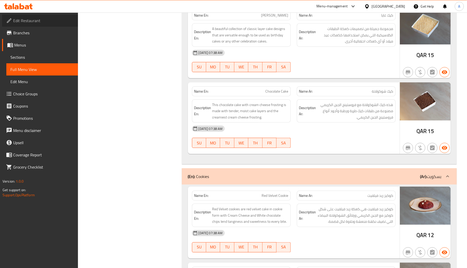
click at [38, 21] on span "Edit Restaurant" at bounding box center [43, 21] width 61 height 6
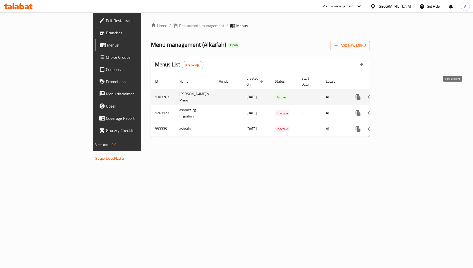
click at [398, 94] on icon "enhanced table" at bounding box center [395, 97] width 6 height 6
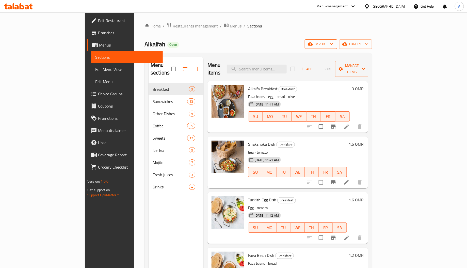
click at [334, 44] on span "import" at bounding box center [321, 44] width 24 height 6
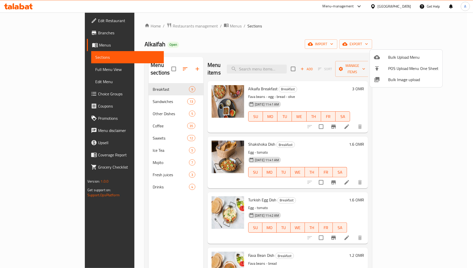
click at [349, 29] on div at bounding box center [236, 134] width 473 height 268
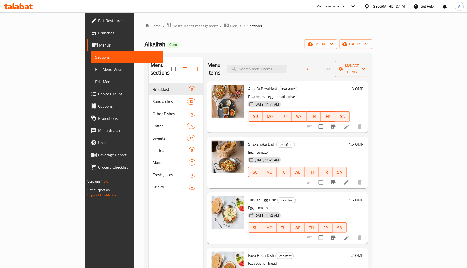
click at [230, 27] on span "Menus" at bounding box center [236, 26] width 12 height 6
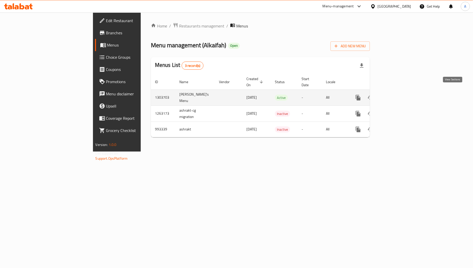
click at [398, 95] on icon "enhanced table" at bounding box center [395, 98] width 6 height 6
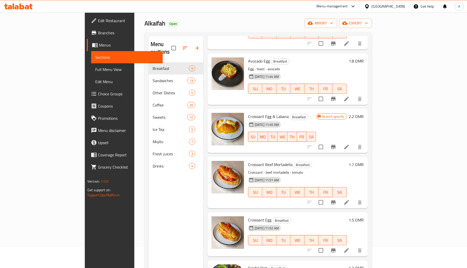
scroll to position [72, 0]
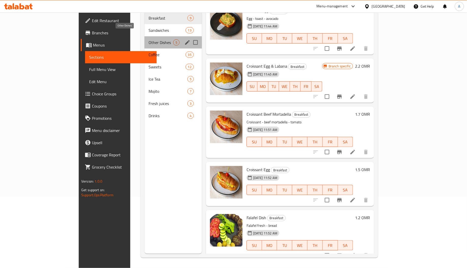
click at [149, 39] on span "Other Dishes" at bounding box center [161, 42] width 25 height 6
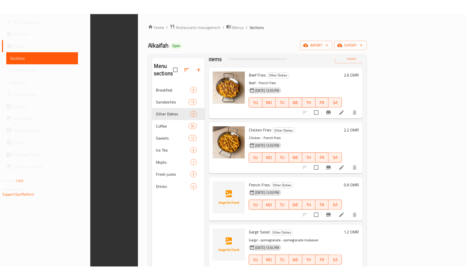
scroll to position [72, 0]
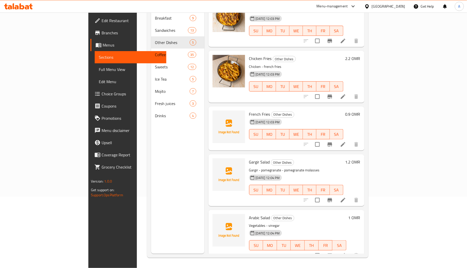
click at [344, 55] on h6 "Chicken Fries Other Dishes" at bounding box center [296, 58] width 94 height 7
click at [254, 72] on span "[DATE] 12:03 PM" at bounding box center [268, 74] width 28 height 5
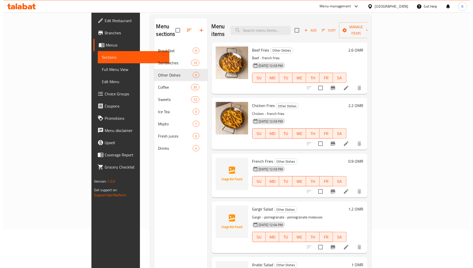
scroll to position [0, 0]
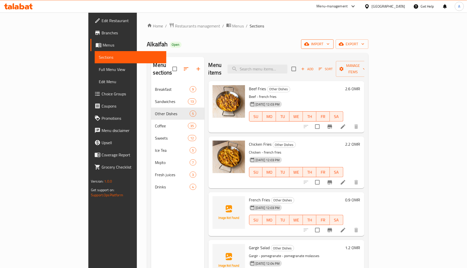
click at [310, 43] on icon "button" at bounding box center [307, 43] width 5 height 3
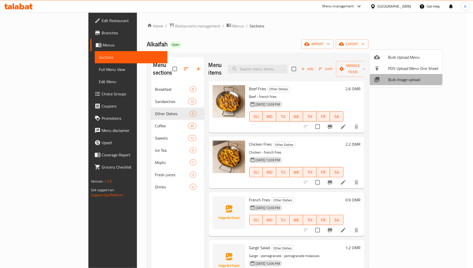
click at [392, 77] on span "Bulk Image upload" at bounding box center [413, 80] width 50 height 6
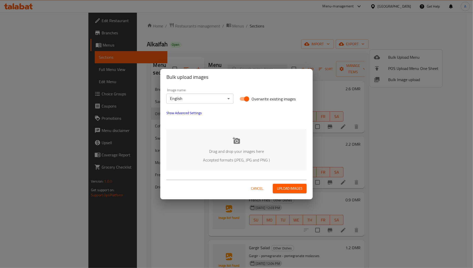
click at [248, 169] on div "Drag and drop your images here Accepted formats (JPEG, JPG and PNG )" at bounding box center [237, 149] width 140 height 41
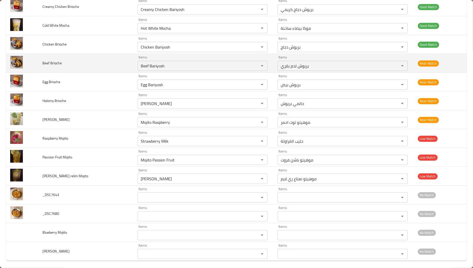
scroll to position [1442, 0]
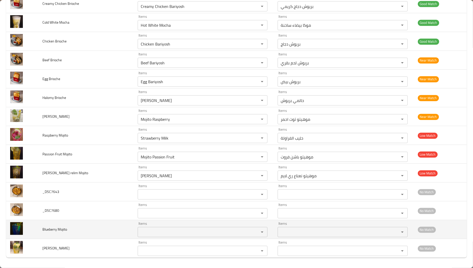
click at [60, 230] on span "Blueberry Mojito" at bounding box center [54, 229] width 25 height 7
copy span "Mojito"
click at [143, 236] on div "Items" at bounding box center [203, 232] width 130 height 10
paste Mojito "Mojito"
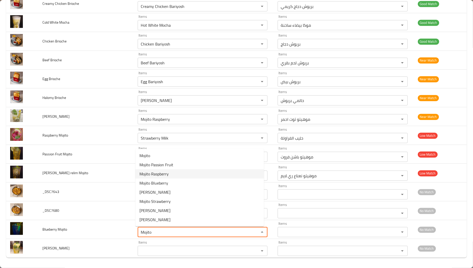
click at [183, 177] on Mojito-option-2 "Mojito Raspberry" at bounding box center [199, 173] width 129 height 9
type Mojito "Mojito Raspberry"
type Mojito-ar "موهيتو توت احمر"
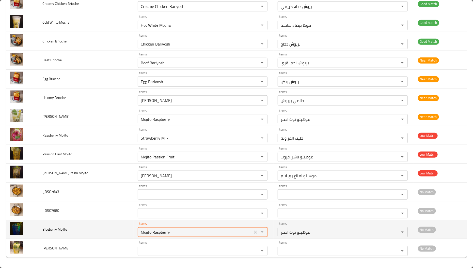
drag, startPoint x: 150, startPoint y: 231, endPoint x: 193, endPoint y: 230, distance: 42.5
click at [191, 230] on Mojito "Mojito Raspberry" at bounding box center [195, 232] width 112 height 7
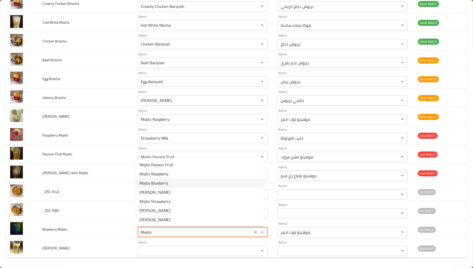
click at [157, 184] on span "Mojito Blueberry" at bounding box center [154, 183] width 29 height 6
type Mojito "Mojito Blueberry"
type Mojito-ar "موهيتو توت ازرق"
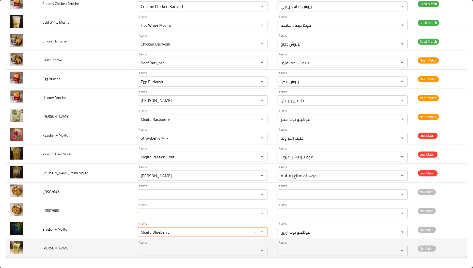
click at [155, 244] on div "Items Items" at bounding box center [203, 248] width 130 height 16
type Mojito "Mojito Blueberry"
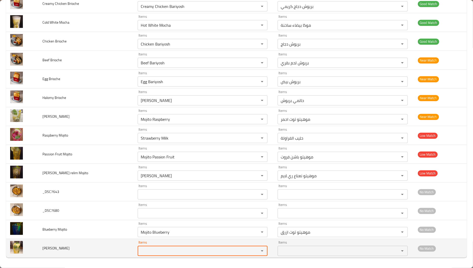
click at [155, 247] on div "Items" at bounding box center [203, 251] width 130 height 10
paste Mojito "Mojito"
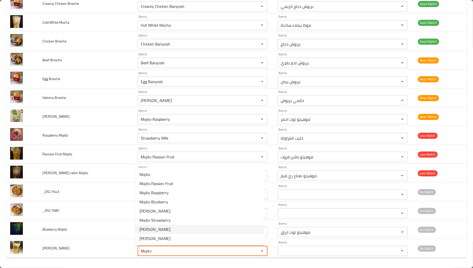
click at [166, 230] on Mojito-option-6 "[PERSON_NAME]" at bounding box center [199, 229] width 129 height 9
type Mojito "[PERSON_NAME]"
type Mojito-ar "موهيتو ليمون"
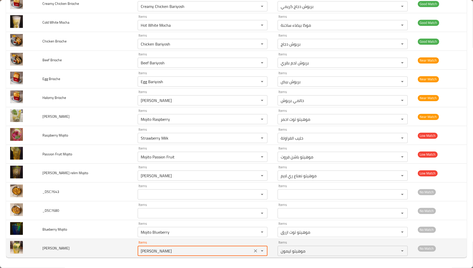
type Mojito "[PERSON_NAME]"
click at [94, 240] on td "[PERSON_NAME]" at bounding box center [85, 248] width 95 height 19
click at [125, 245] on td "[PERSON_NAME]" at bounding box center [85, 248] width 95 height 19
click at [170, 254] on Mojito "[PERSON_NAME]" at bounding box center [195, 250] width 112 height 7
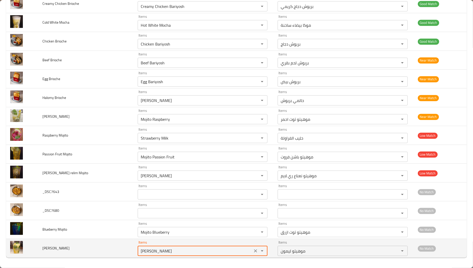
click at [170, 254] on Mojito "[PERSON_NAME]" at bounding box center [195, 250] width 112 height 7
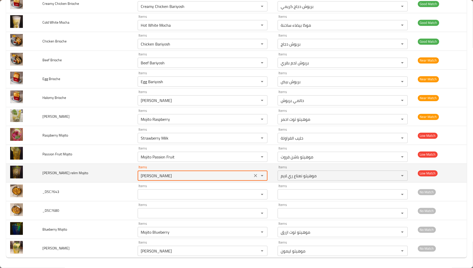
click at [163, 175] on Mojito "[PERSON_NAME]" at bounding box center [195, 175] width 112 height 7
paste Mojito "Lemon"
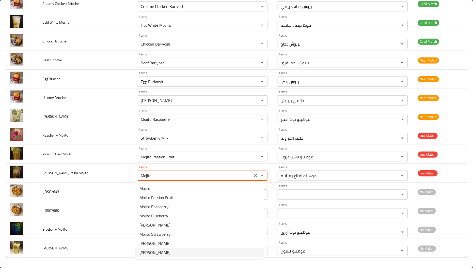
click at [169, 252] on span "[PERSON_NAME]" at bounding box center [155, 252] width 31 height 6
type Mojito "[PERSON_NAME]"
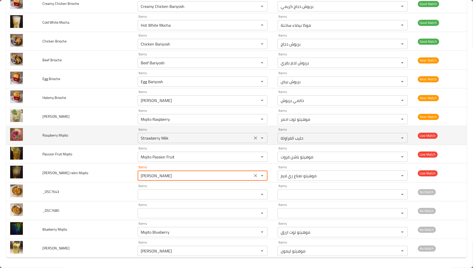
click at [163, 137] on Mojito "Strawberry Milk" at bounding box center [195, 137] width 112 height 7
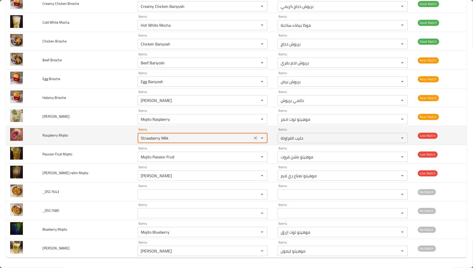
click at [163, 137] on Mojito "Strawberry Milk" at bounding box center [195, 137] width 112 height 7
paste Mojito "[PERSON_NAME]"
drag, startPoint x: 152, startPoint y: 137, endPoint x: 204, endPoint y: 137, distance: 51.9
click at [204, 137] on Mojito "[PERSON_NAME]" at bounding box center [195, 137] width 112 height 7
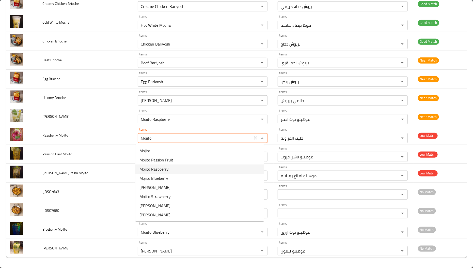
click at [175, 166] on Mojito-option-2 "Mojito Raspberry" at bounding box center [199, 168] width 129 height 9
type Mojito "Mojito Raspberry"
type Mojito-ar "موهيتو توت احمر"
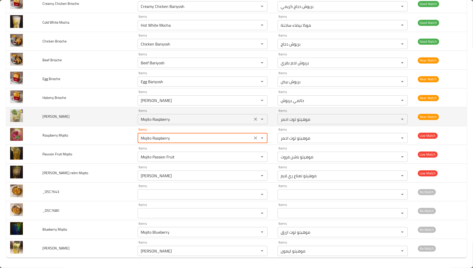
type Mojito "Mojito Raspberry"
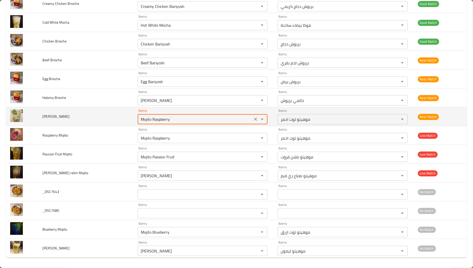
click at [158, 118] on Redbull "Mojito Raspberry" at bounding box center [195, 119] width 112 height 7
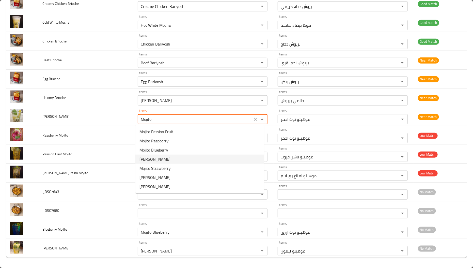
click at [149, 163] on Redbull-option-3 "[PERSON_NAME]" at bounding box center [199, 159] width 129 height 9
type Redbull "[PERSON_NAME]"
type Redbull-ar "موهيتو ريدبول"
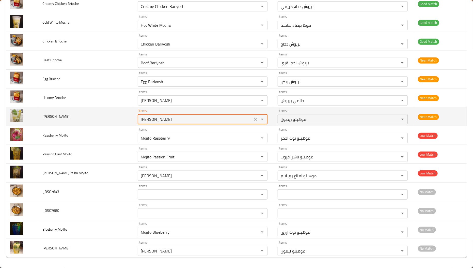
click at [140, 117] on Redbull "[PERSON_NAME]" at bounding box center [195, 119] width 112 height 7
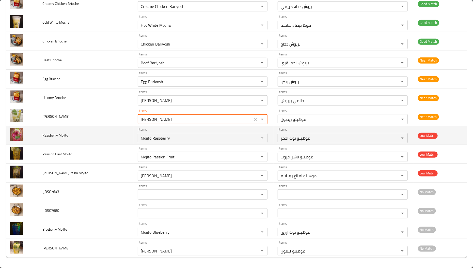
type Redbull "[PERSON_NAME]"
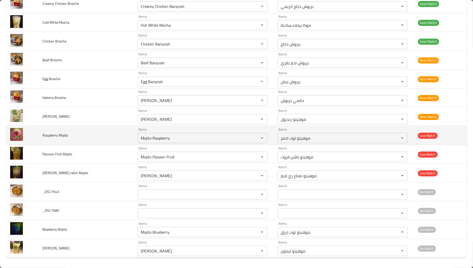
click at [83, 137] on td "Raspberry Mojito" at bounding box center [85, 135] width 95 height 19
